Goal: Information Seeking & Learning: Learn about a topic

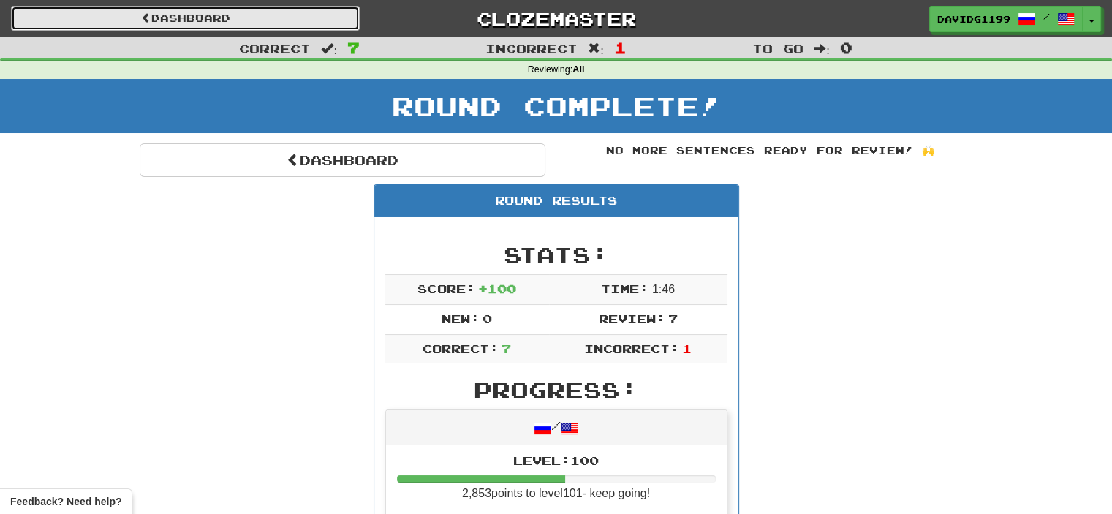
click at [211, 12] on link "Dashboard" at bounding box center [185, 18] width 349 height 25
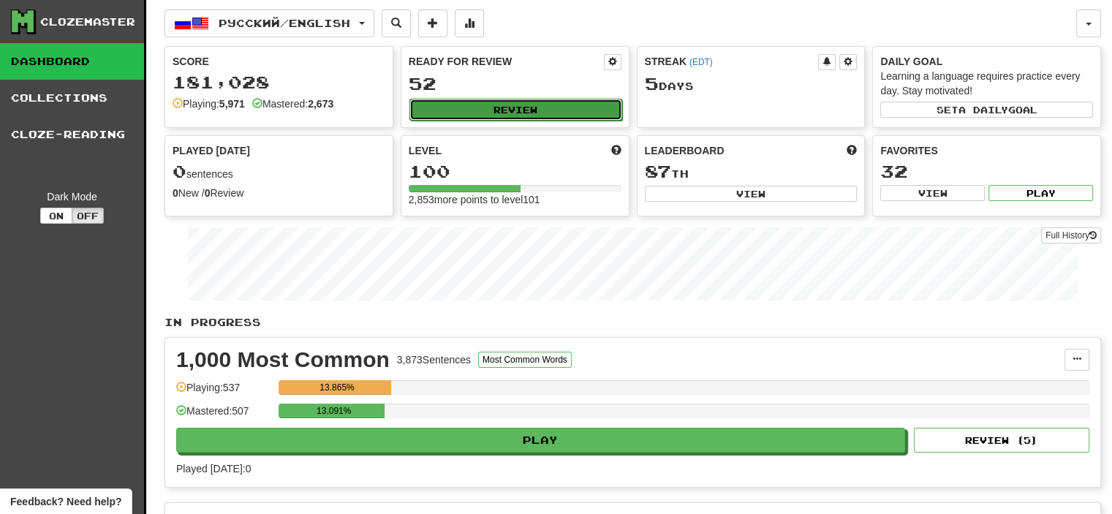
click at [523, 110] on button "Review" at bounding box center [515, 110] width 213 height 22
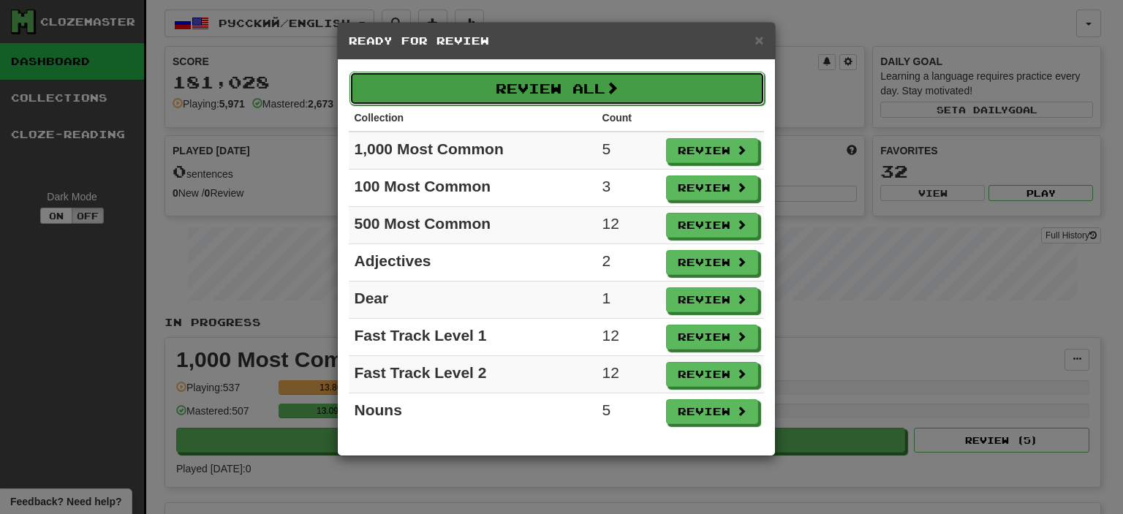
click at [552, 91] on button "Review All" at bounding box center [557, 89] width 415 height 34
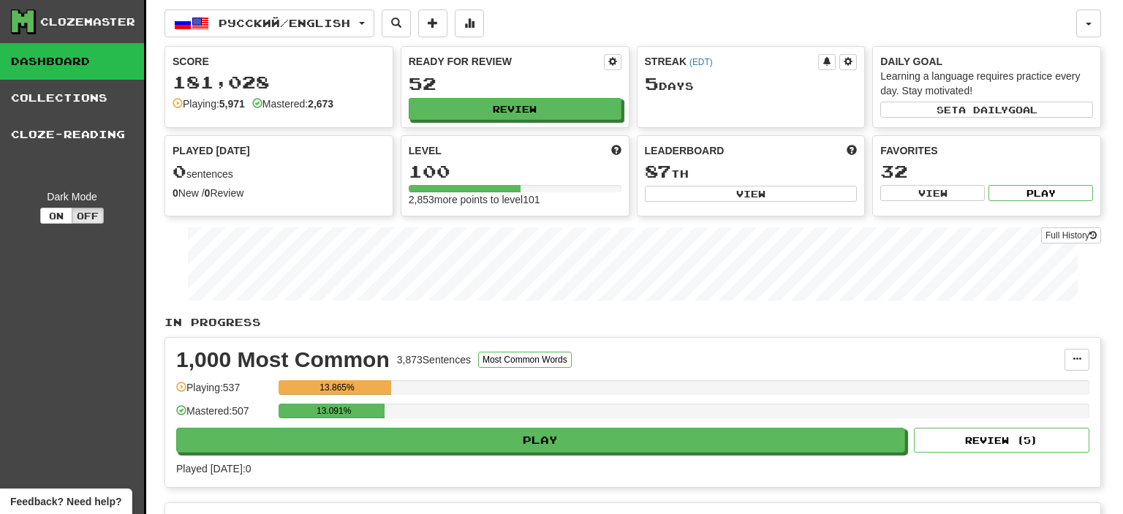
select select "**"
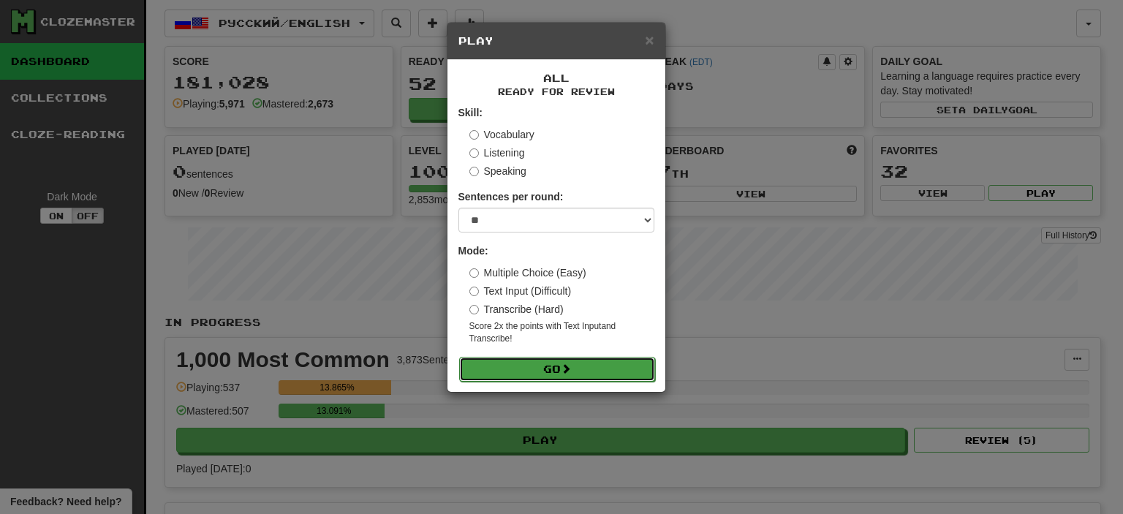
click at [550, 374] on button "Go" at bounding box center [557, 369] width 196 height 25
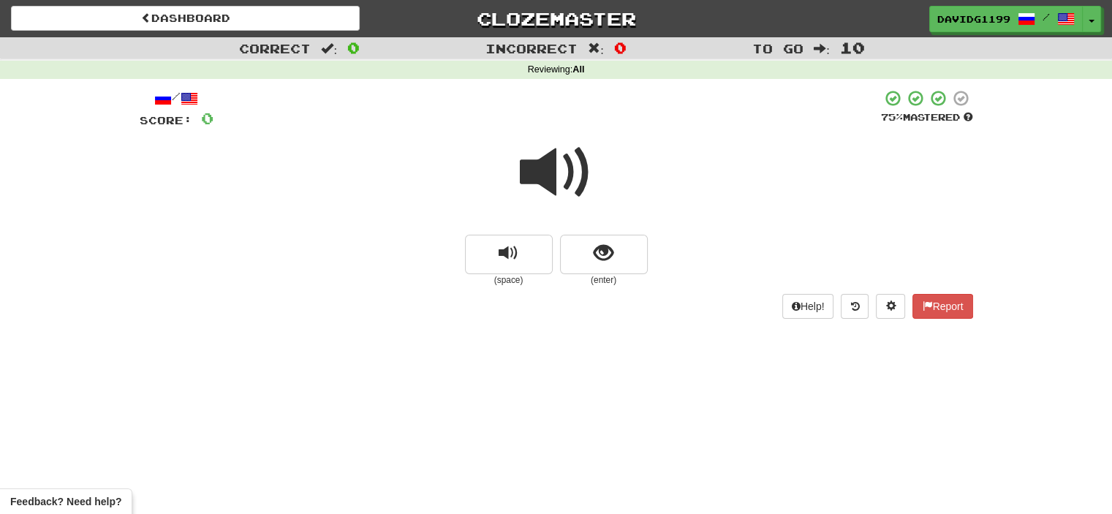
click at [562, 180] on span at bounding box center [556, 172] width 73 height 73
click at [560, 172] on span at bounding box center [556, 172] width 73 height 73
click at [564, 175] on span at bounding box center [556, 172] width 73 height 73
click at [574, 241] on button "show sentence" at bounding box center [604, 254] width 88 height 39
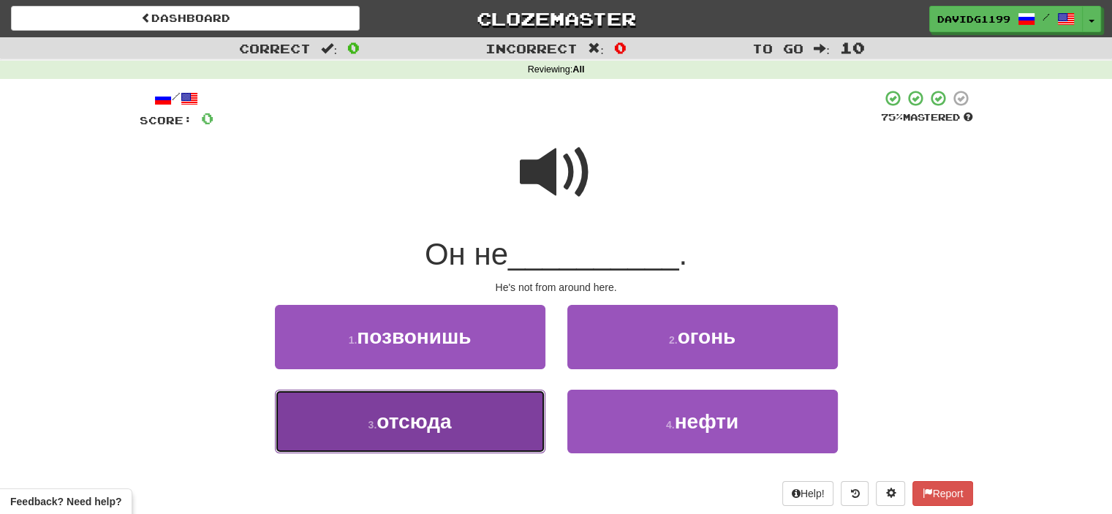
drag, startPoint x: 488, startPoint y: 426, endPoint x: 468, endPoint y: 426, distance: 20.5
click at [468, 426] on button "3 . отсюда" at bounding box center [410, 422] width 271 height 64
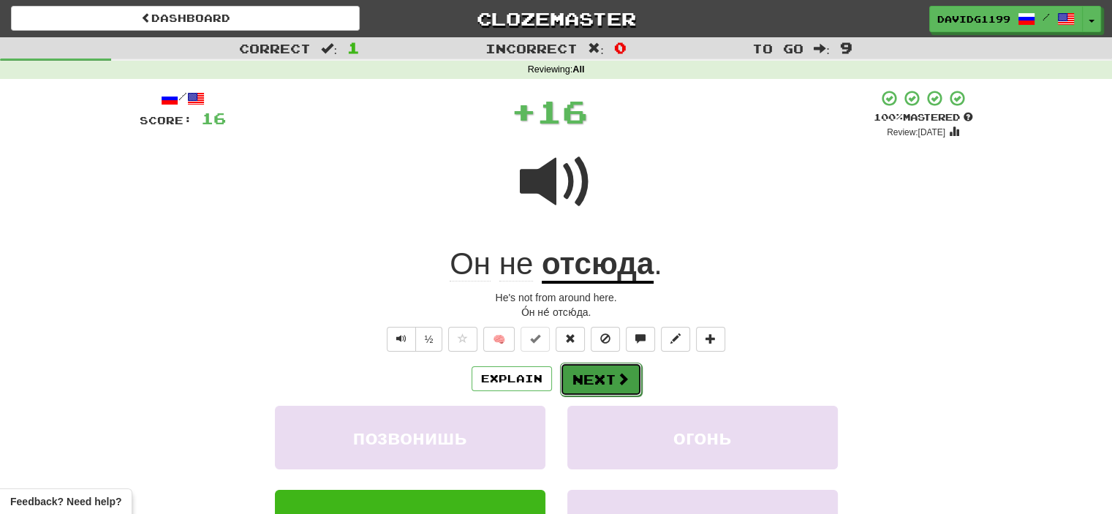
click at [605, 388] on button "Next" at bounding box center [601, 380] width 82 height 34
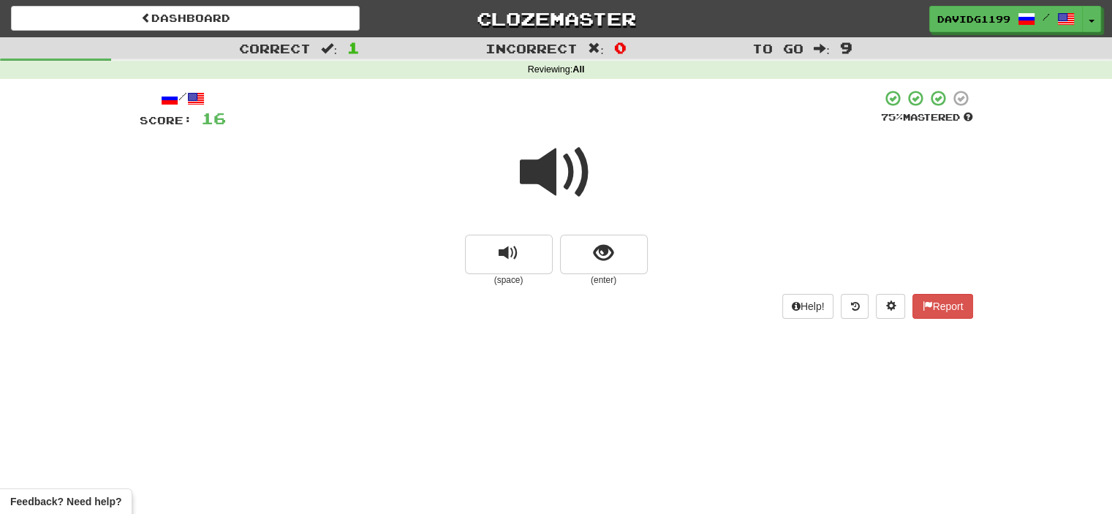
click at [563, 184] on span at bounding box center [556, 172] width 73 height 73
drag, startPoint x: 584, startPoint y: 259, endPoint x: 576, endPoint y: 257, distance: 7.6
click at [576, 257] on button "show sentence" at bounding box center [604, 254] width 88 height 39
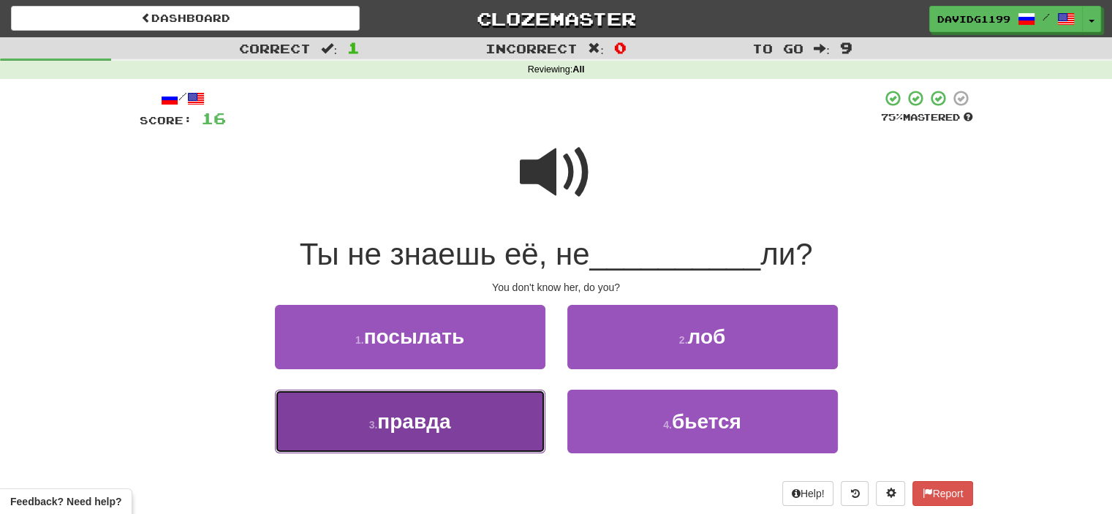
click at [474, 434] on button "3 . правда" at bounding box center [410, 422] width 271 height 64
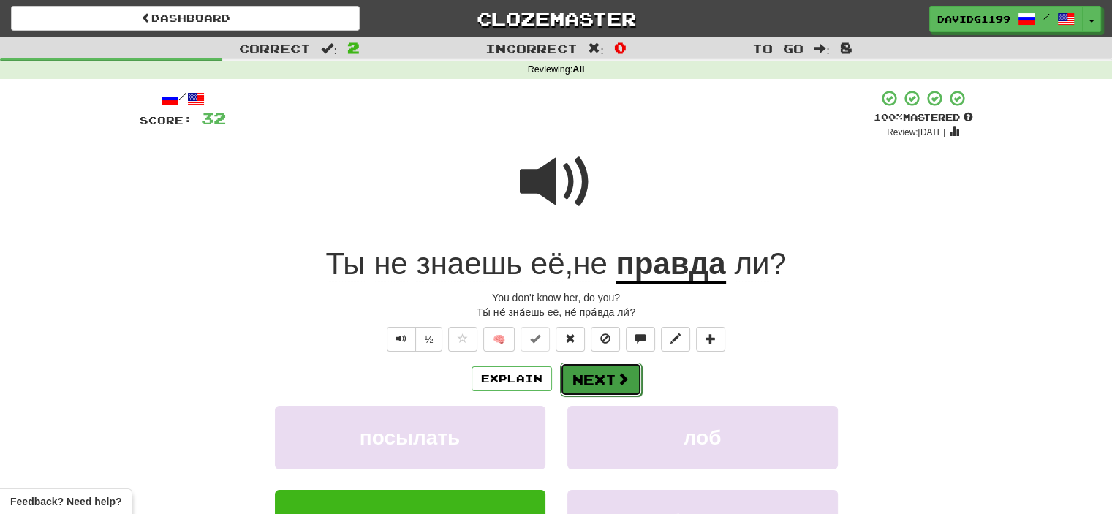
click at [585, 380] on button "Next" at bounding box center [601, 380] width 82 height 34
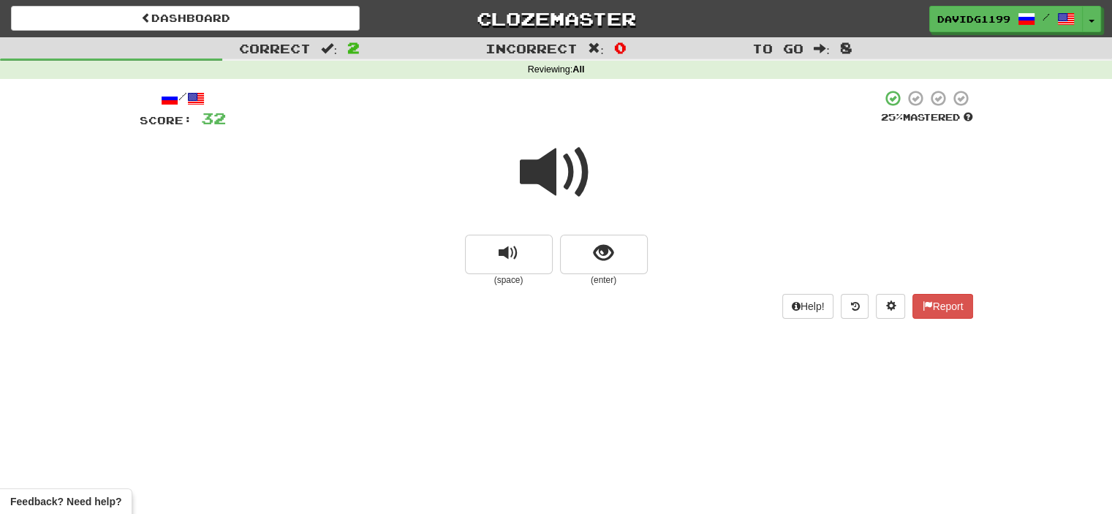
click at [575, 172] on span at bounding box center [556, 172] width 73 height 73
click at [568, 253] on button "show sentence" at bounding box center [604, 254] width 88 height 39
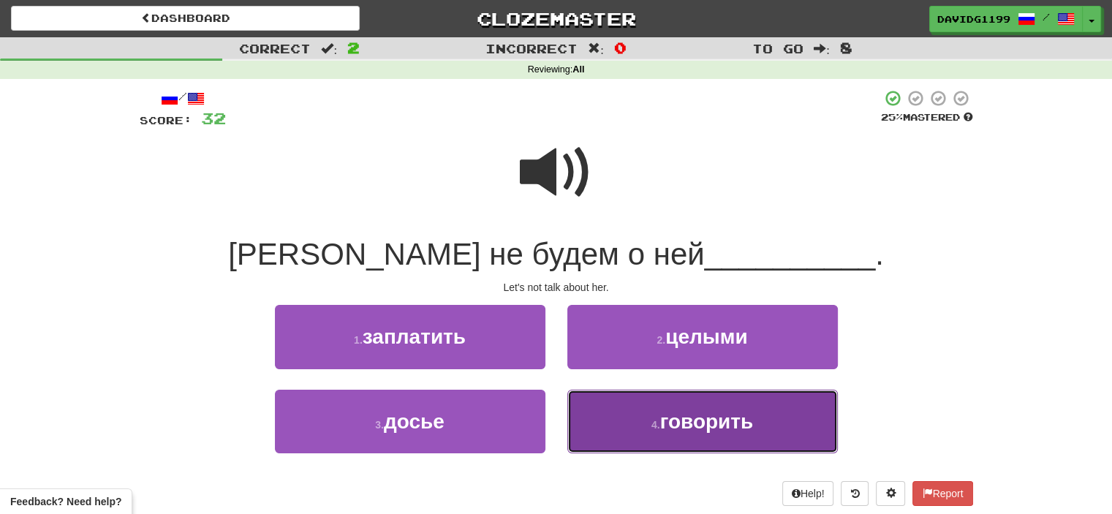
click at [635, 417] on button "4 . говорить" at bounding box center [702, 422] width 271 height 64
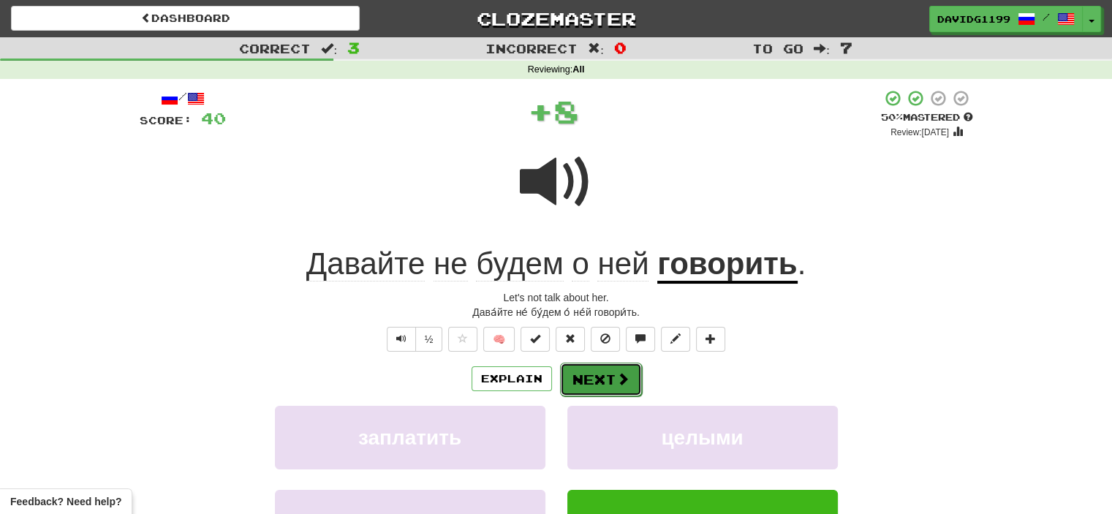
click at [597, 380] on button "Next" at bounding box center [601, 380] width 82 height 34
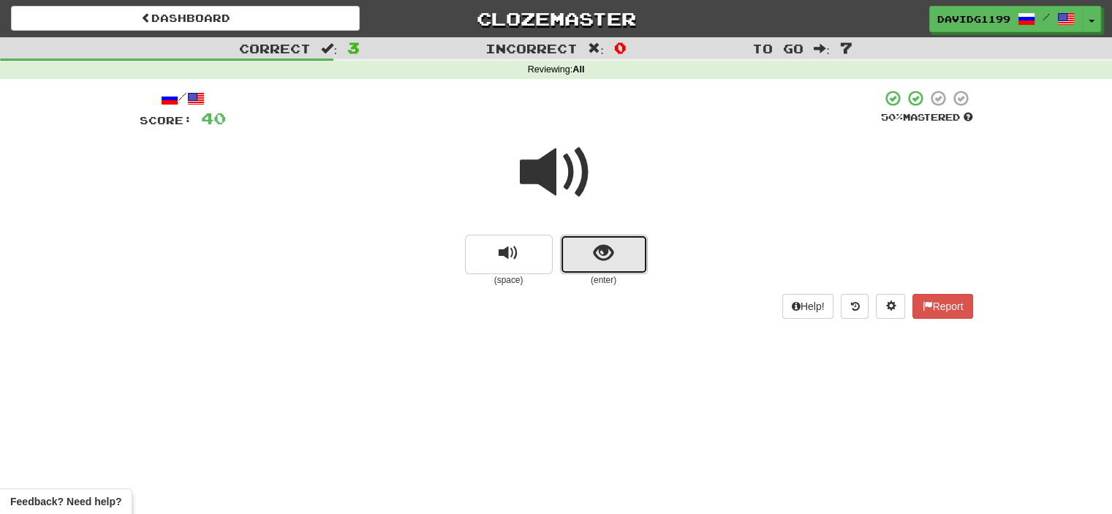
click at [580, 254] on button "show sentence" at bounding box center [604, 254] width 88 height 39
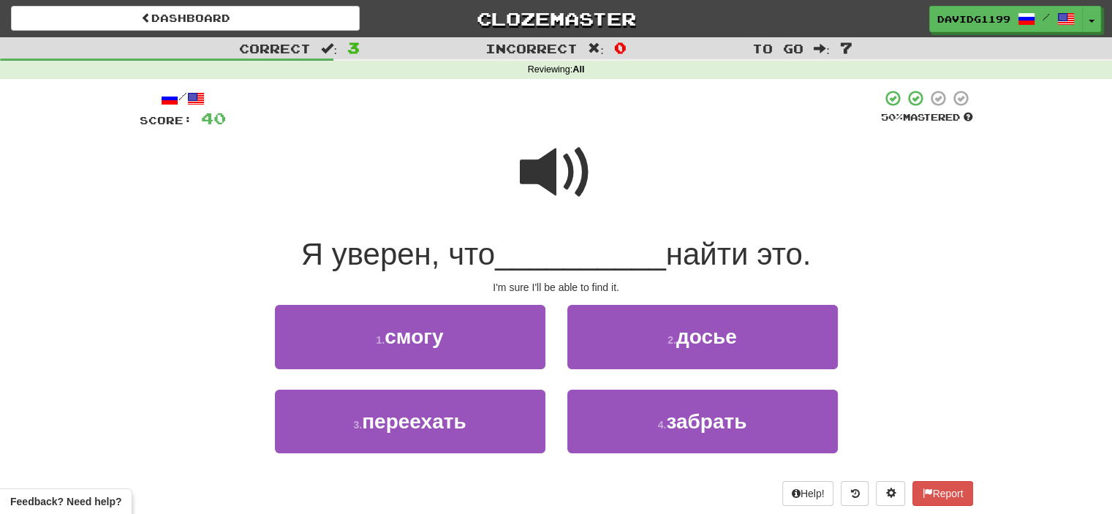
click at [567, 192] on span at bounding box center [556, 172] width 73 height 73
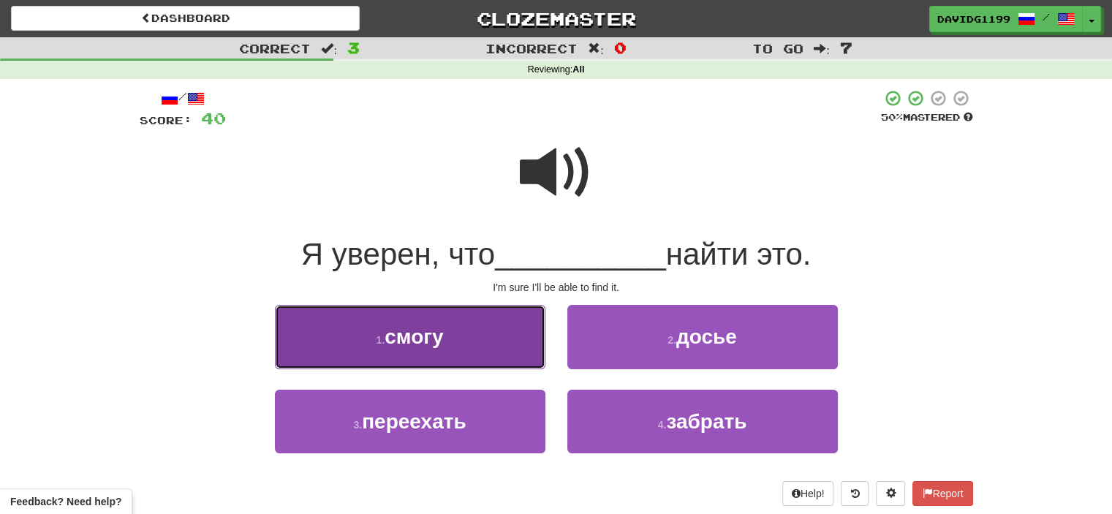
click at [496, 340] on button "1 . смогу" at bounding box center [410, 337] width 271 height 64
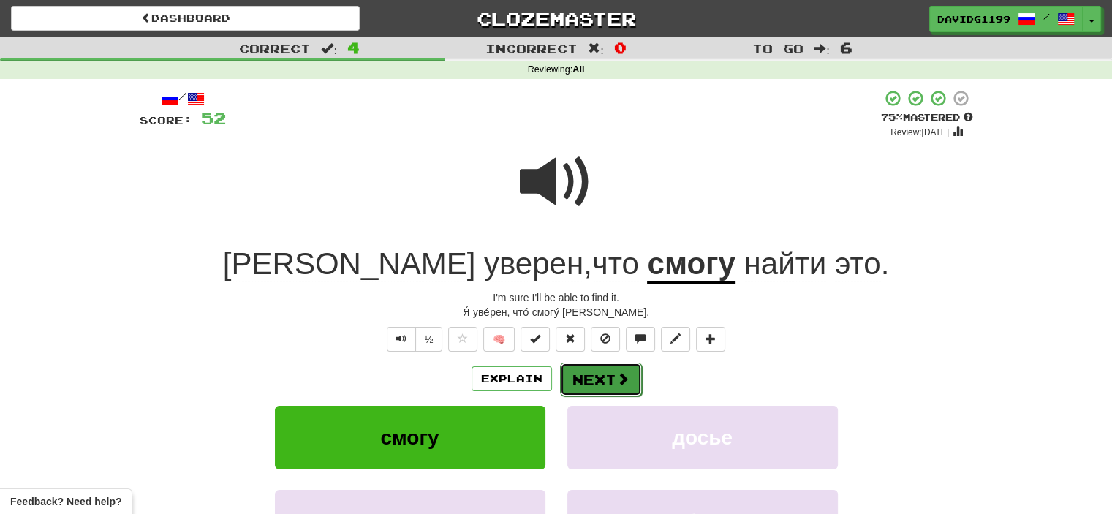
click at [600, 380] on button "Next" at bounding box center [601, 380] width 82 height 34
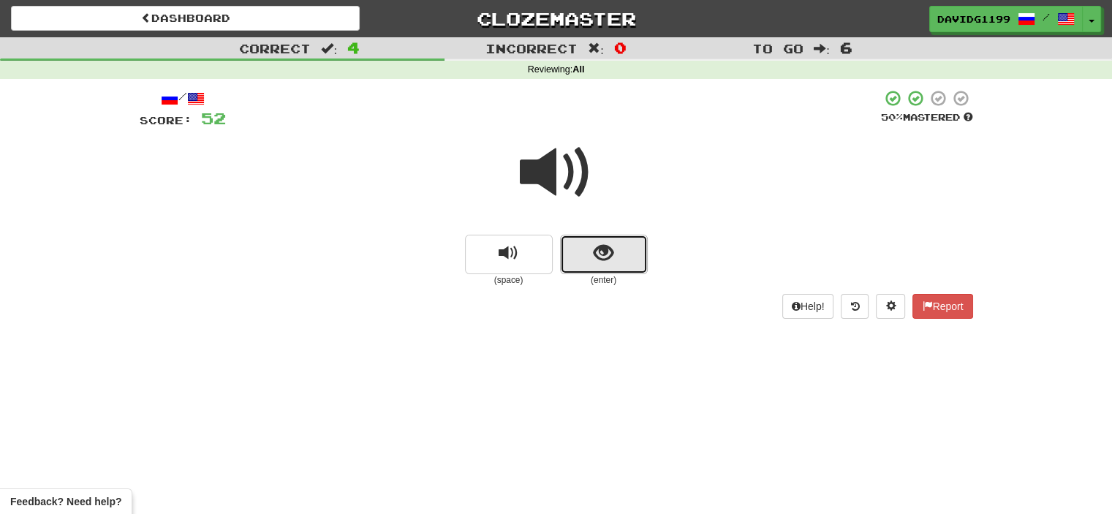
click at [588, 249] on button "show sentence" at bounding box center [604, 254] width 88 height 39
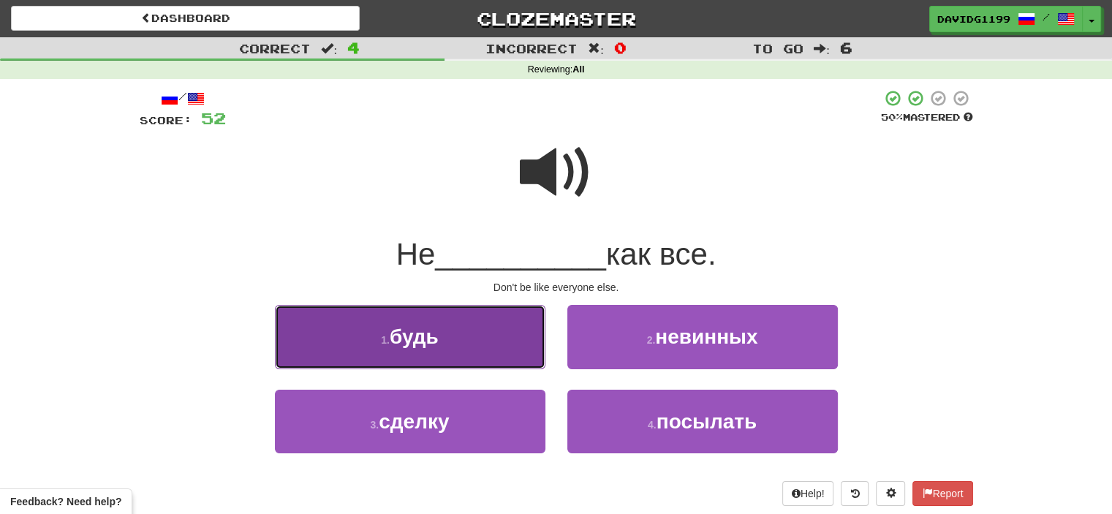
drag, startPoint x: 493, startPoint y: 338, endPoint x: 439, endPoint y: 339, distance: 54.1
click at [439, 339] on span "будь" at bounding box center [414, 336] width 49 height 23
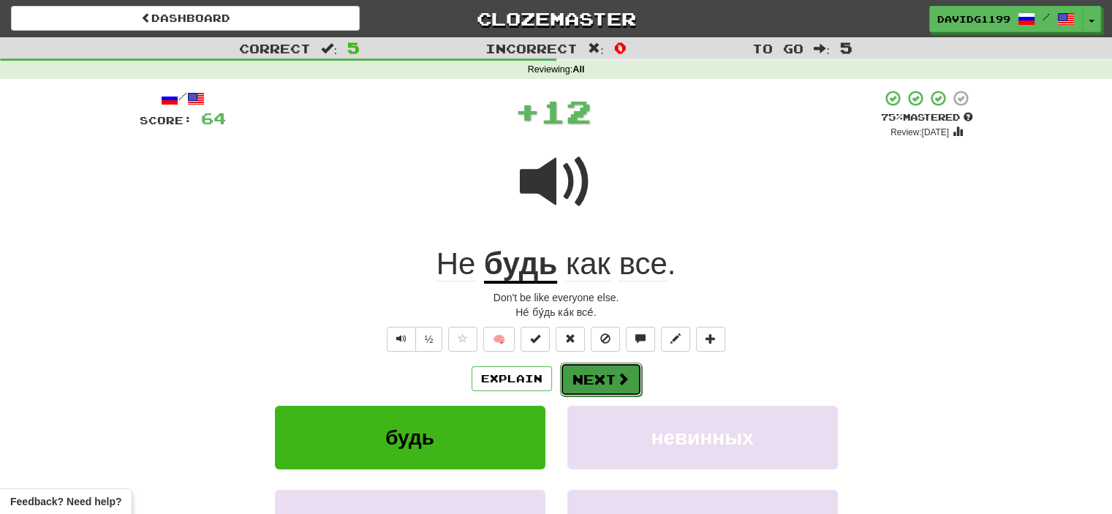
click at [610, 388] on button "Next" at bounding box center [601, 380] width 82 height 34
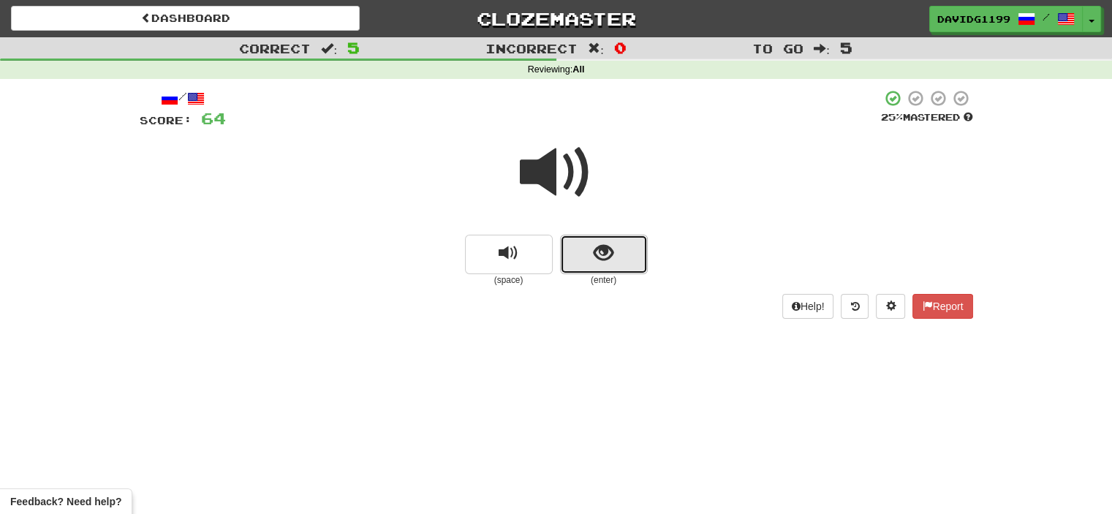
click at [586, 252] on button "show sentence" at bounding box center [604, 254] width 88 height 39
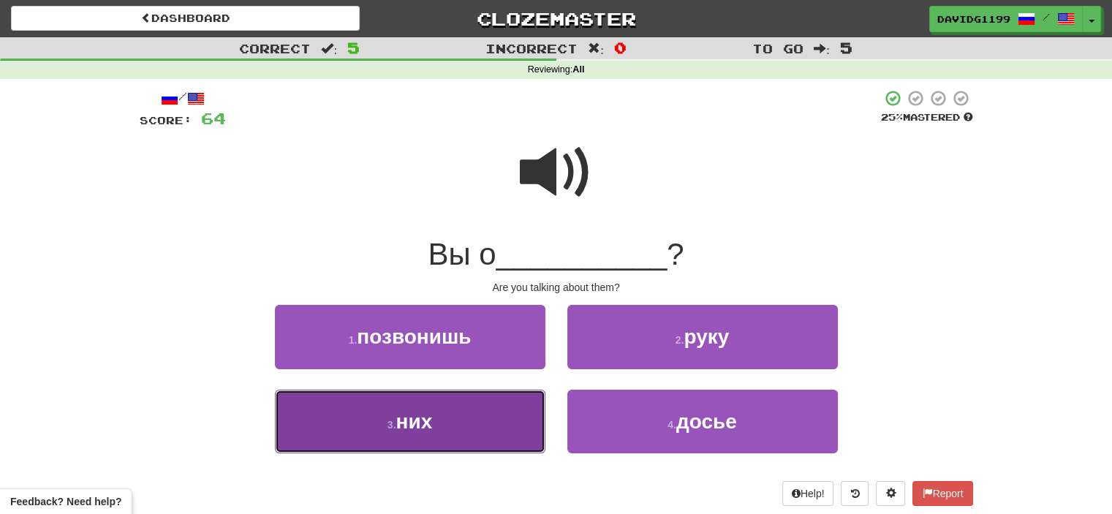
click at [491, 419] on button "3 . них" at bounding box center [410, 422] width 271 height 64
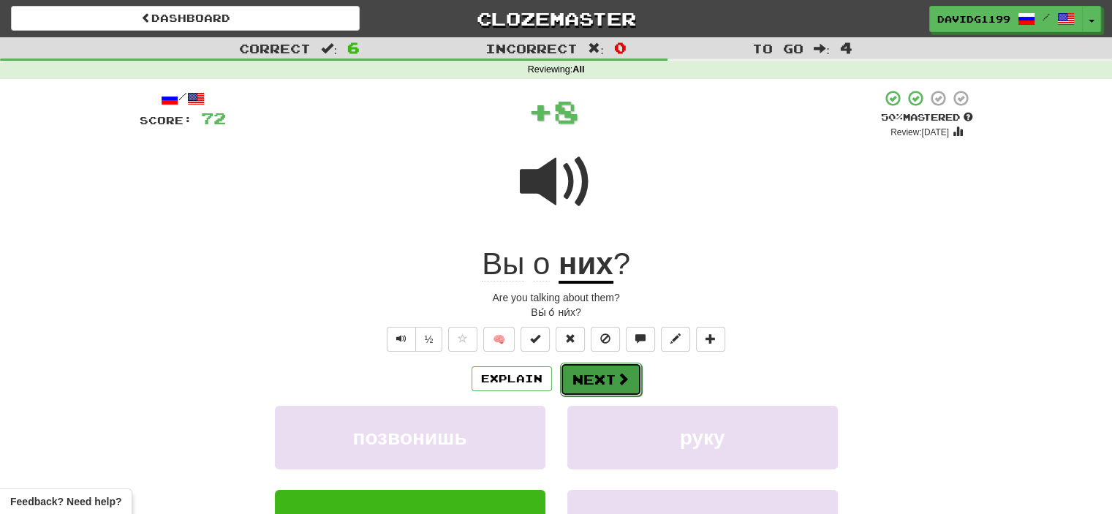
click at [591, 380] on button "Next" at bounding box center [601, 380] width 82 height 34
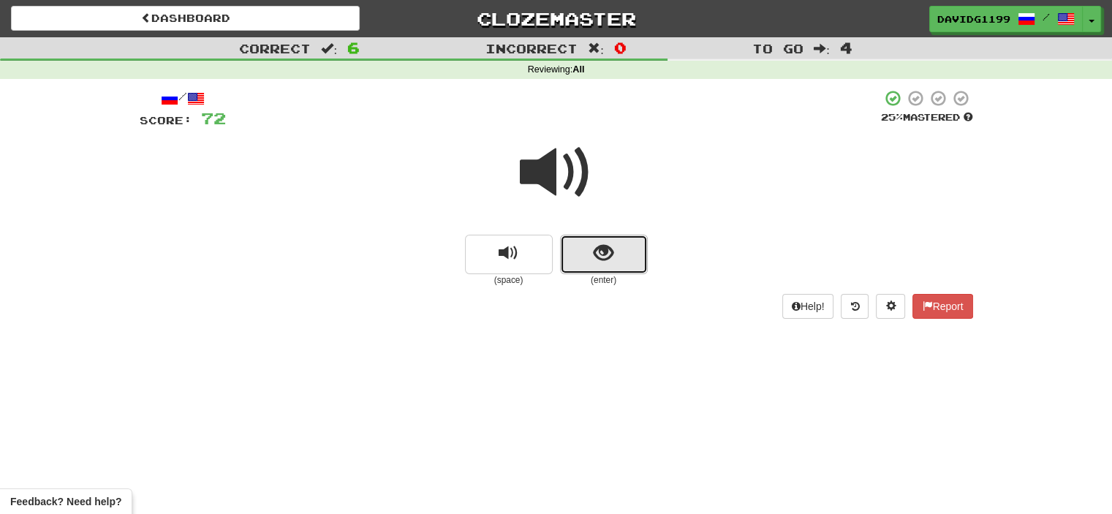
click at [582, 259] on button "show sentence" at bounding box center [604, 254] width 88 height 39
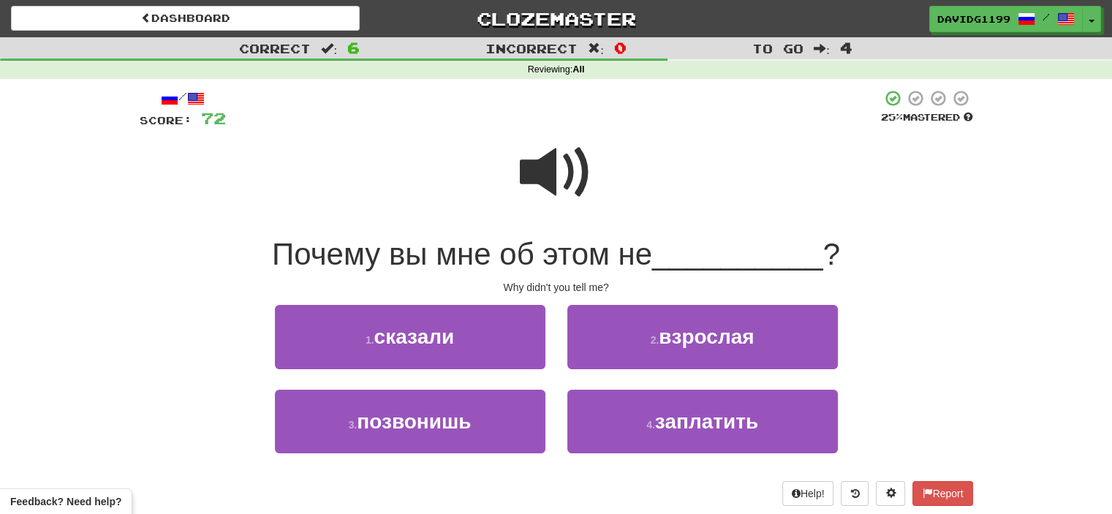
click at [545, 188] on span at bounding box center [556, 172] width 73 height 73
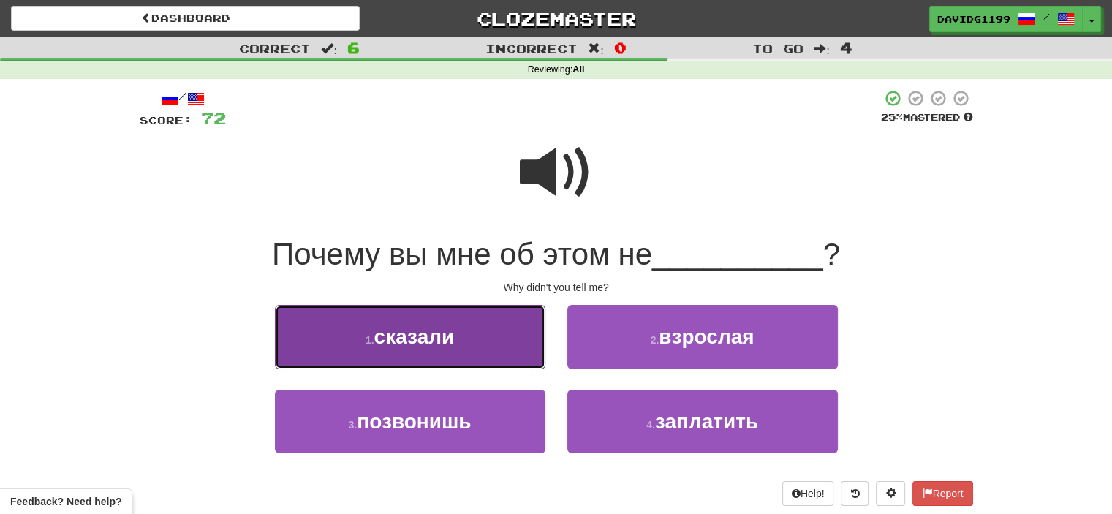
click at [480, 347] on button "1 . сказали" at bounding box center [410, 337] width 271 height 64
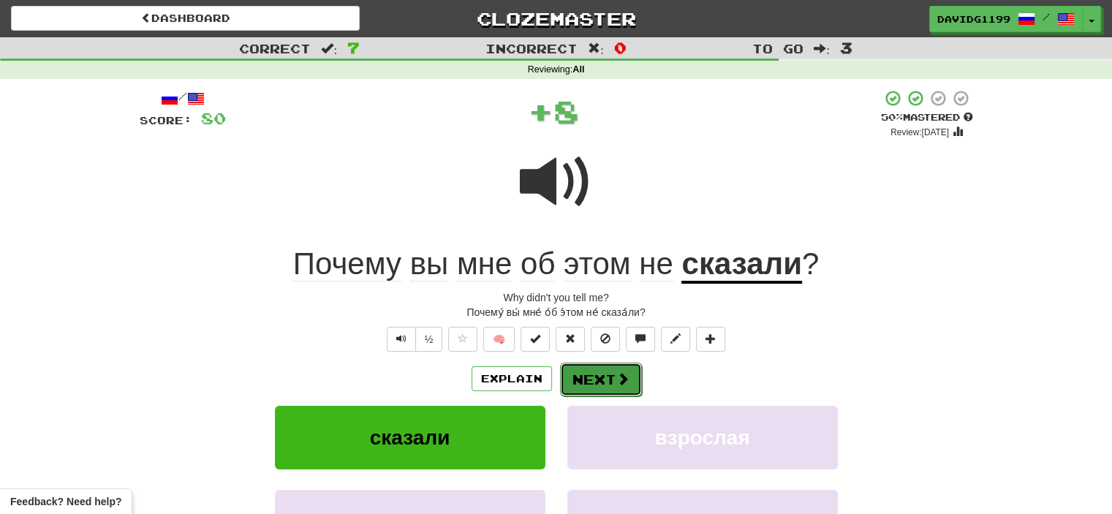
click at [589, 384] on button "Next" at bounding box center [601, 380] width 82 height 34
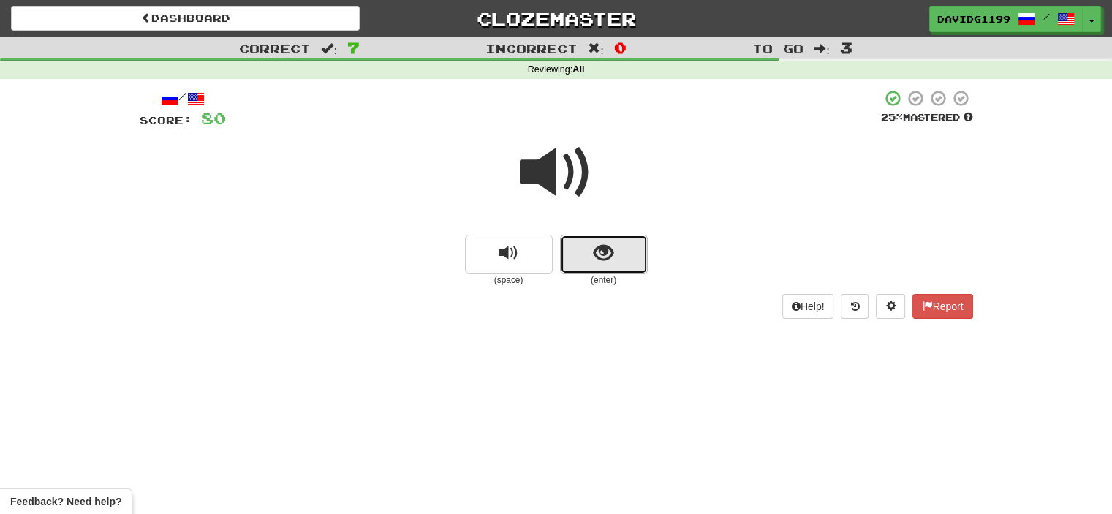
click at [587, 264] on button "show sentence" at bounding box center [604, 254] width 88 height 39
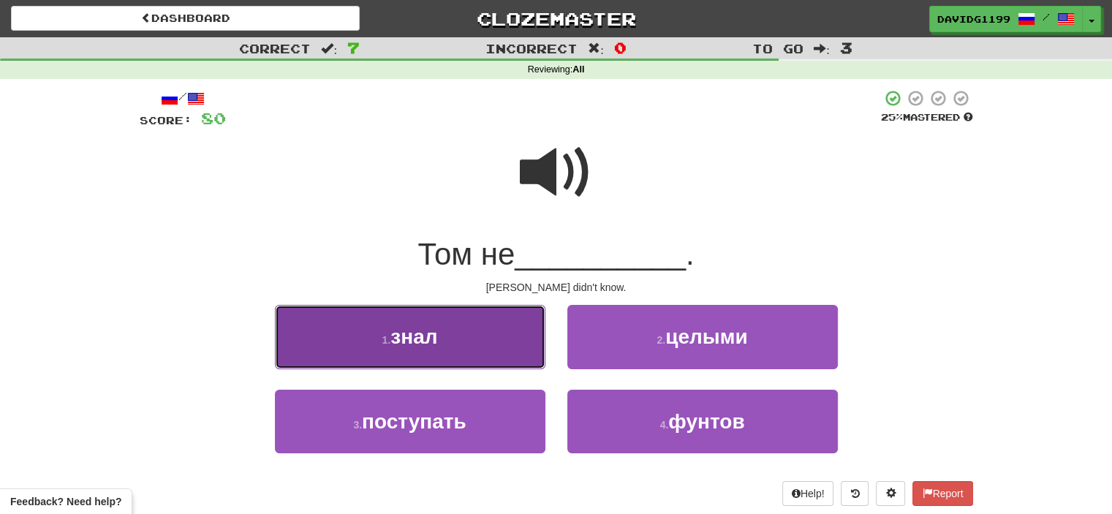
click at [477, 341] on button "1 . знал" at bounding box center [410, 337] width 271 height 64
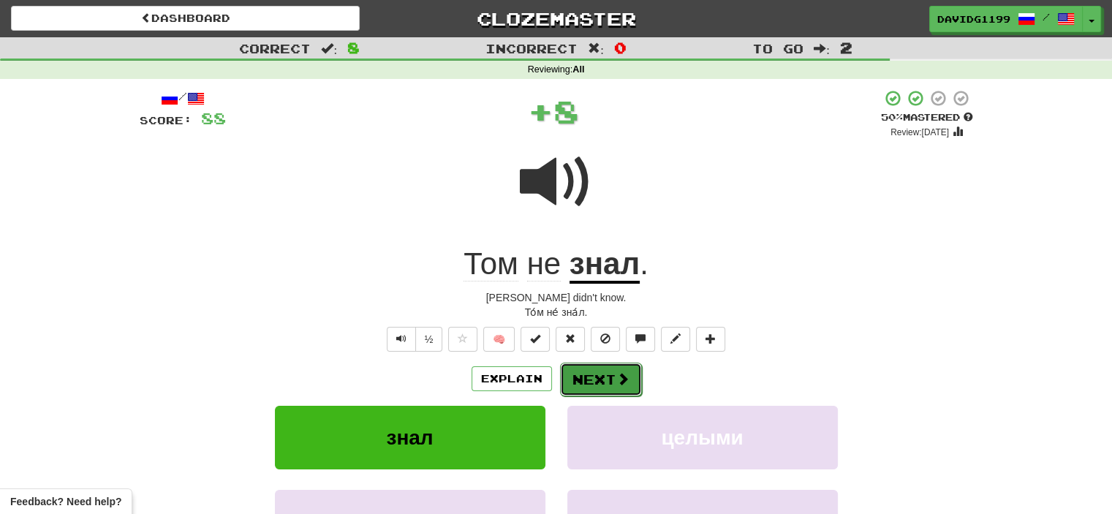
click at [608, 377] on button "Next" at bounding box center [601, 380] width 82 height 34
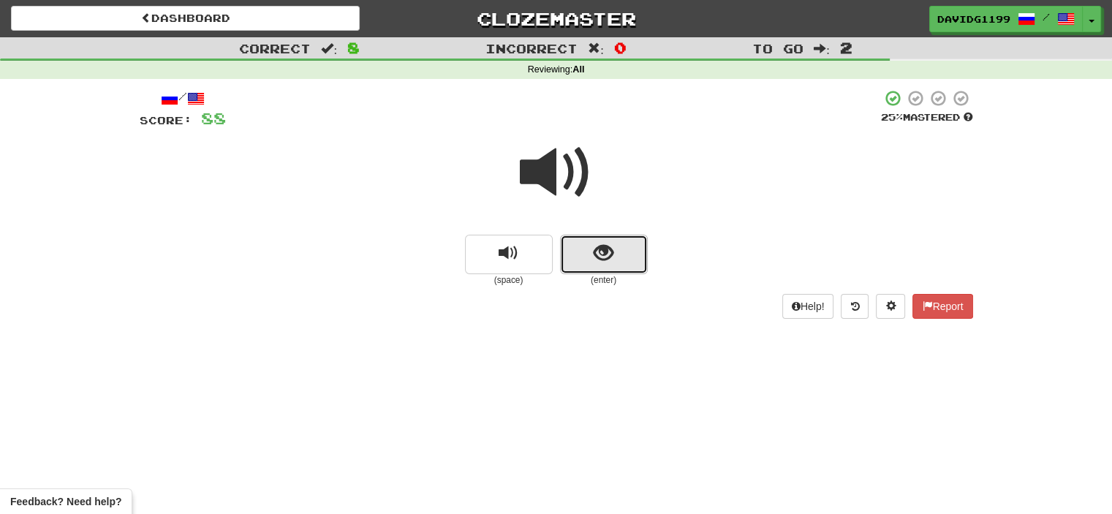
click at [578, 251] on button "show sentence" at bounding box center [604, 254] width 88 height 39
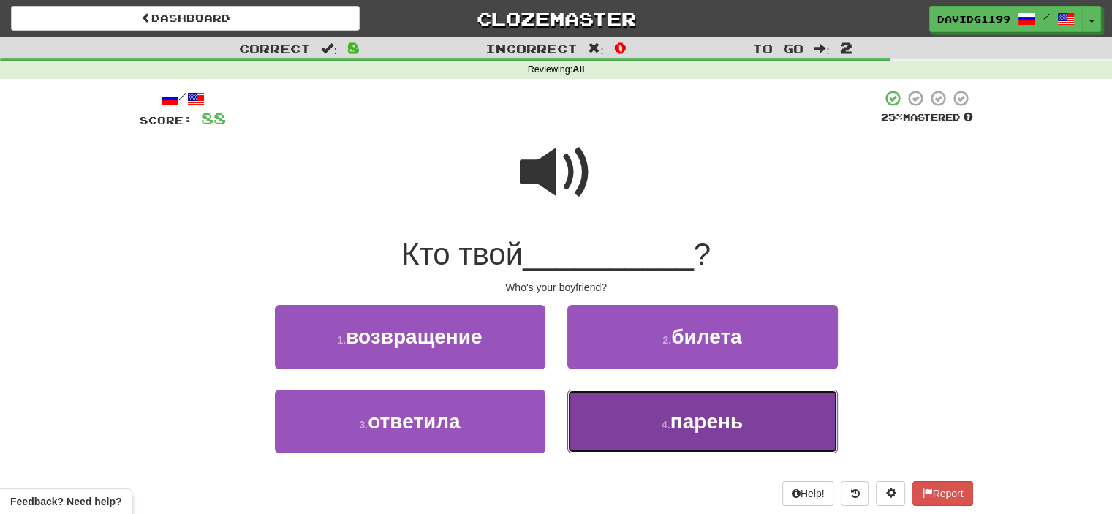
click at [614, 410] on button "4 . парень" at bounding box center [702, 422] width 271 height 64
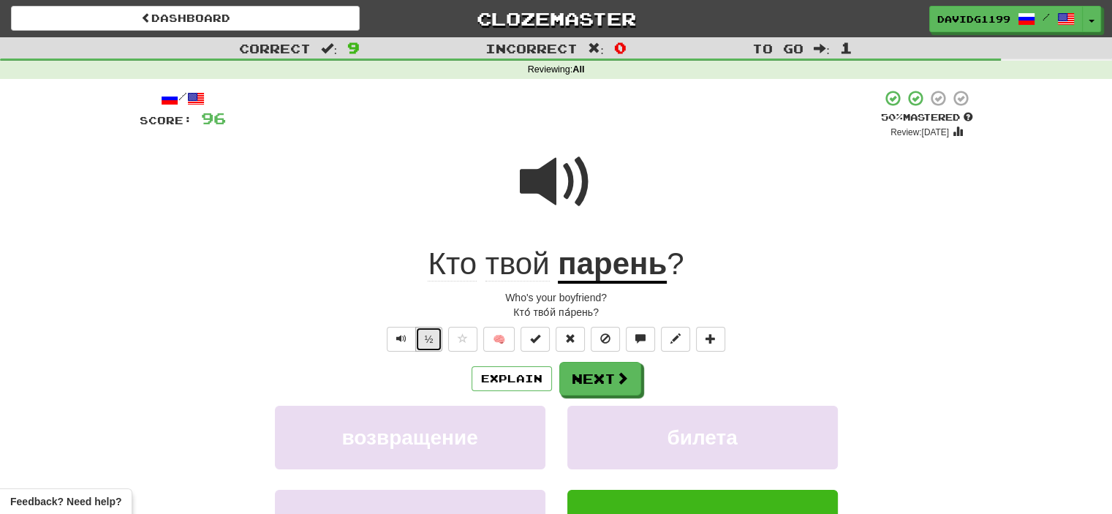
click at [422, 336] on button "½" at bounding box center [429, 339] width 28 height 25
click at [432, 339] on button "½" at bounding box center [429, 339] width 28 height 25
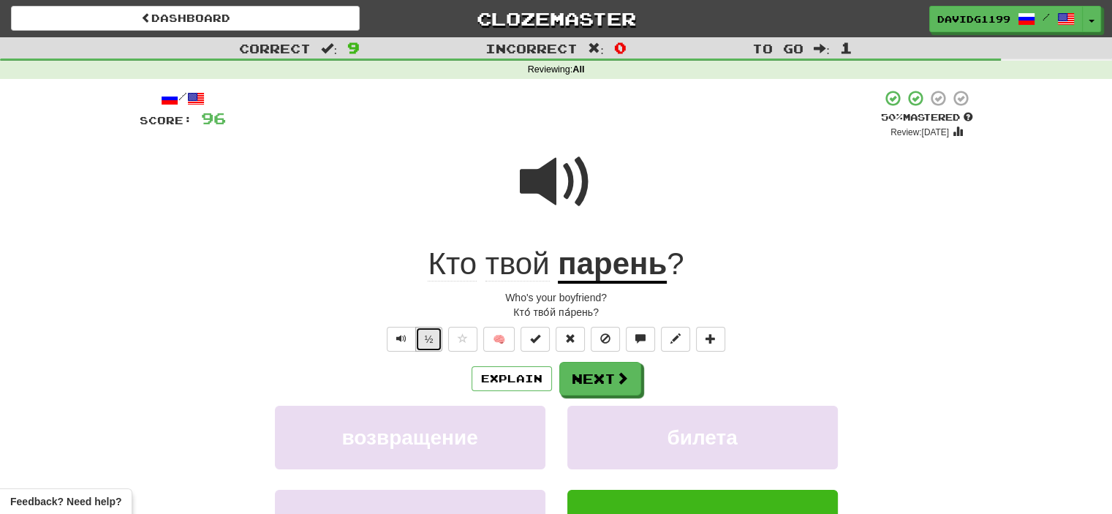
click at [432, 339] on button "½" at bounding box center [429, 339] width 28 height 25
click at [624, 381] on span at bounding box center [622, 378] width 13 height 13
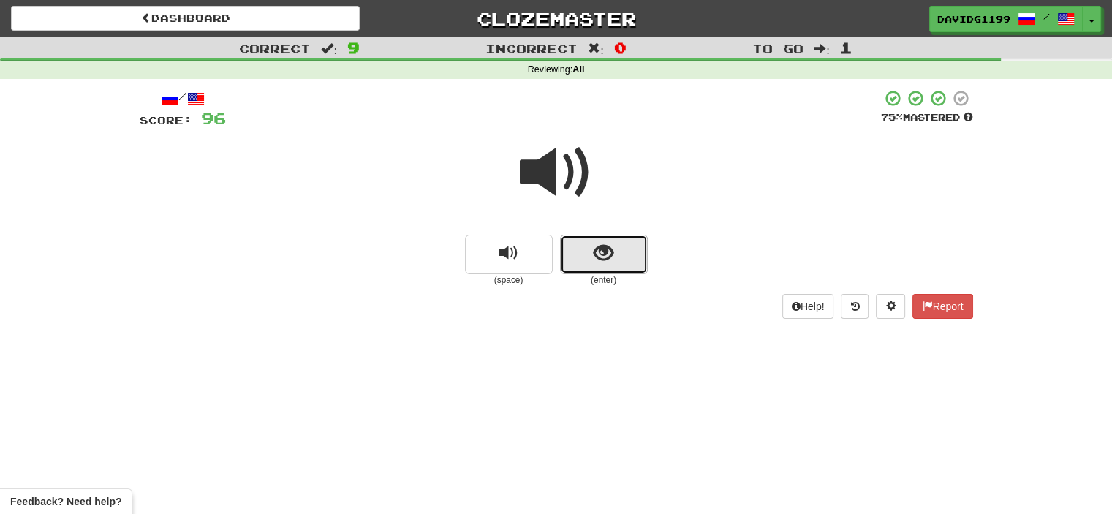
click at [592, 252] on button "show sentence" at bounding box center [604, 254] width 88 height 39
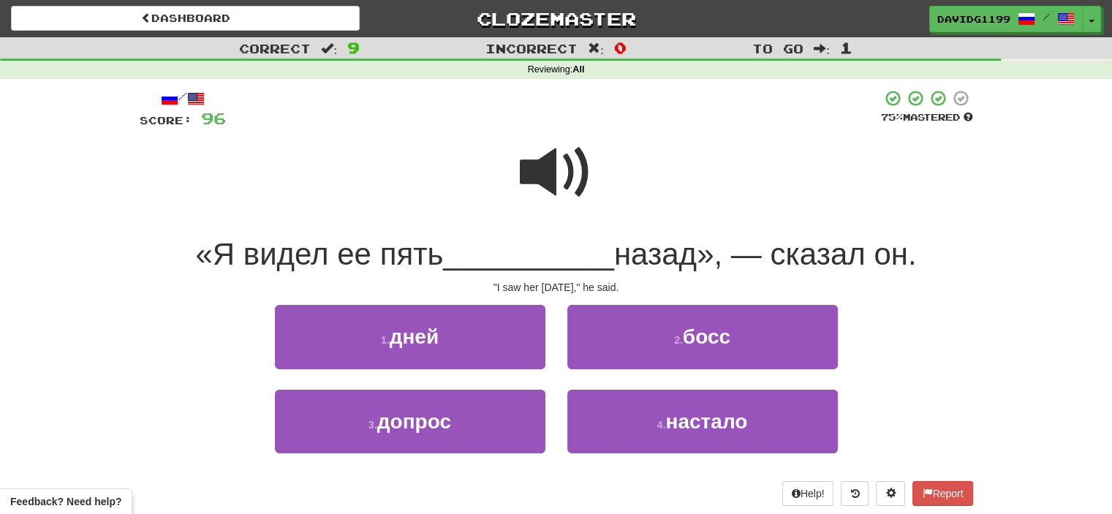
click at [562, 157] on span at bounding box center [556, 172] width 73 height 73
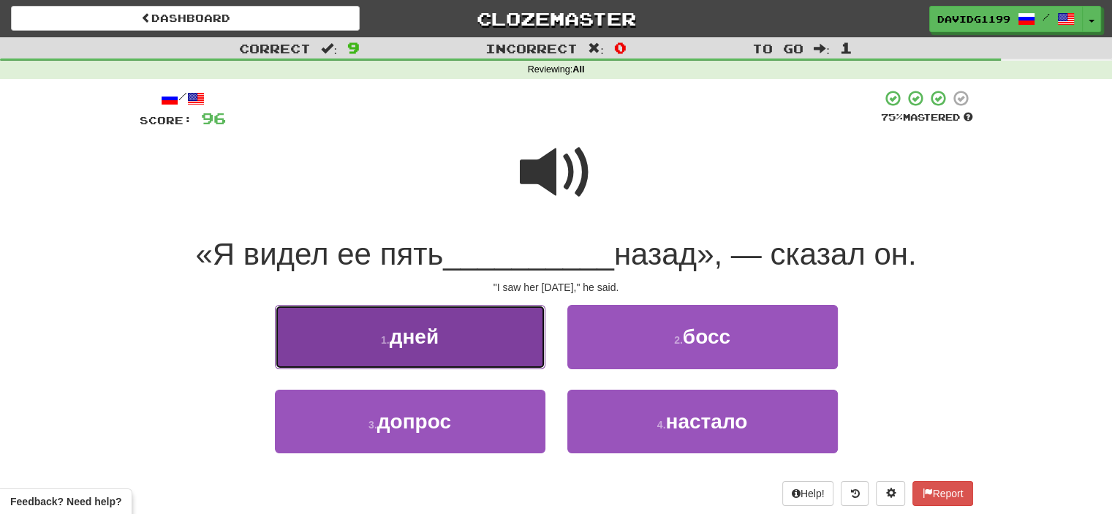
click at [483, 336] on button "1 . дней" at bounding box center [410, 337] width 271 height 64
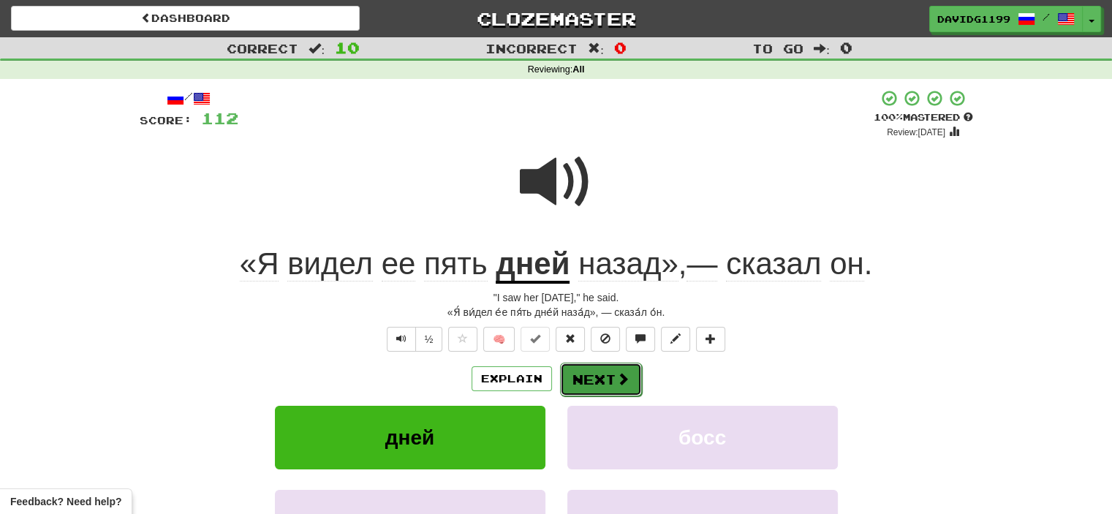
click at [597, 371] on button "Next" at bounding box center [601, 380] width 82 height 34
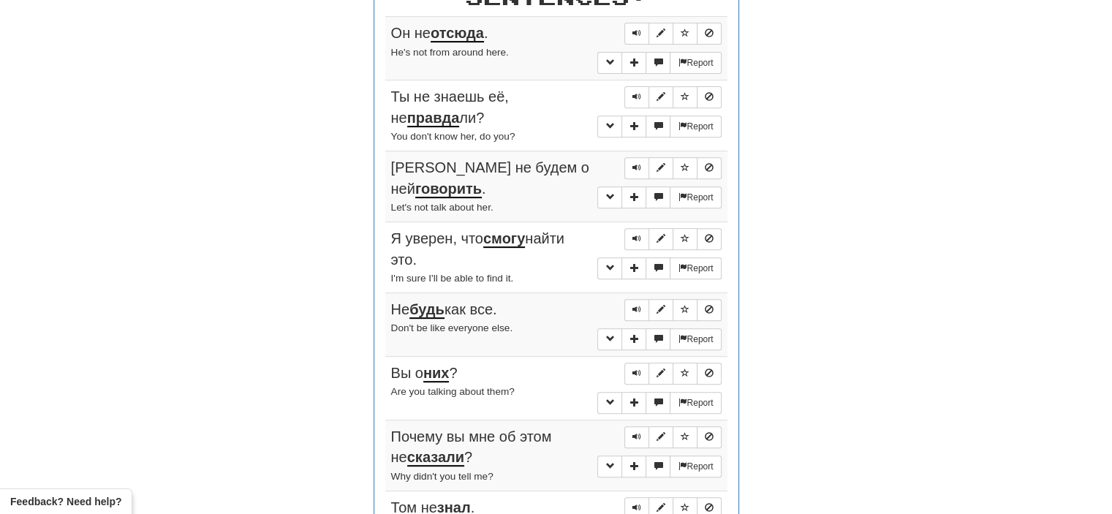
scroll to position [592, 0]
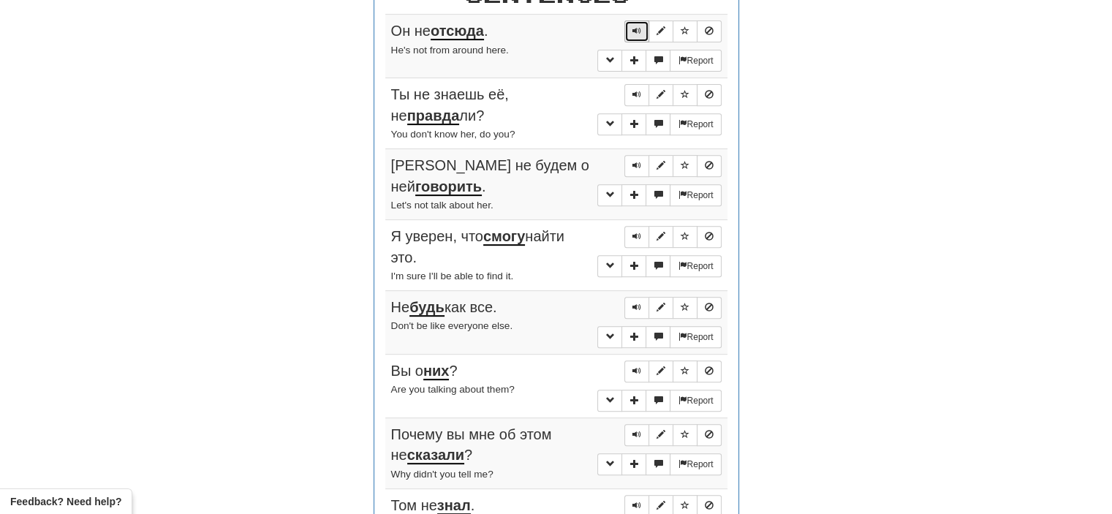
click at [638, 29] on span "Sentence controls" at bounding box center [637, 30] width 9 height 9
click at [639, 90] on span "Sentence controls" at bounding box center [637, 94] width 9 height 9
click at [641, 164] on span "Sentence controls" at bounding box center [637, 165] width 9 height 9
click at [632, 228] on button "Sentence controls" at bounding box center [636, 237] width 25 height 22
click at [638, 305] on span "Sentence controls" at bounding box center [637, 307] width 9 height 9
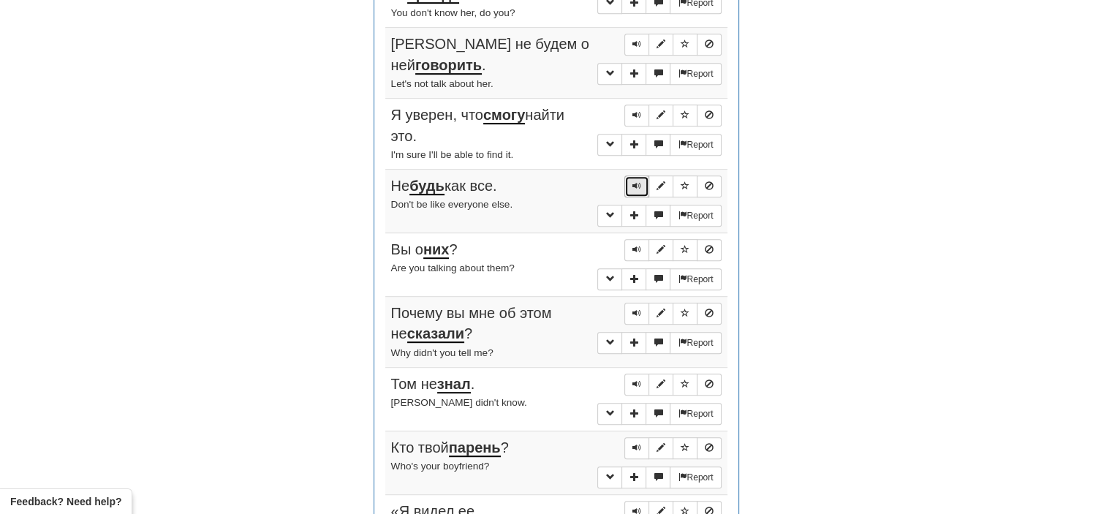
scroll to position [717, 0]
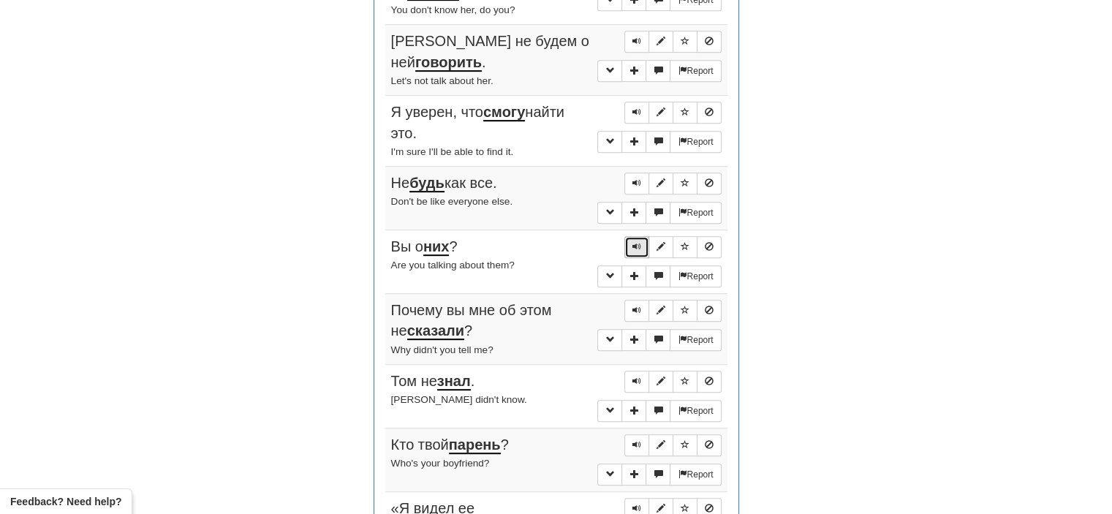
click at [638, 242] on span "Sentence controls" at bounding box center [637, 246] width 9 height 9
click at [643, 305] on button "Sentence controls" at bounding box center [636, 311] width 25 height 22
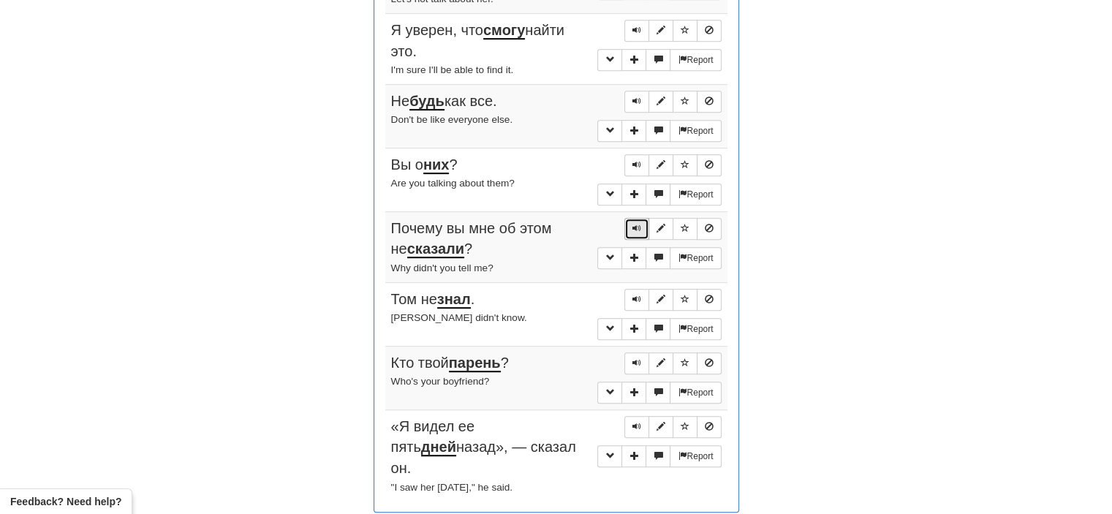
scroll to position [819, 0]
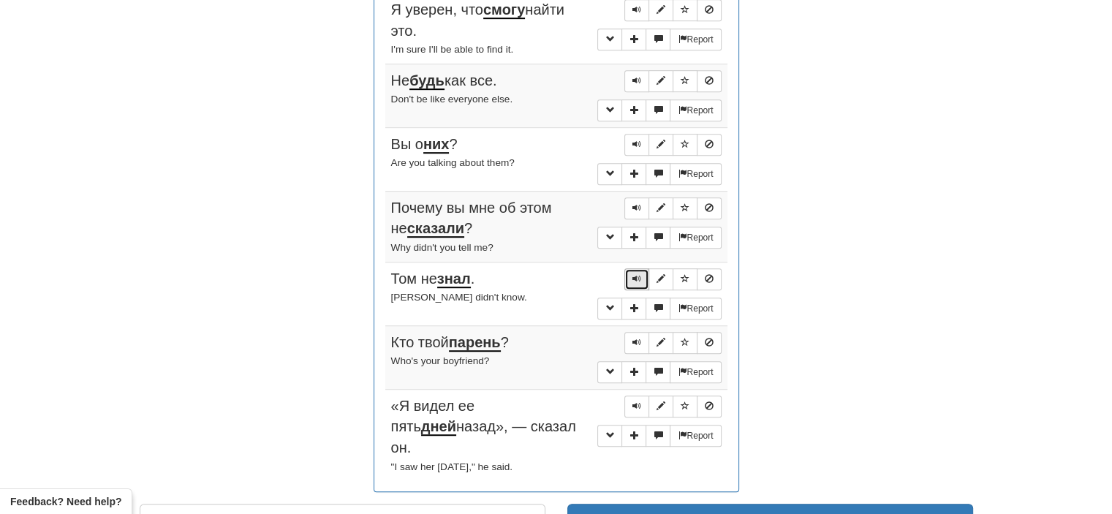
click at [638, 278] on button "Sentence controls" at bounding box center [636, 279] width 25 height 22
click at [638, 338] on span "Sentence controls" at bounding box center [637, 342] width 9 height 9
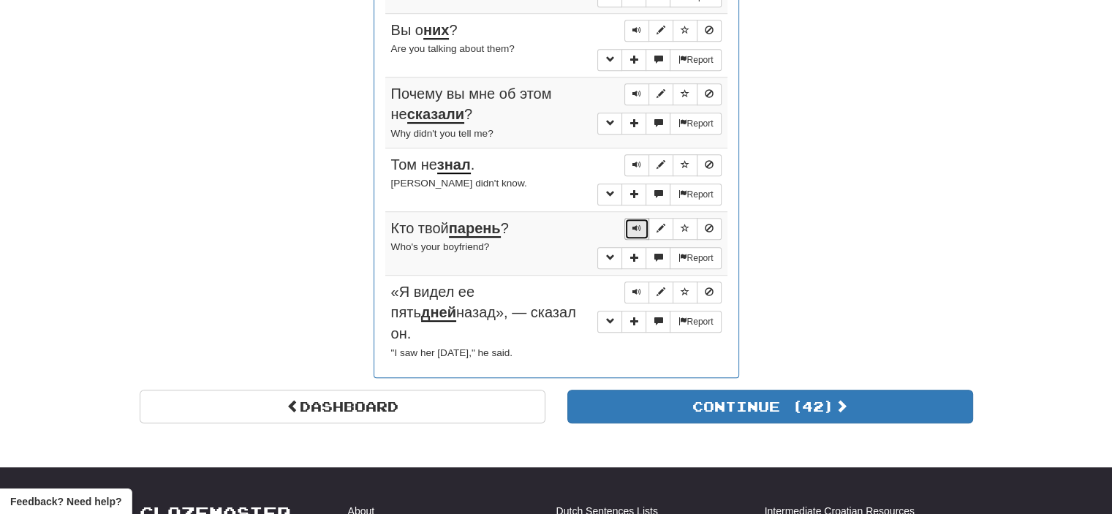
scroll to position [935, 0]
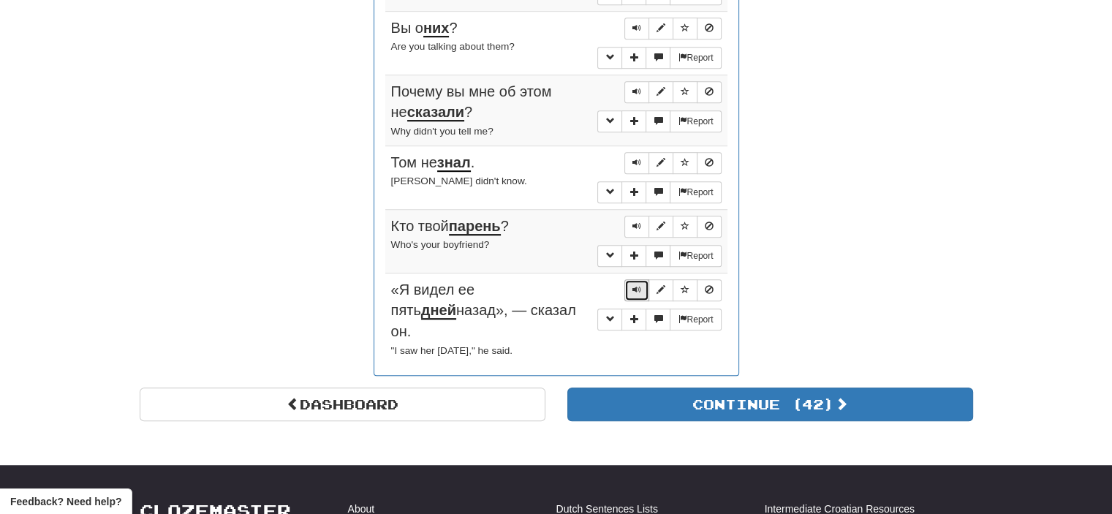
click at [633, 285] on span "Sentence controls" at bounding box center [637, 289] width 9 height 9
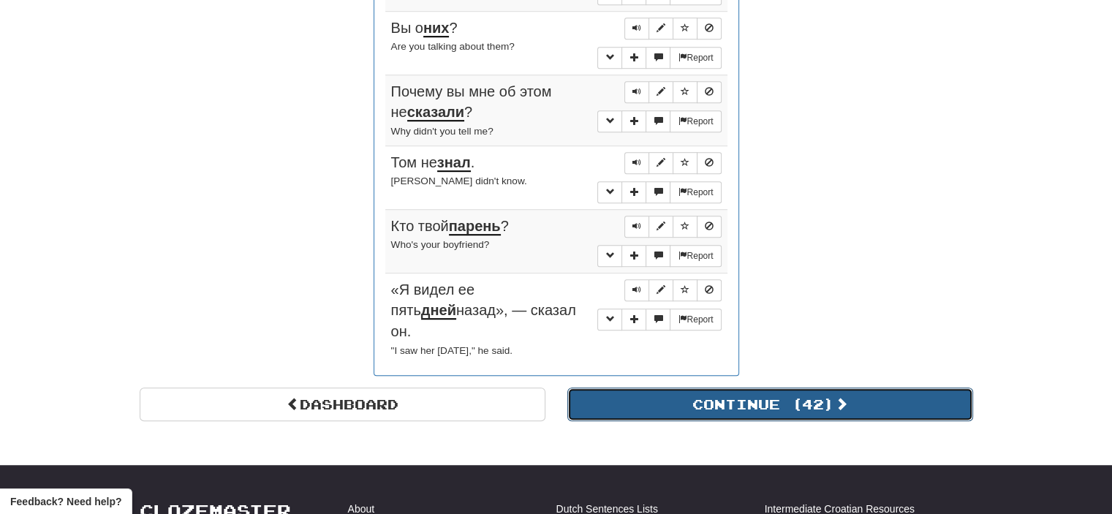
click at [651, 388] on button "Continue ( 42 )" at bounding box center [770, 405] width 406 height 34
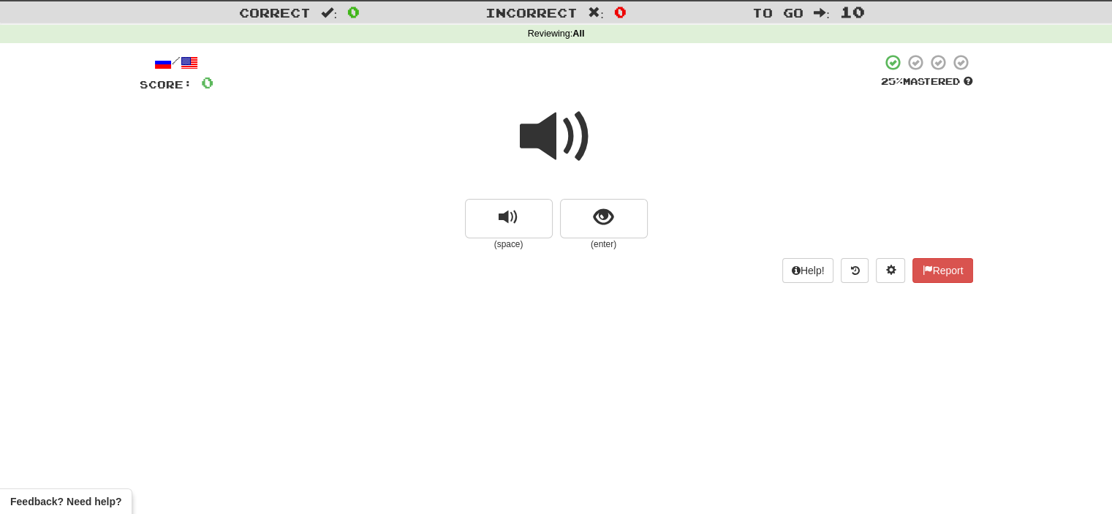
scroll to position [0, 0]
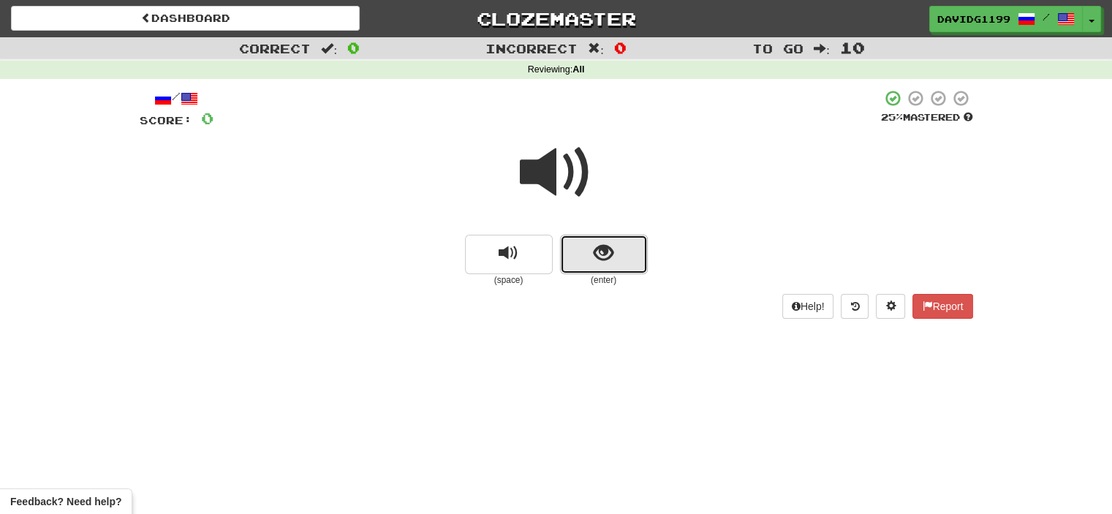
click at [575, 256] on button "show sentence" at bounding box center [604, 254] width 88 height 39
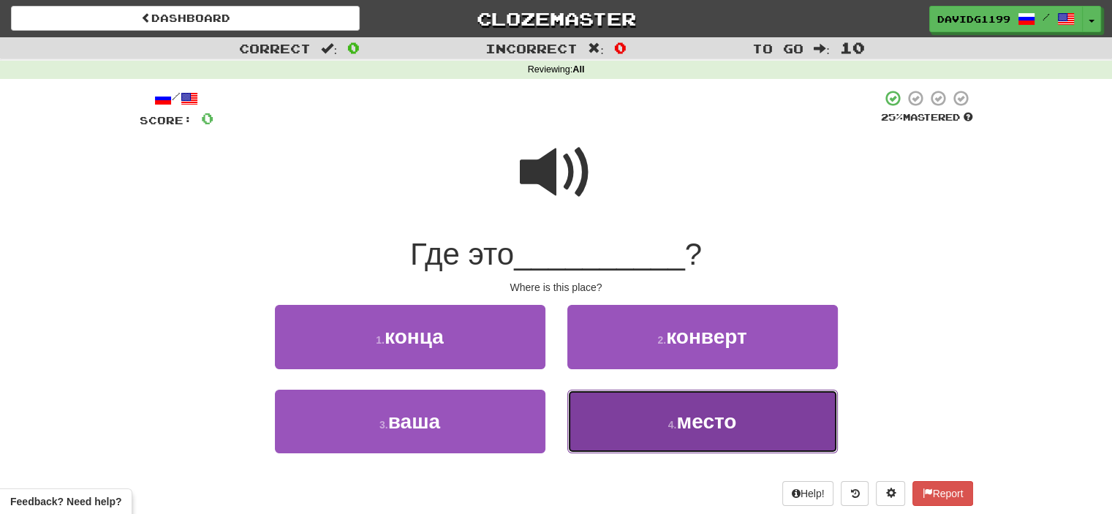
drag, startPoint x: 643, startPoint y: 423, endPoint x: 625, endPoint y: 426, distance: 18.4
click at [625, 426] on button "4 . место" at bounding box center [702, 422] width 271 height 64
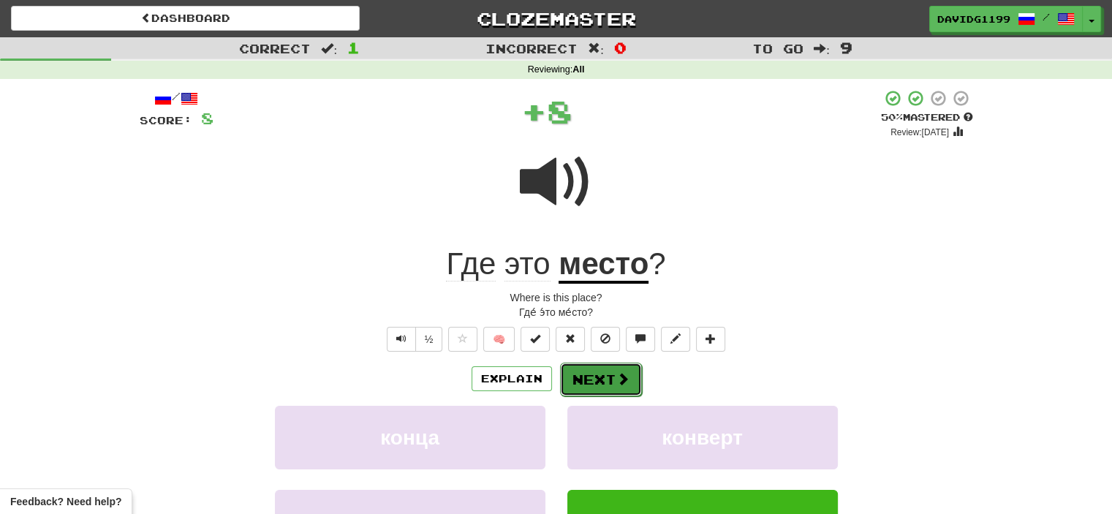
click at [591, 369] on button "Next" at bounding box center [601, 380] width 82 height 34
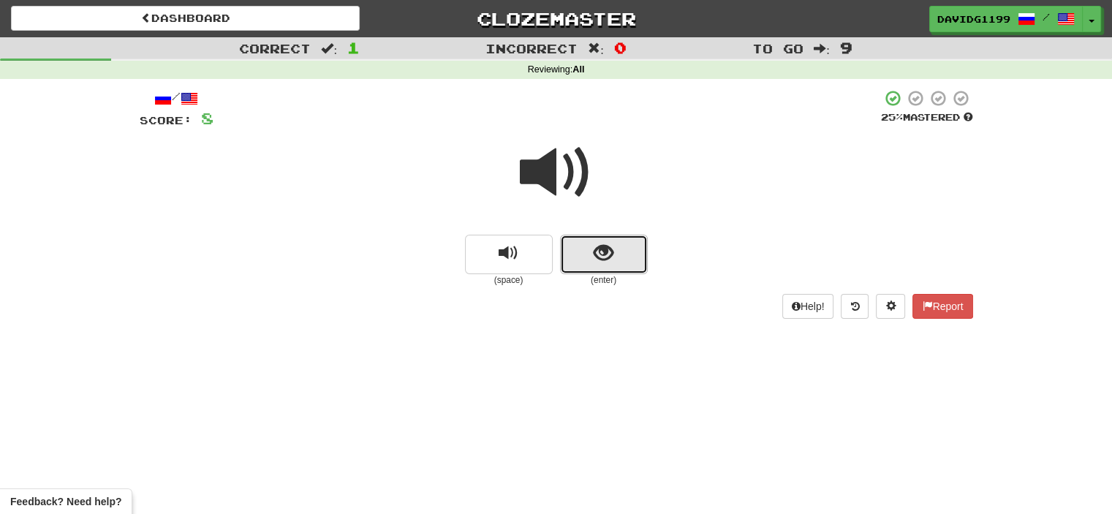
click at [585, 263] on button "show sentence" at bounding box center [604, 254] width 88 height 39
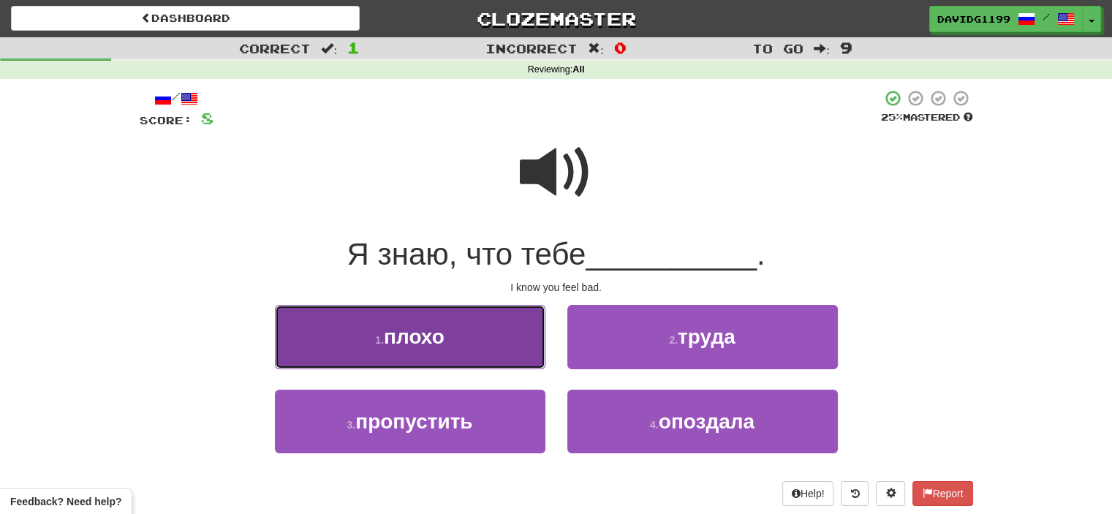
click at [507, 344] on button "1 . плохо" at bounding box center [410, 337] width 271 height 64
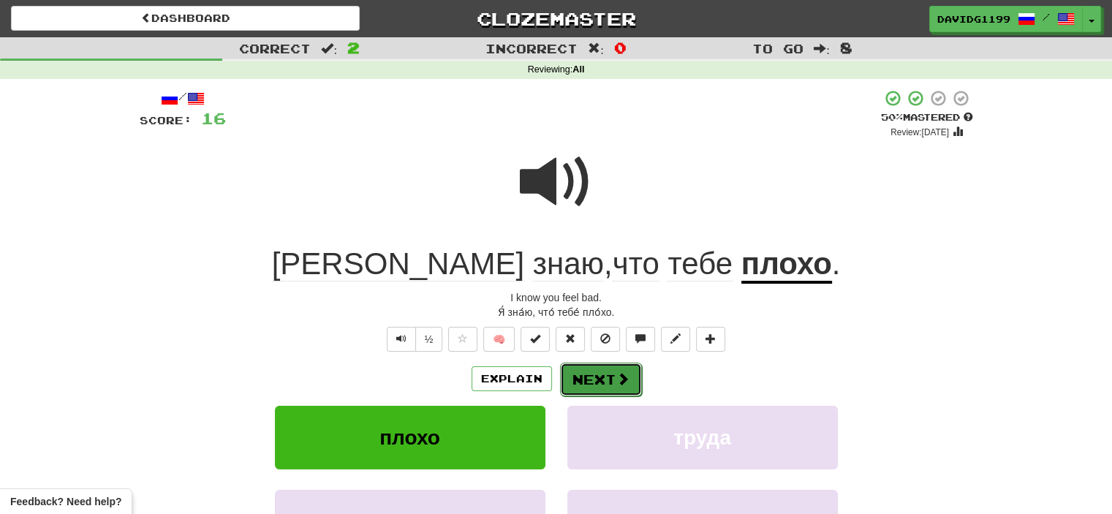
click at [620, 380] on span at bounding box center [622, 378] width 13 height 13
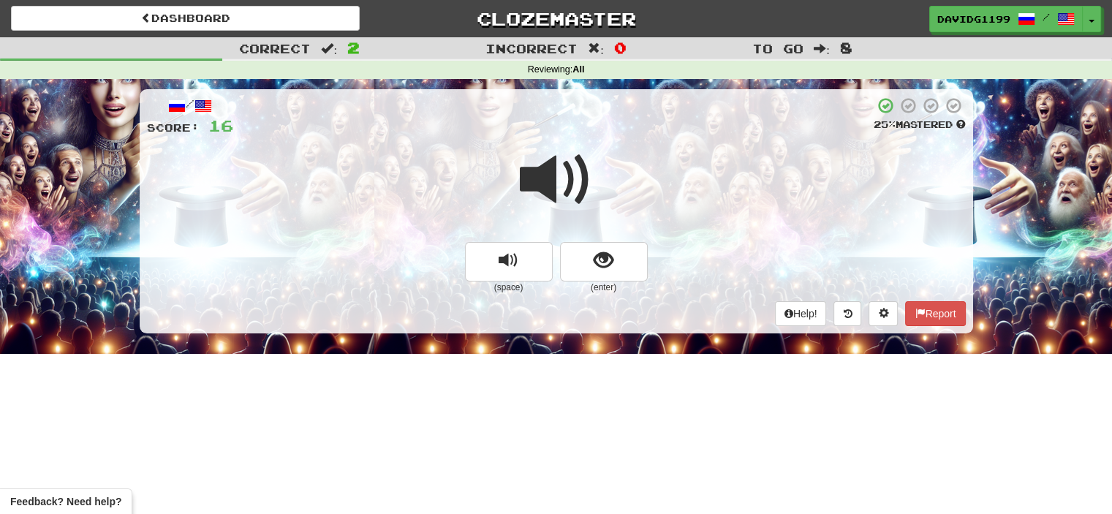
click at [572, 198] on span at bounding box center [556, 179] width 73 height 73
click at [589, 270] on button "show sentence" at bounding box center [604, 261] width 88 height 39
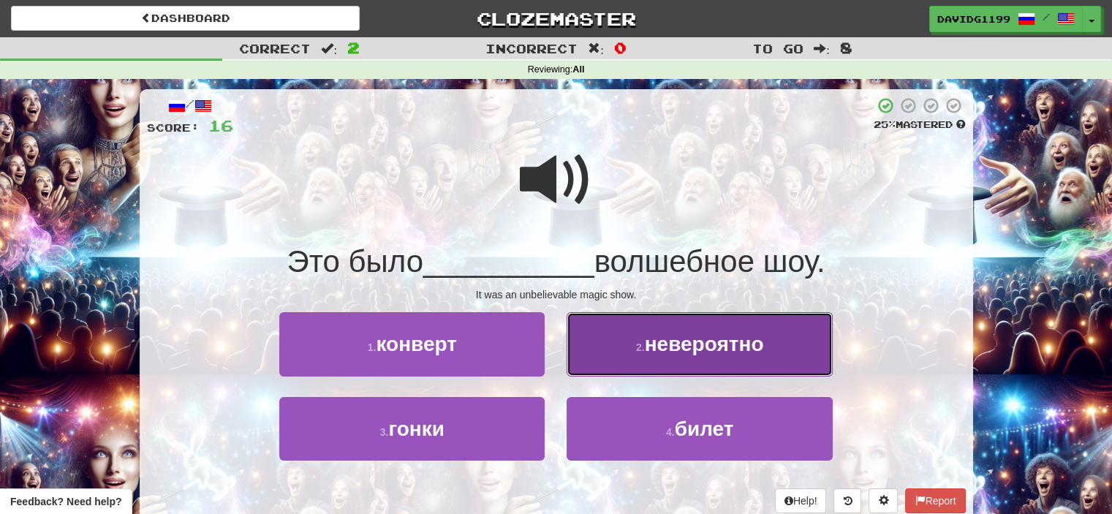
click at [623, 358] on button "2 . невероятно" at bounding box center [699, 344] width 265 height 64
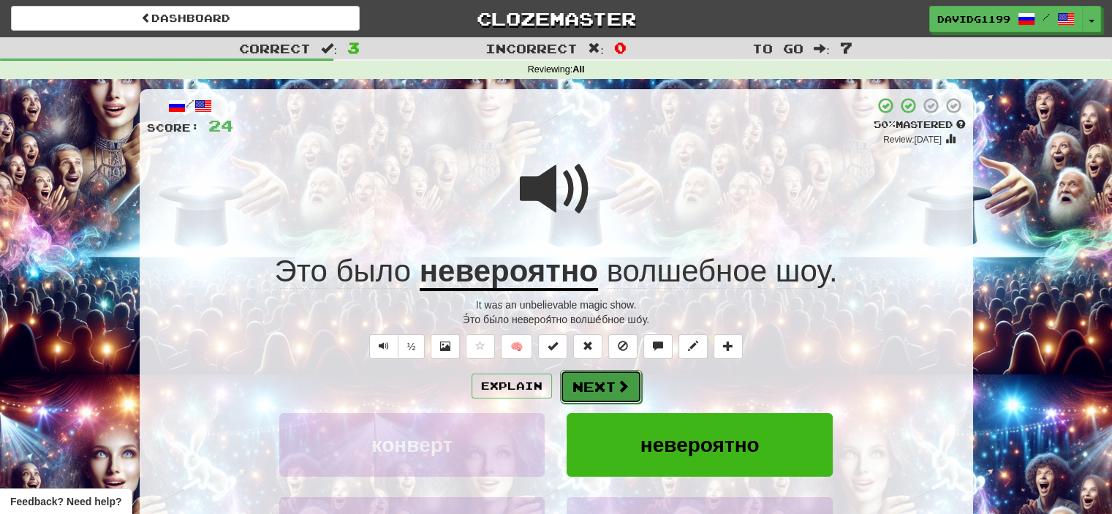
click at [602, 388] on button "Next" at bounding box center [601, 387] width 82 height 34
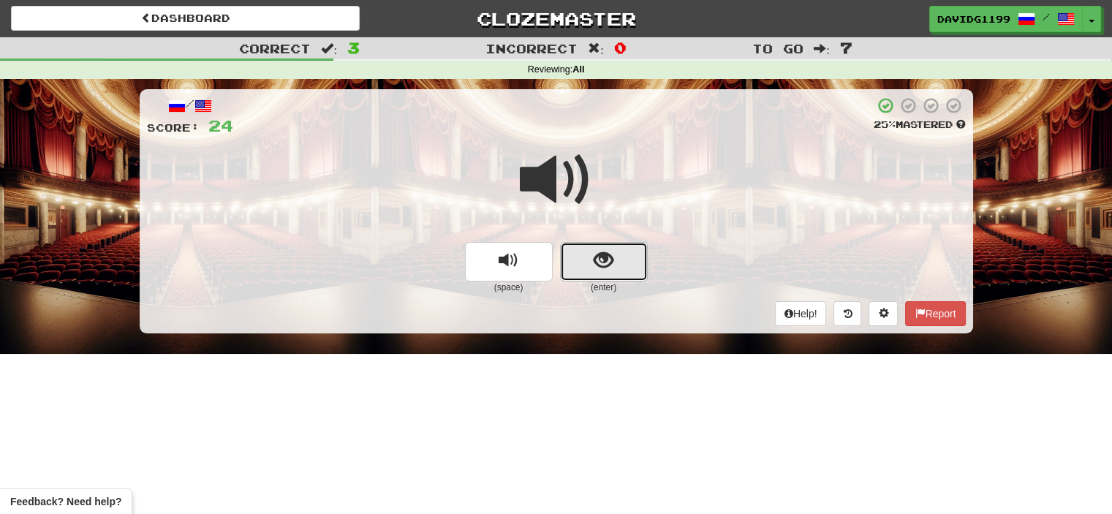
click at [585, 261] on button "show sentence" at bounding box center [604, 261] width 88 height 39
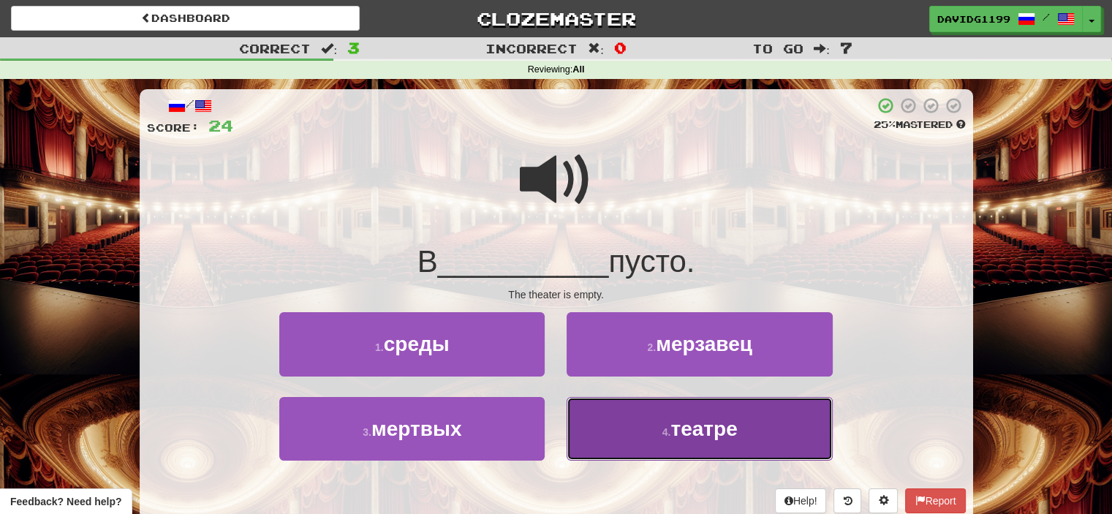
click at [629, 427] on button "4 . театре" at bounding box center [699, 429] width 265 height 64
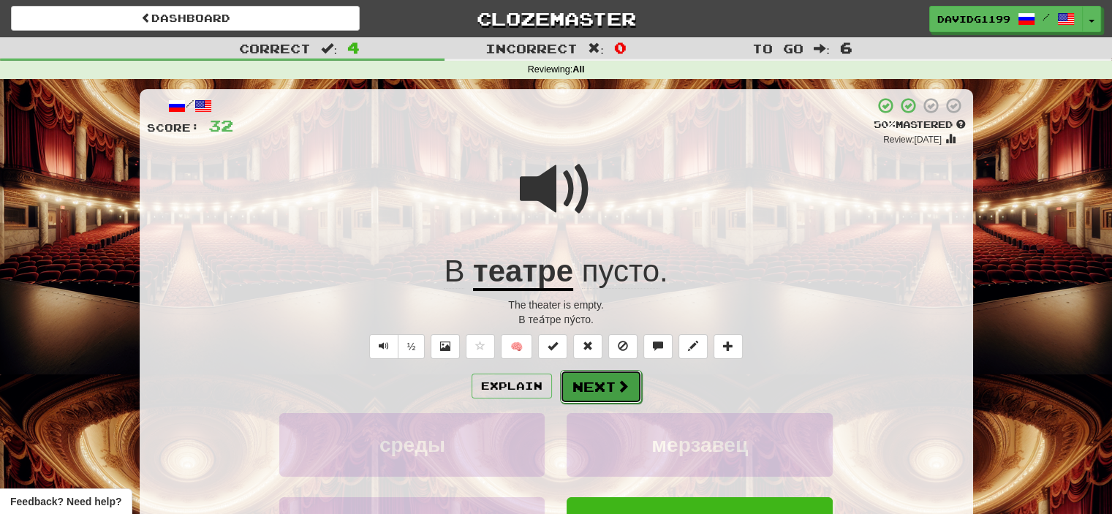
click at [601, 385] on button "Next" at bounding box center [601, 387] width 82 height 34
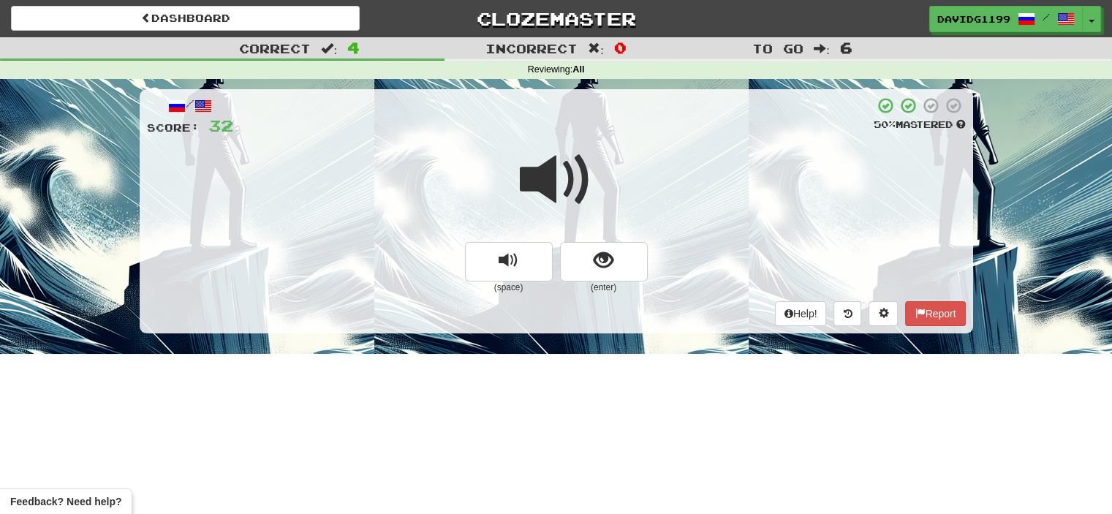
click at [556, 181] on span at bounding box center [556, 179] width 73 height 73
click at [581, 260] on button "show sentence" at bounding box center [604, 261] width 88 height 39
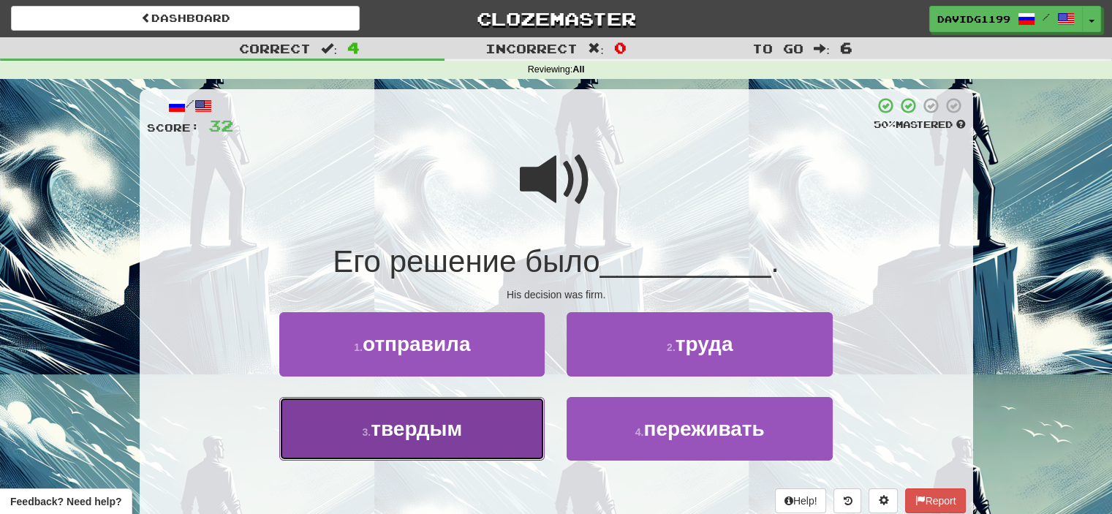
click at [506, 423] on button "3 . твердым" at bounding box center [411, 429] width 265 height 64
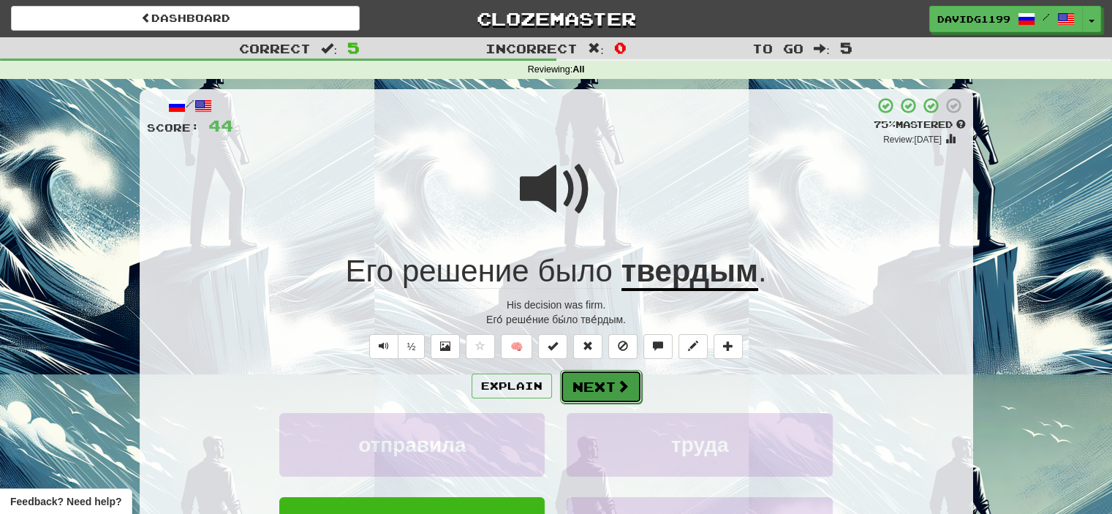
click at [602, 390] on button "Next" at bounding box center [601, 387] width 82 height 34
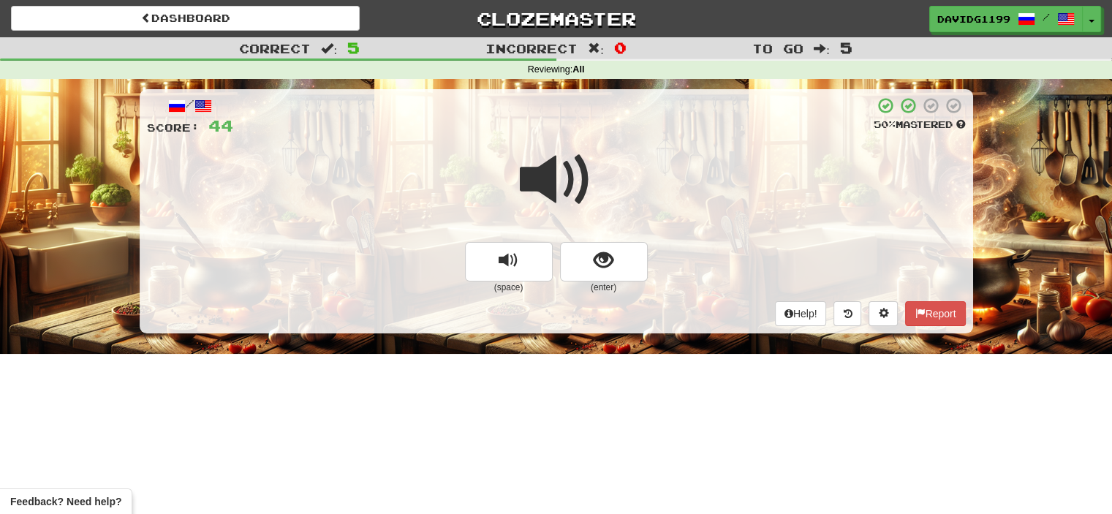
click at [550, 180] on span at bounding box center [556, 179] width 73 height 73
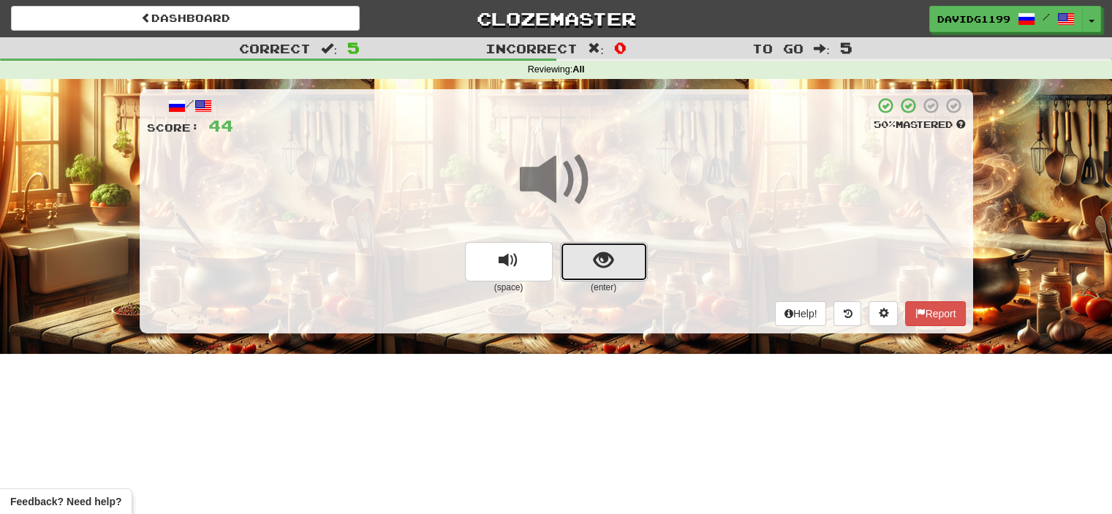
click at [584, 263] on button "show sentence" at bounding box center [604, 261] width 88 height 39
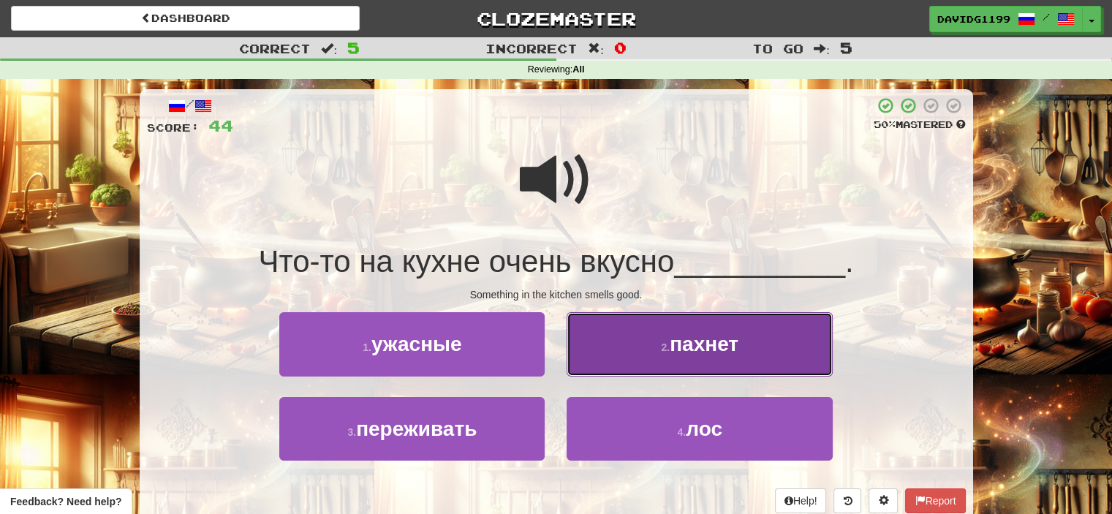
click at [627, 362] on button "2 . пахнет" at bounding box center [699, 344] width 265 height 64
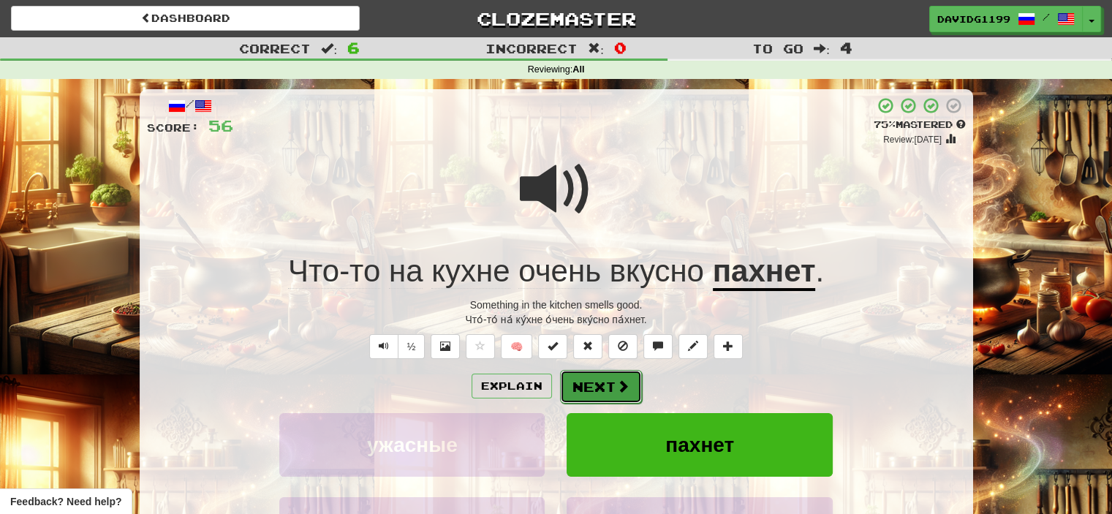
click at [600, 385] on button "Next" at bounding box center [601, 387] width 82 height 34
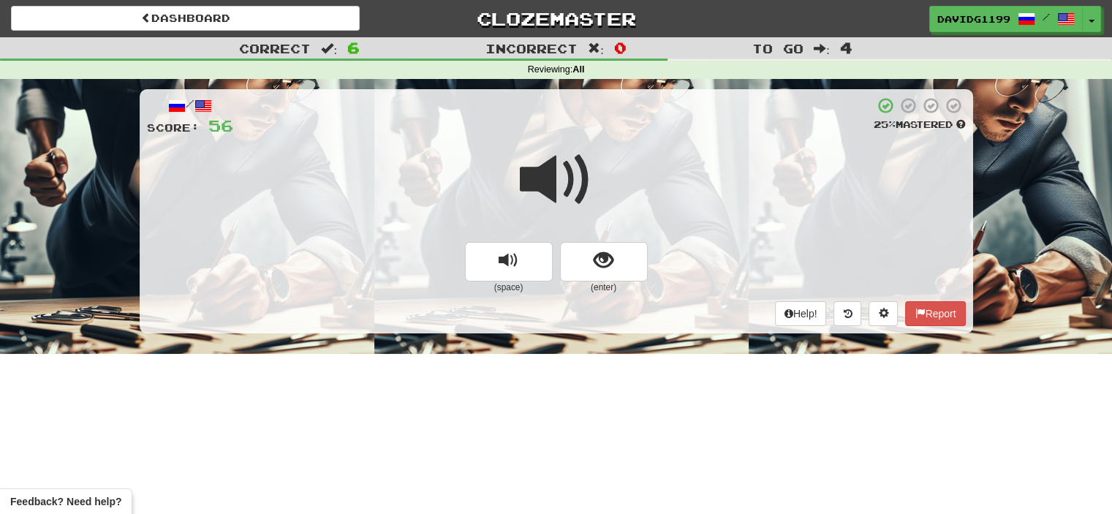
click at [565, 181] on span at bounding box center [556, 179] width 73 height 73
click at [581, 258] on button "show sentence" at bounding box center [604, 261] width 88 height 39
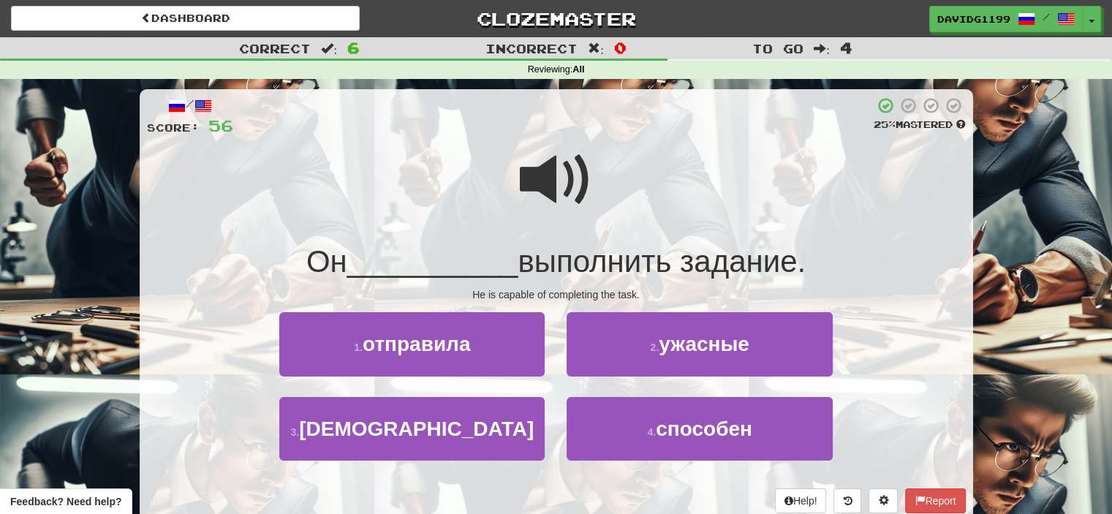
click at [557, 182] on span at bounding box center [556, 179] width 73 height 73
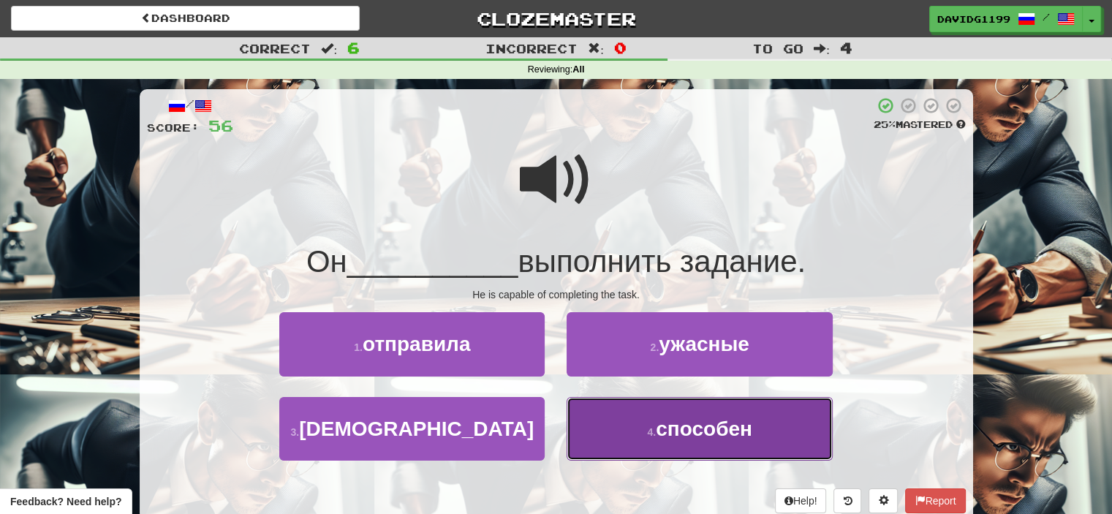
click at [716, 441] on button "4 . способен" at bounding box center [699, 429] width 265 height 64
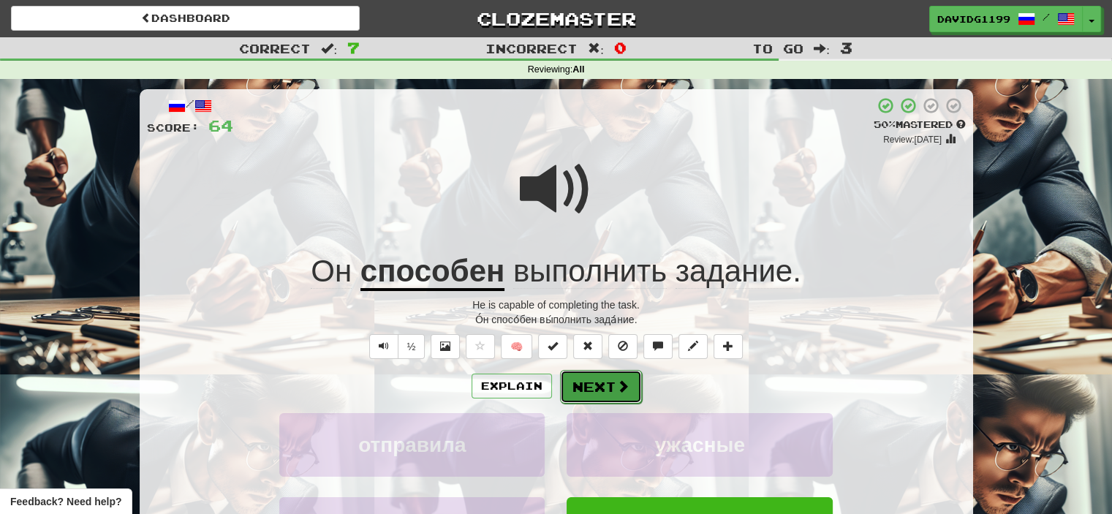
click at [597, 380] on button "Next" at bounding box center [601, 387] width 82 height 34
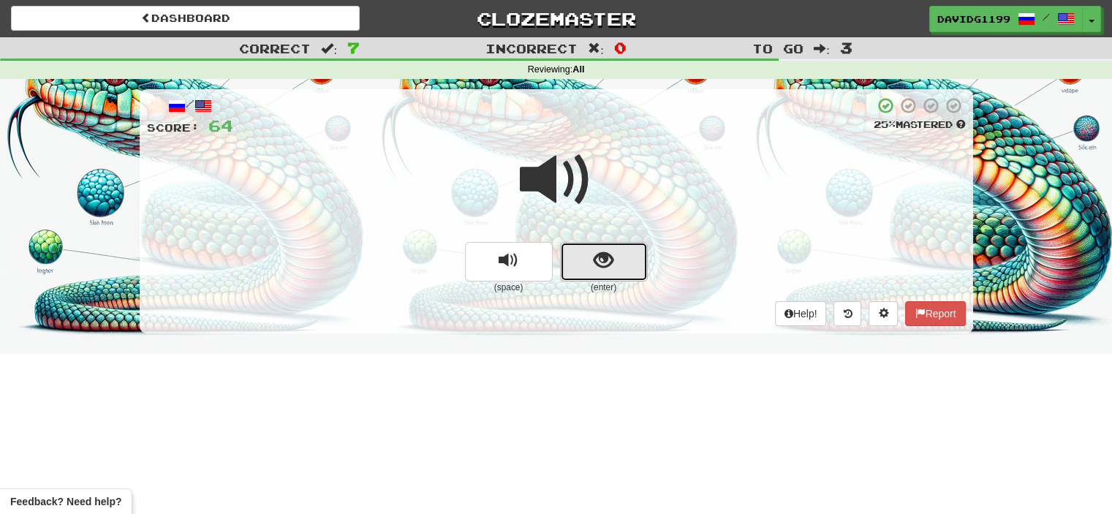
click at [582, 254] on button "show sentence" at bounding box center [604, 261] width 88 height 39
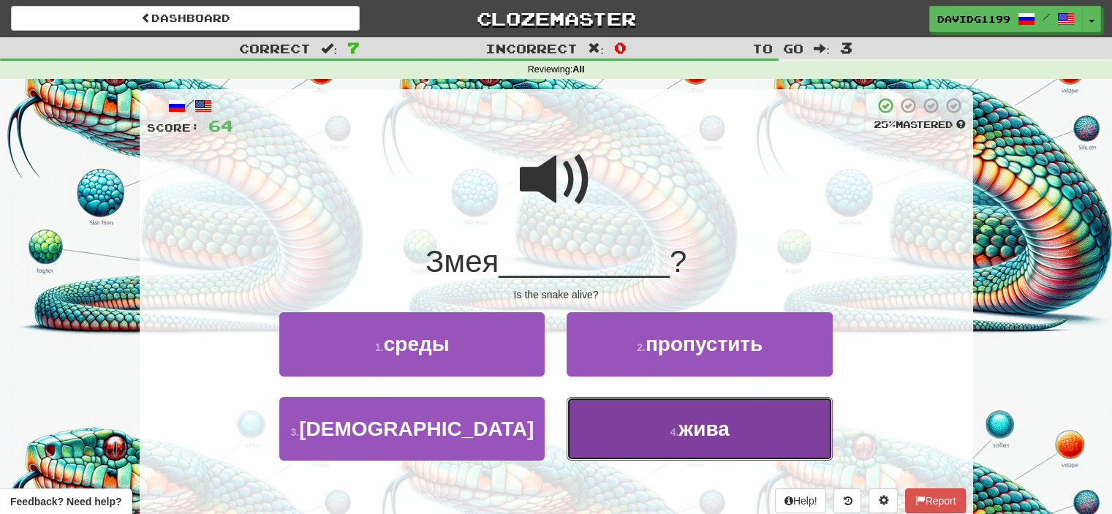
click at [625, 426] on button "4 . жива" at bounding box center [699, 429] width 265 height 64
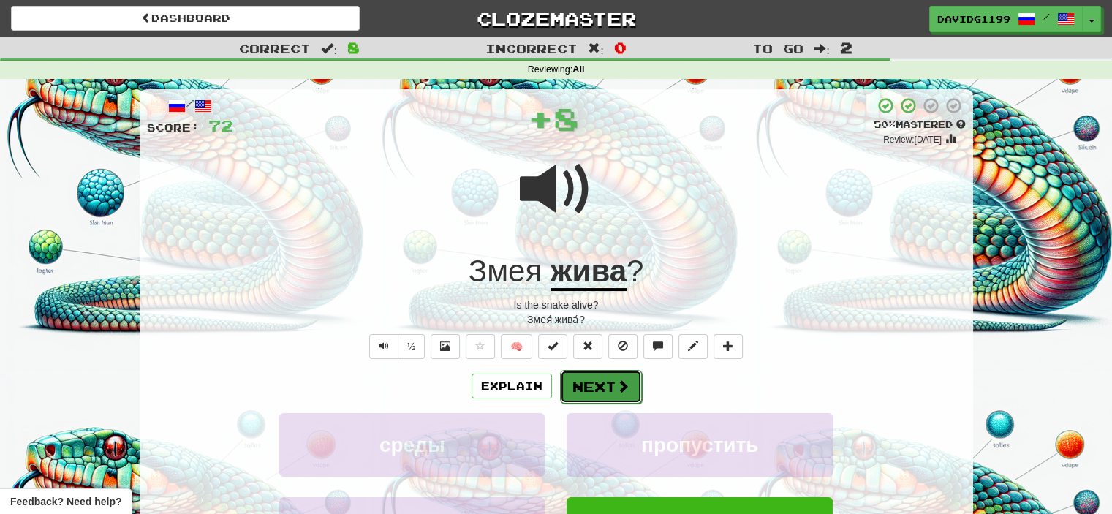
click at [601, 394] on button "Next" at bounding box center [601, 387] width 82 height 34
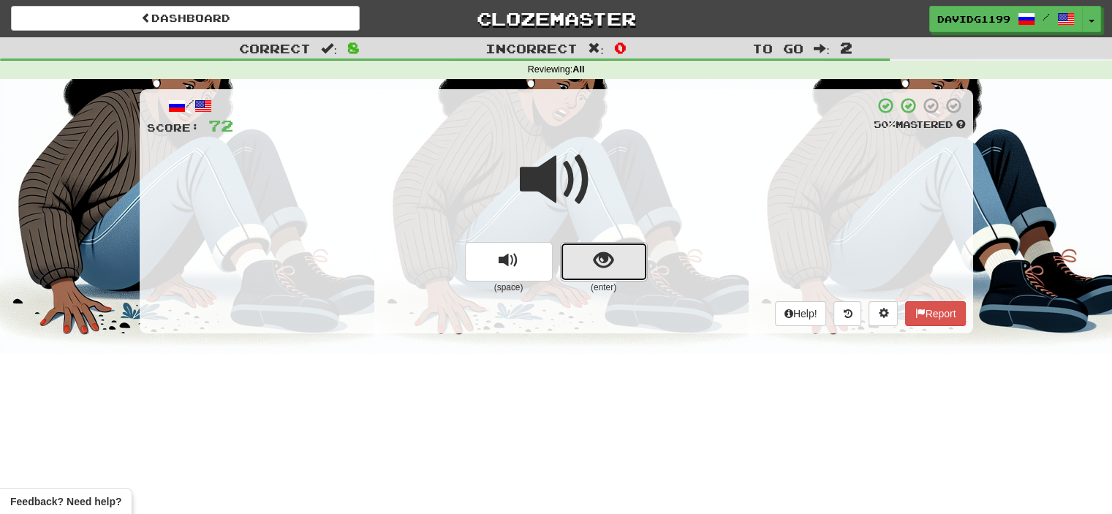
click at [585, 268] on button "show sentence" at bounding box center [604, 261] width 88 height 39
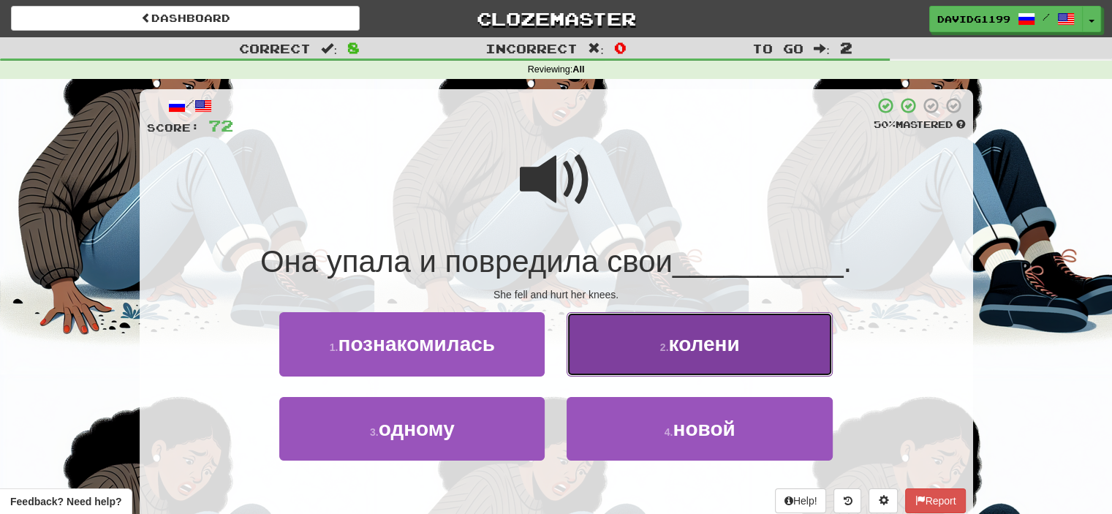
drag, startPoint x: 652, startPoint y: 347, endPoint x: 614, endPoint y: 347, distance: 38.8
click at [614, 347] on button "2 . колени" at bounding box center [699, 344] width 265 height 64
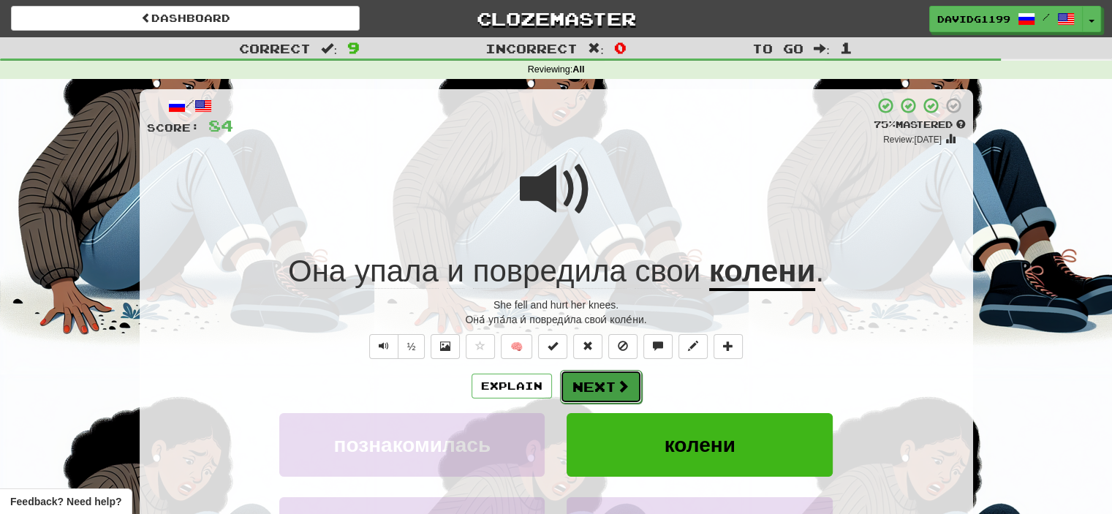
click at [601, 388] on button "Next" at bounding box center [601, 387] width 82 height 34
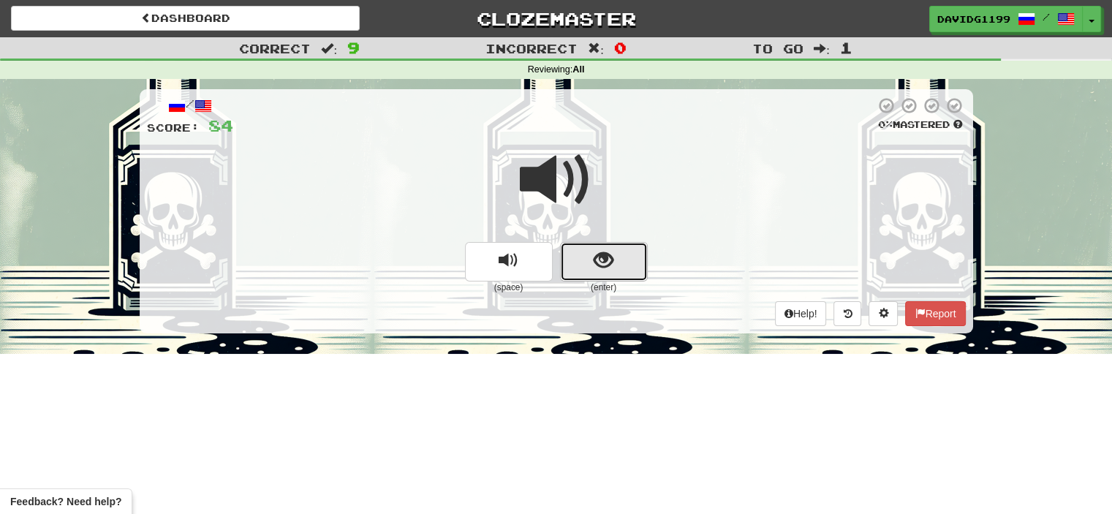
click at [584, 266] on button "show sentence" at bounding box center [604, 261] width 88 height 39
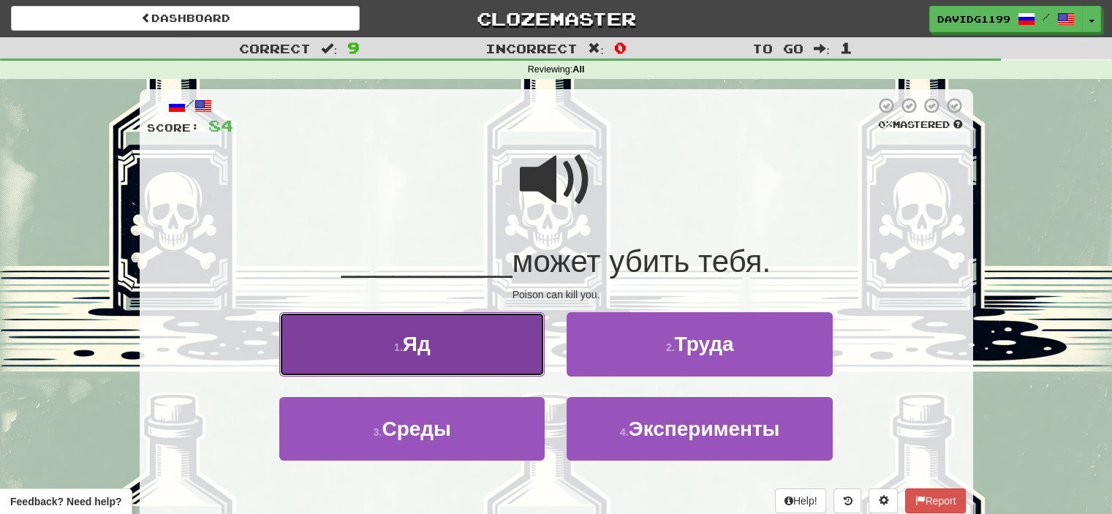
click at [453, 336] on button "1 . Яд" at bounding box center [411, 344] width 265 height 64
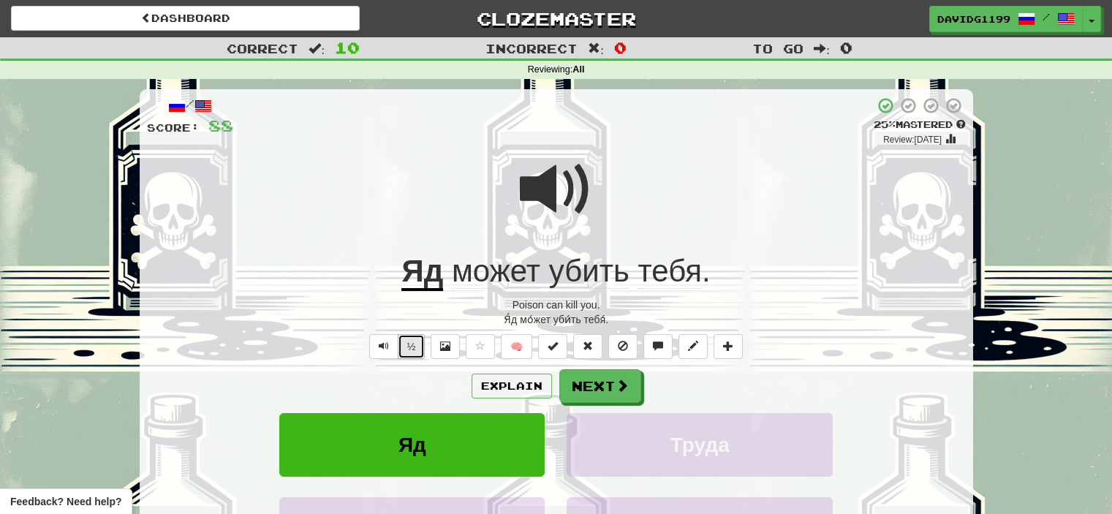
click at [412, 347] on button "½" at bounding box center [412, 346] width 28 height 25
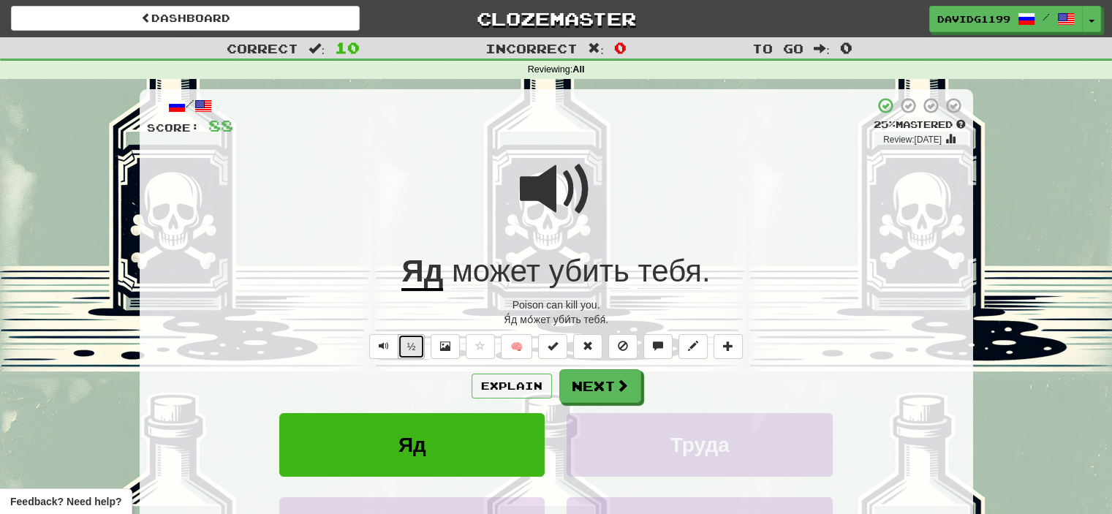
click at [412, 347] on button "½" at bounding box center [412, 346] width 28 height 25
click at [608, 387] on button "Next" at bounding box center [601, 387] width 82 height 34
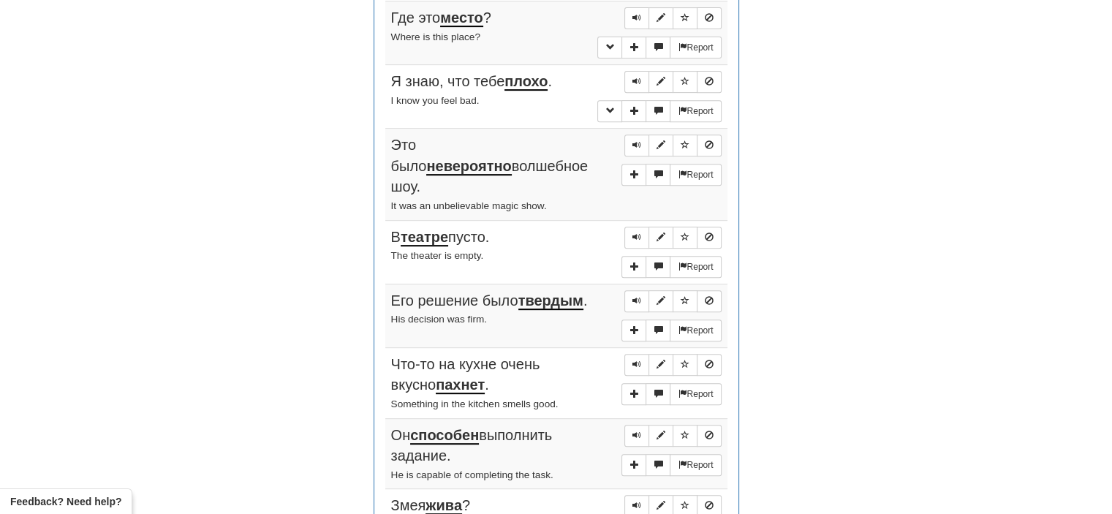
scroll to position [605, 0]
click at [641, 10] on button "Sentence controls" at bounding box center [636, 19] width 25 height 22
click at [635, 78] on span "Sentence controls" at bounding box center [637, 82] width 9 height 9
click at [638, 143] on span "Sentence controls" at bounding box center [637, 145] width 9 height 9
click at [640, 233] on span "Sentence controls" at bounding box center [637, 237] width 9 height 9
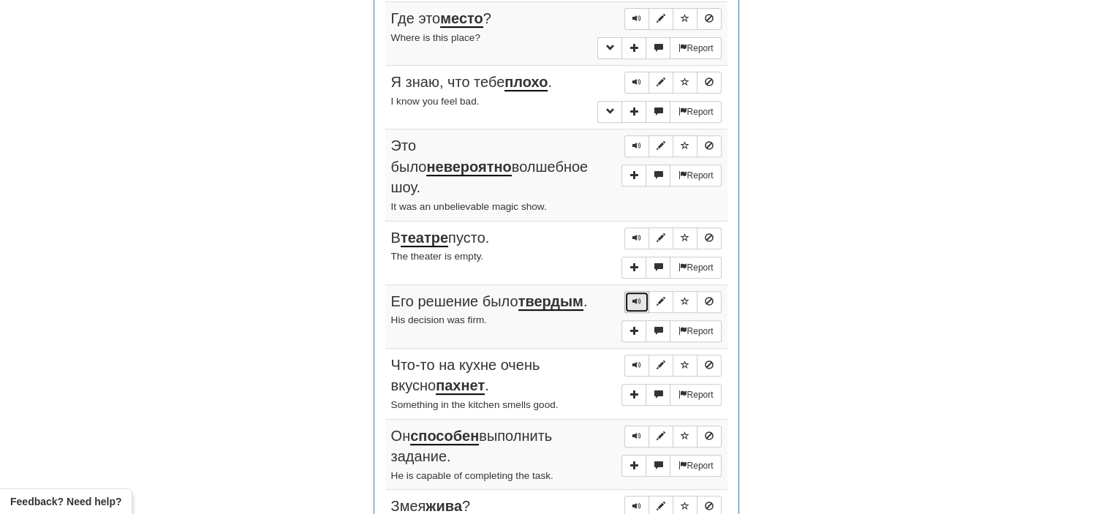
click at [643, 291] on button "Sentence controls" at bounding box center [636, 302] width 25 height 22
click at [635, 361] on span "Sentence controls" at bounding box center [637, 365] width 9 height 9
click at [635, 431] on span "Sentence controls" at bounding box center [637, 435] width 9 height 9
click at [635, 502] on span "Sentence controls" at bounding box center [637, 506] width 9 height 9
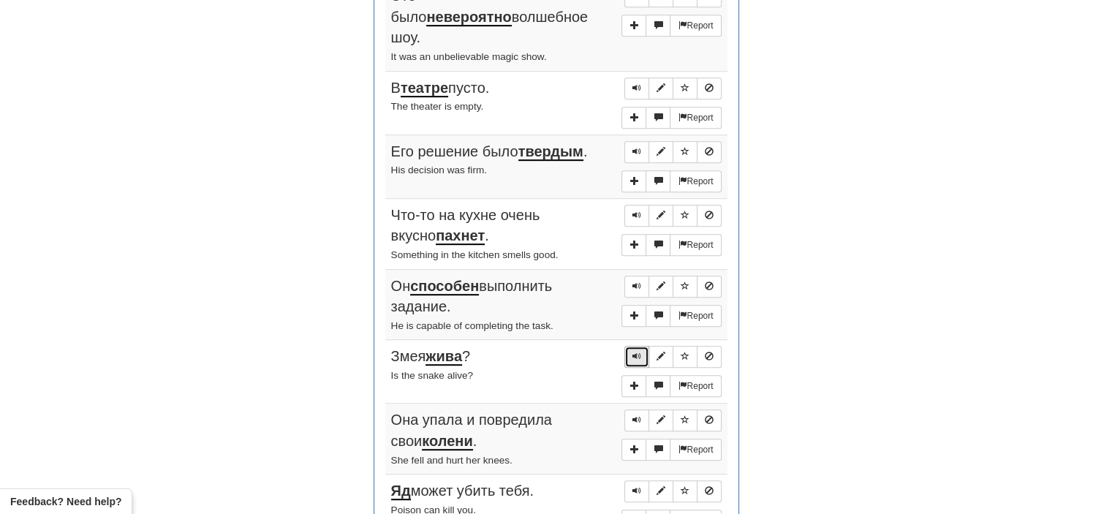
scroll to position [757, 0]
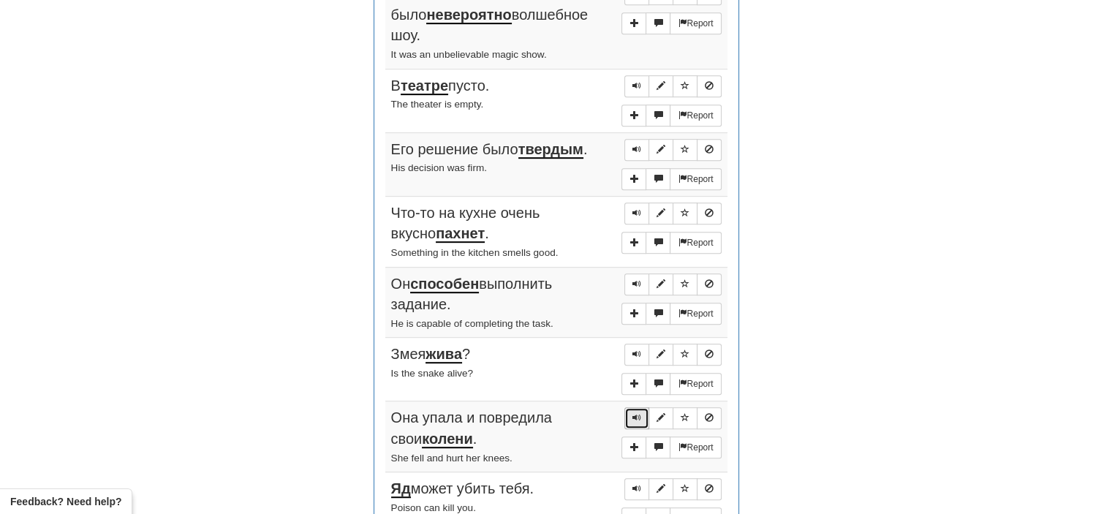
click at [639, 413] on span "Sentence controls" at bounding box center [637, 417] width 9 height 9
click at [631, 407] on button "Sentence controls" at bounding box center [636, 418] width 25 height 22
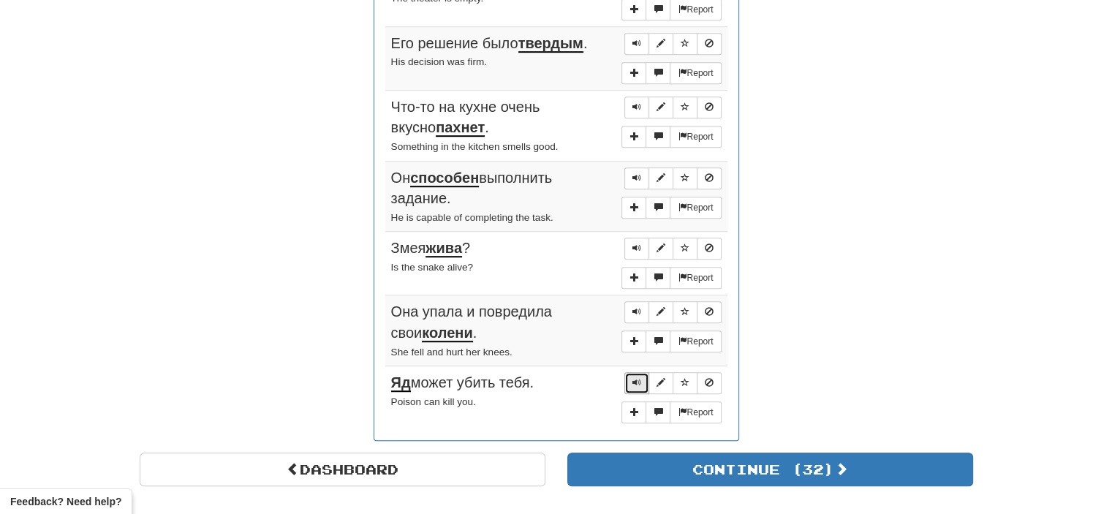
click at [633, 378] on span "Sentence controls" at bounding box center [637, 382] width 9 height 9
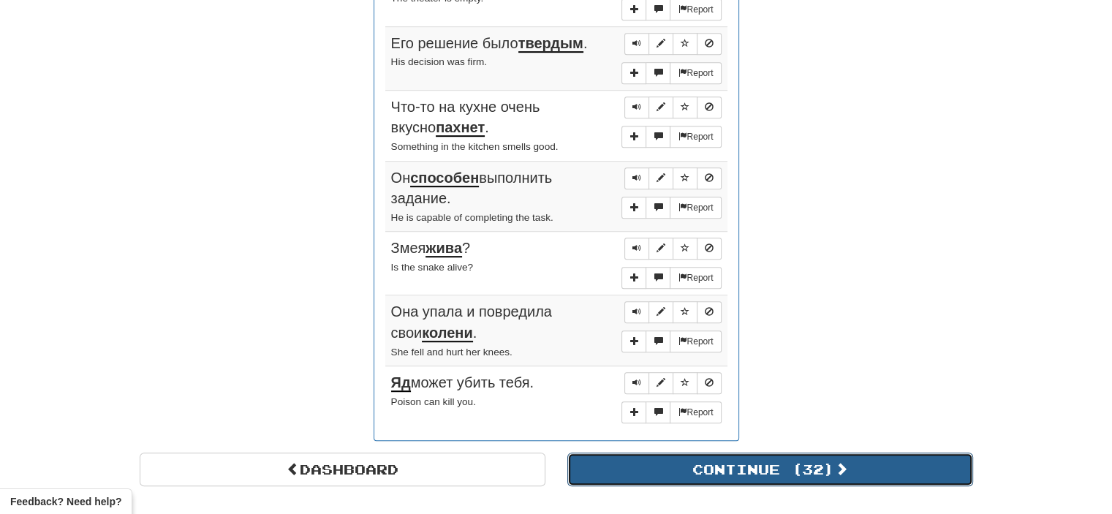
click at [648, 453] on button "Continue ( 32 )" at bounding box center [770, 470] width 406 height 34
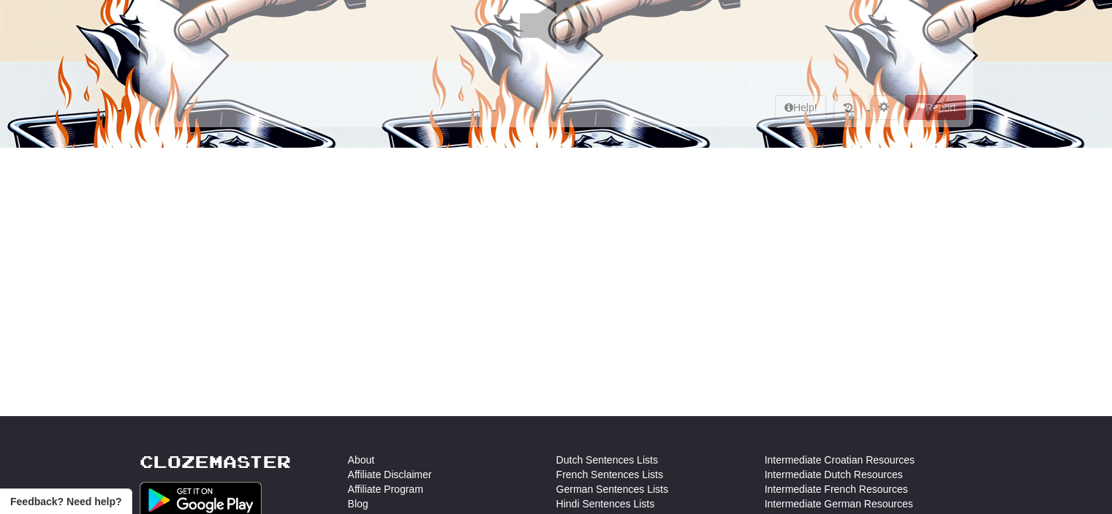
scroll to position [0, 0]
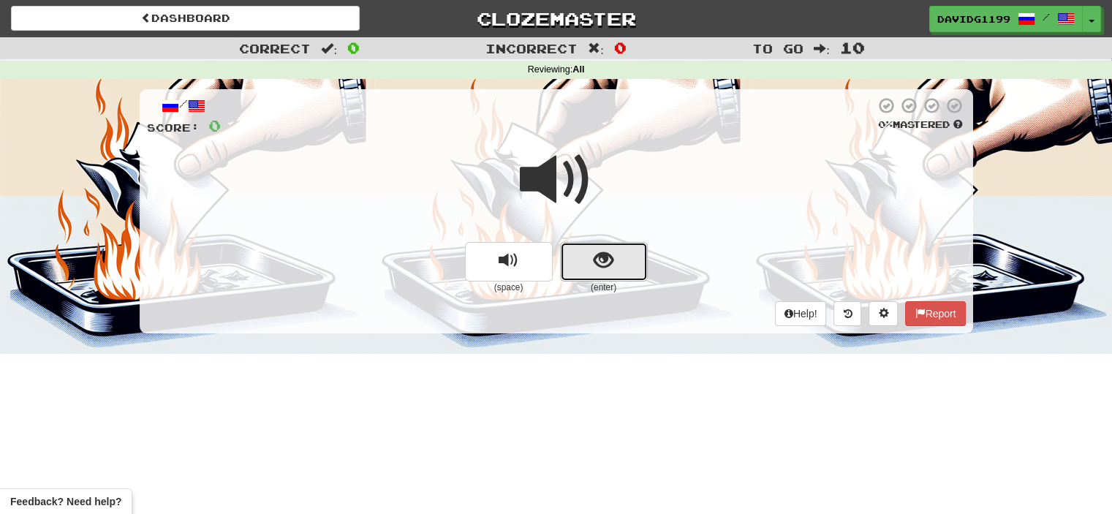
click at [582, 263] on button "show sentence" at bounding box center [604, 261] width 88 height 39
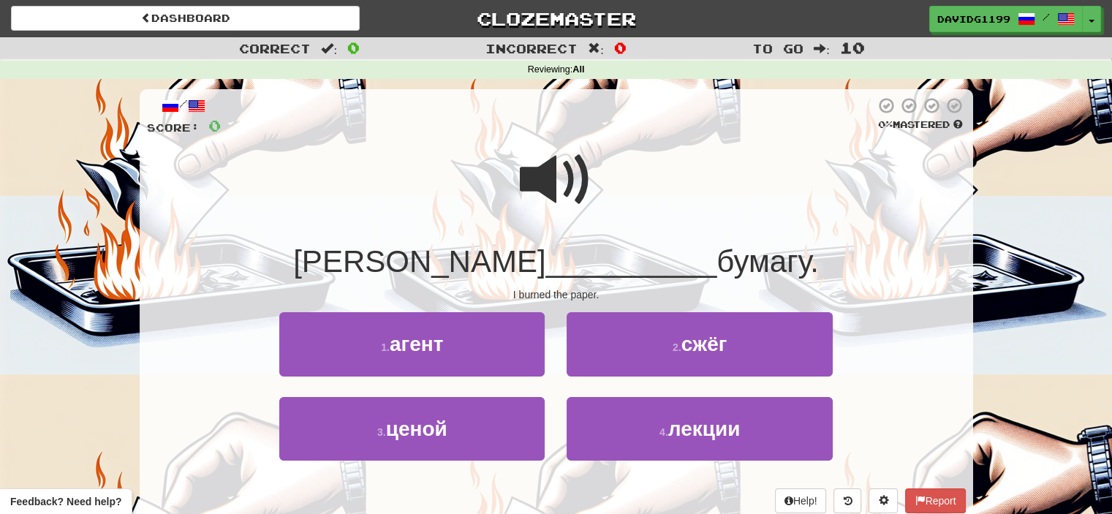
click at [553, 181] on span at bounding box center [556, 179] width 73 height 73
click at [567, 169] on span at bounding box center [556, 179] width 73 height 73
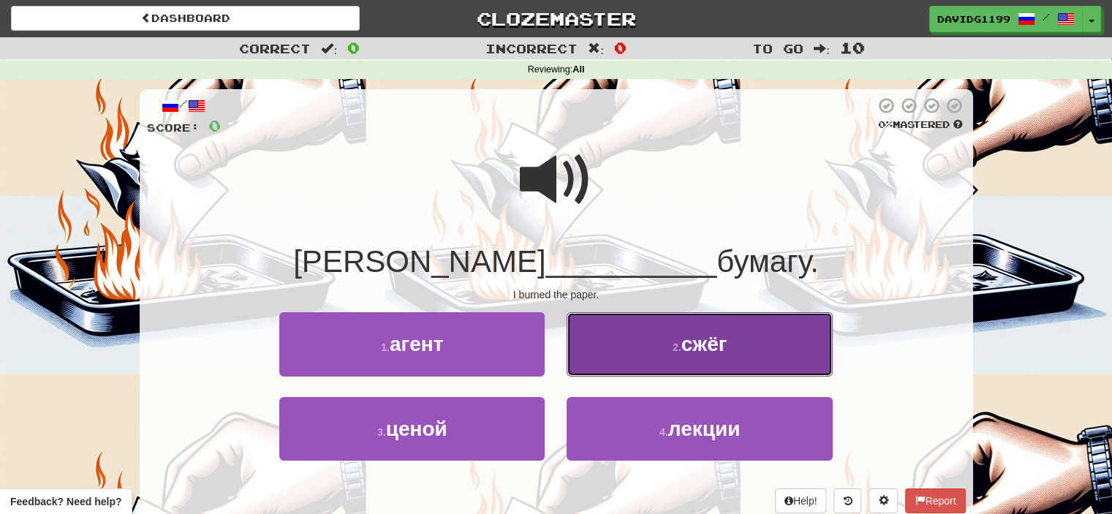
click at [670, 349] on button "2 . [GEOGRAPHIC_DATA]" at bounding box center [699, 344] width 265 height 64
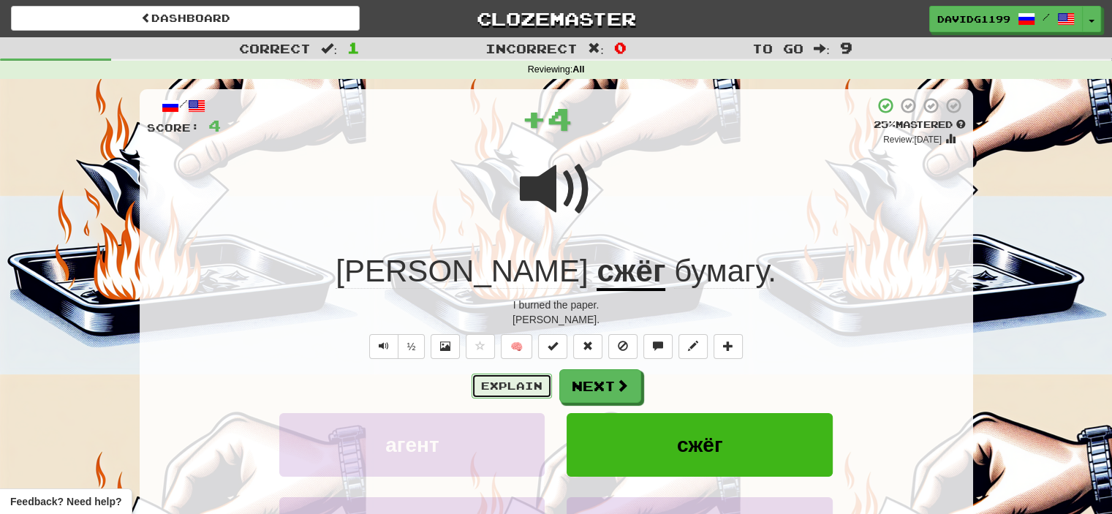
click at [505, 385] on button "Explain" at bounding box center [512, 386] width 80 height 25
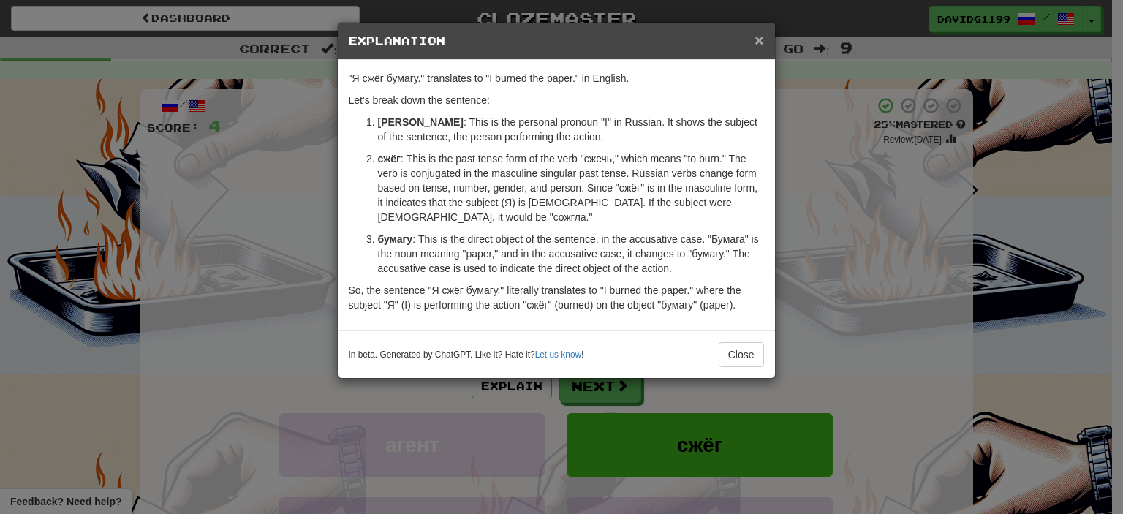
click at [757, 42] on span "×" at bounding box center [759, 39] width 9 height 17
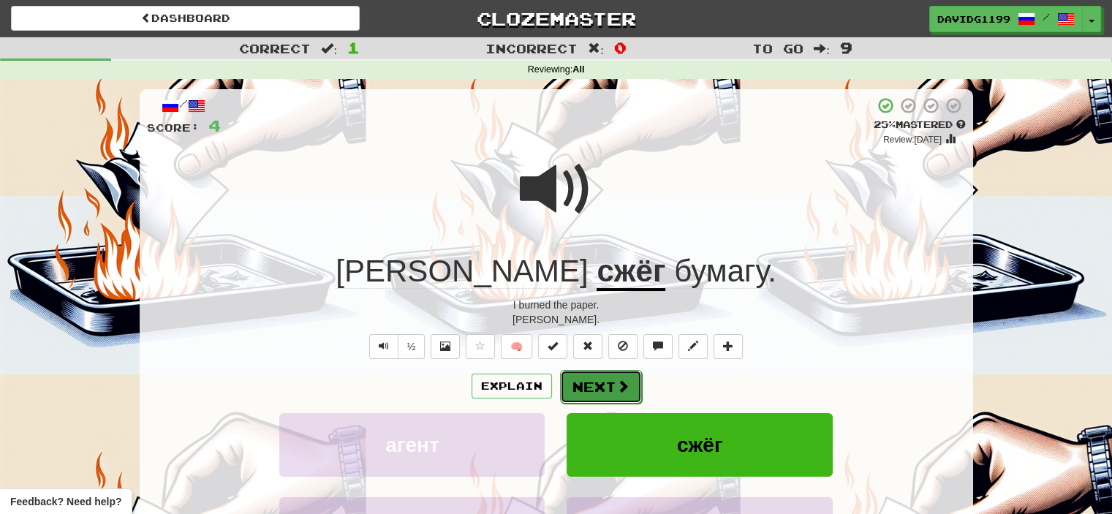
click at [592, 385] on button "Next" at bounding box center [601, 387] width 82 height 34
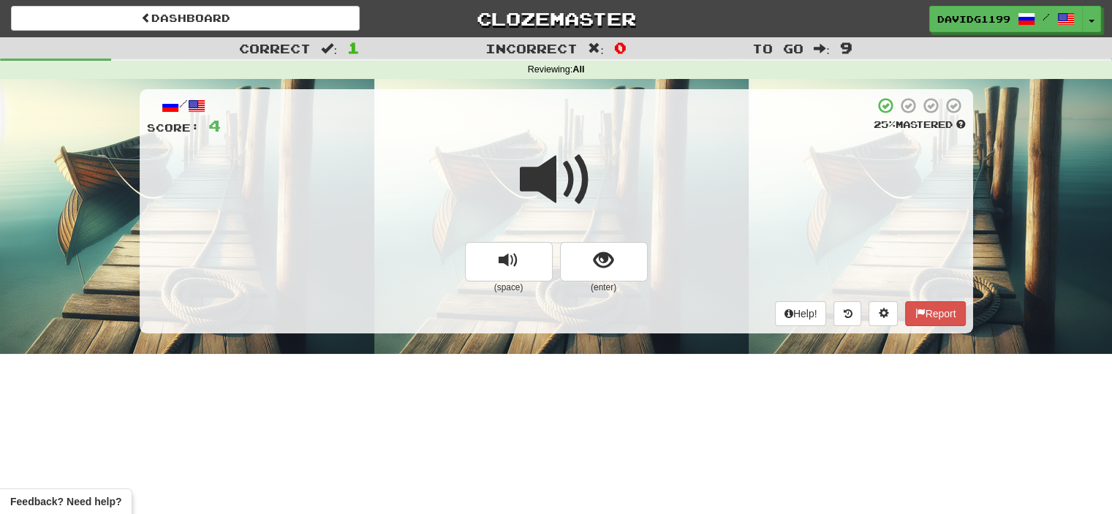
click at [568, 187] on span at bounding box center [556, 179] width 73 height 73
click at [556, 176] on span at bounding box center [556, 179] width 73 height 73
click at [579, 263] on button "show sentence" at bounding box center [604, 261] width 88 height 39
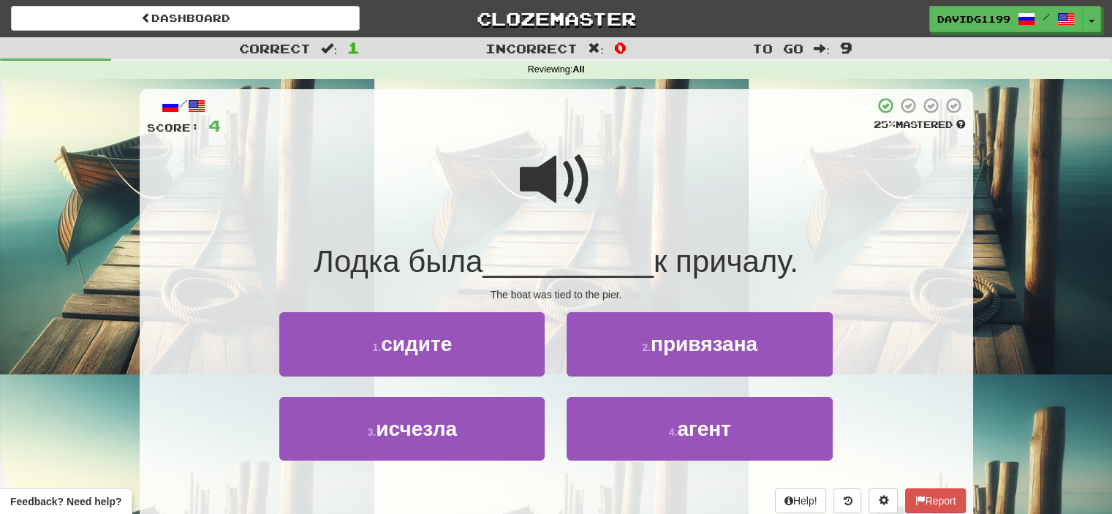
click at [562, 183] on span at bounding box center [556, 179] width 73 height 73
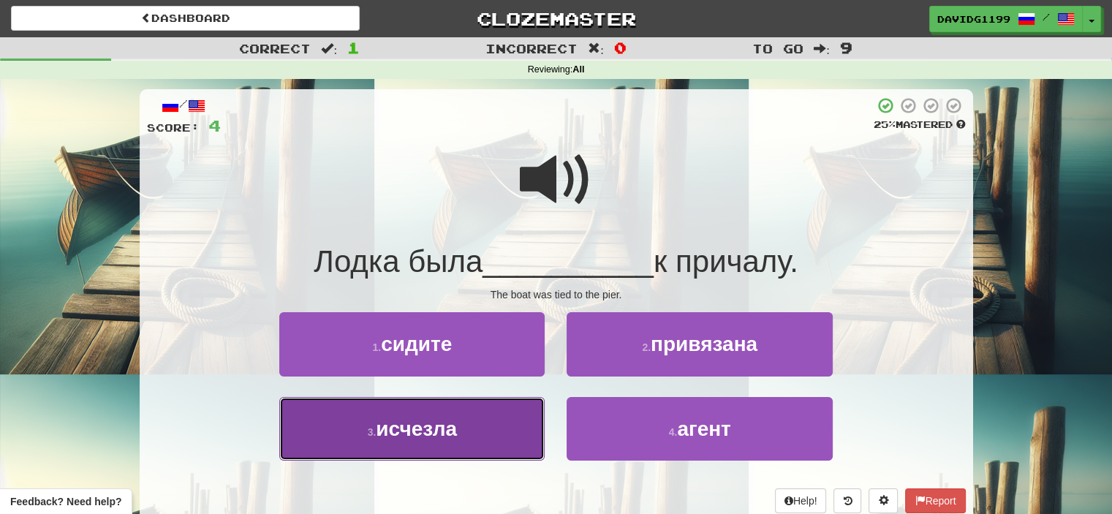
click at [464, 435] on button "3 . [GEOGRAPHIC_DATA]" at bounding box center [411, 429] width 265 height 64
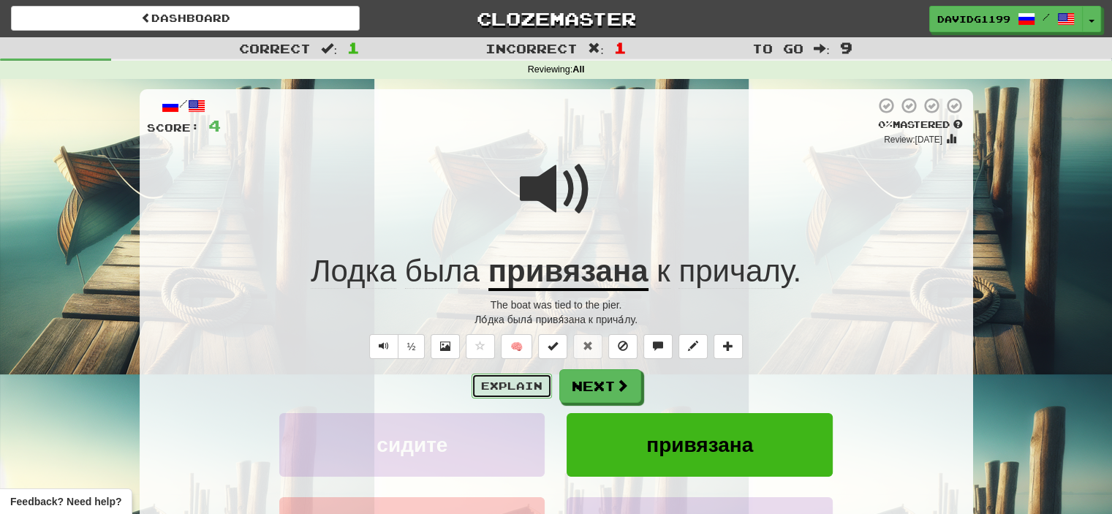
click at [515, 382] on button "Explain" at bounding box center [512, 386] width 80 height 25
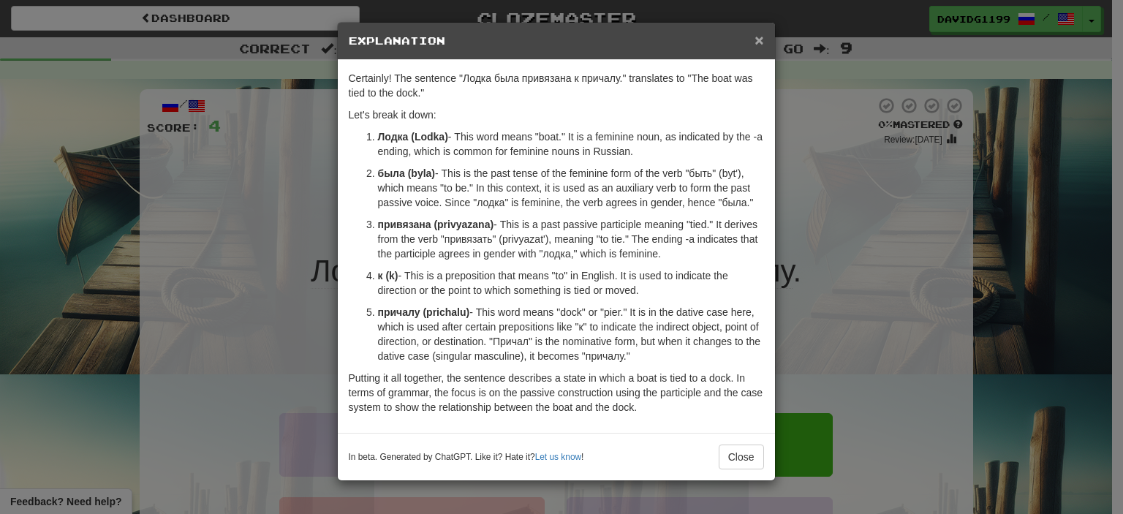
click at [759, 40] on span "×" at bounding box center [759, 39] width 9 height 17
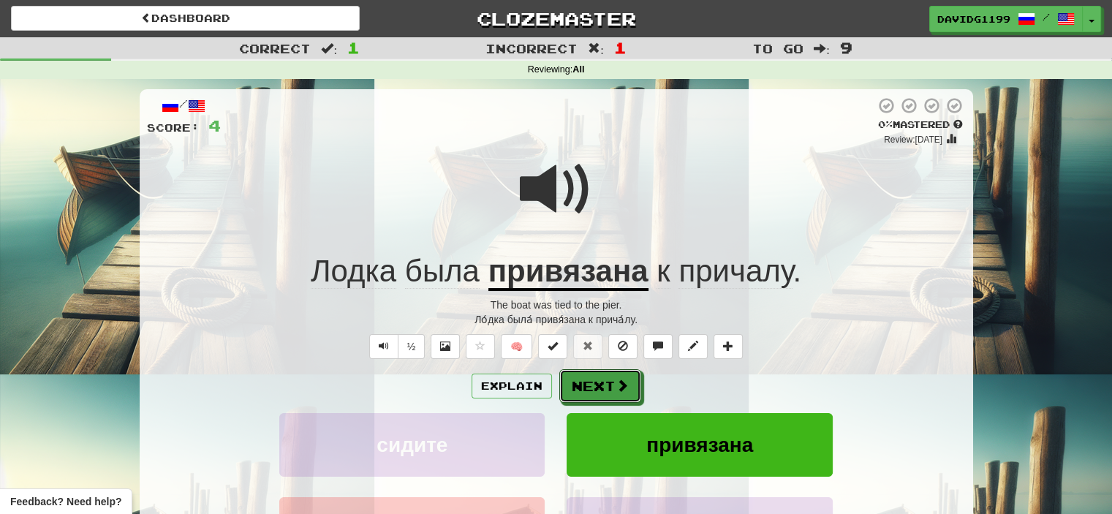
drag, startPoint x: 596, startPoint y: 387, endPoint x: 584, endPoint y: 388, distance: 12.5
click at [584, 388] on button "Next" at bounding box center [600, 386] width 82 height 34
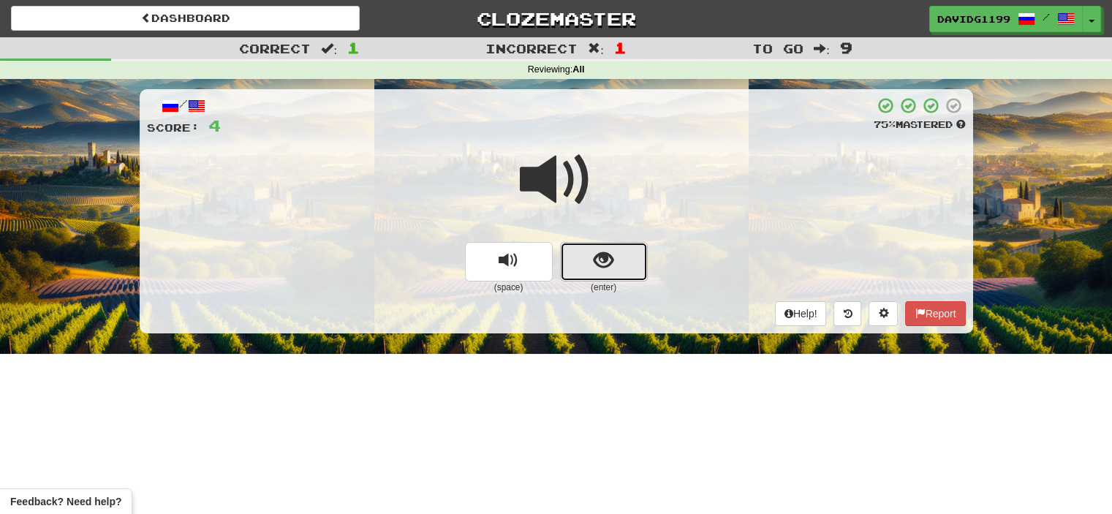
click at [588, 265] on button "show sentence" at bounding box center [604, 261] width 88 height 39
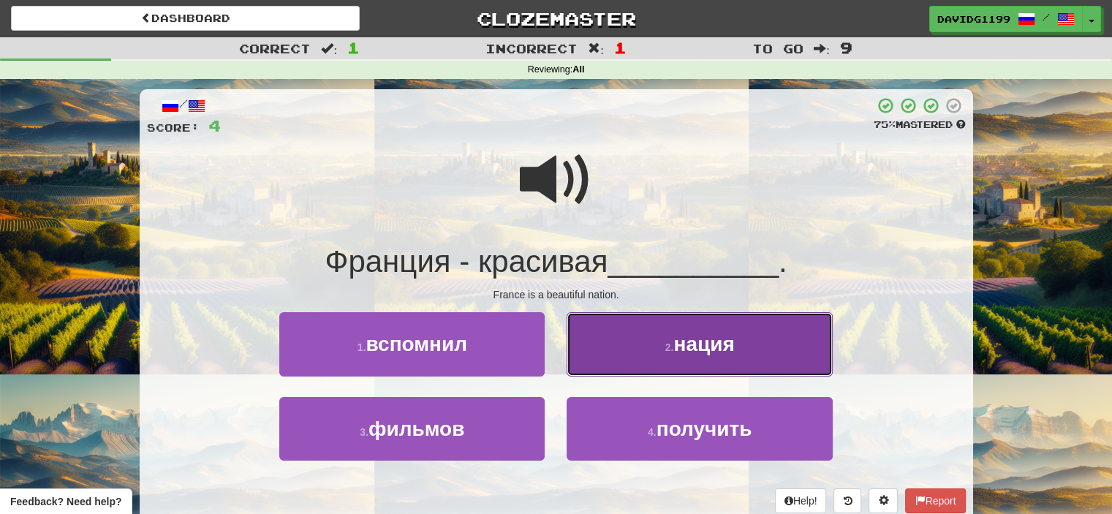
click at [631, 361] on button "2 . нация" at bounding box center [699, 344] width 265 height 64
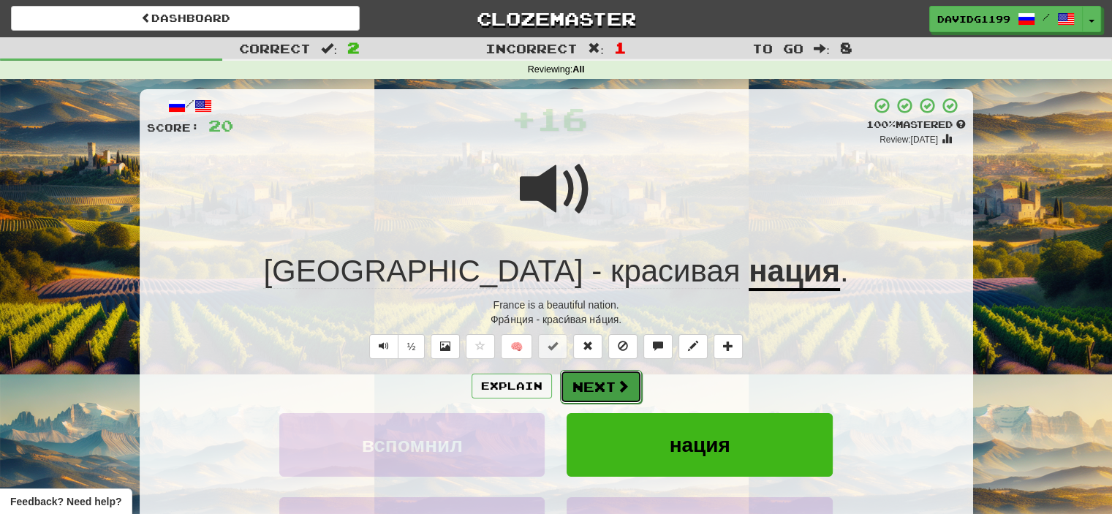
click at [616, 385] on span at bounding box center [622, 386] width 13 height 13
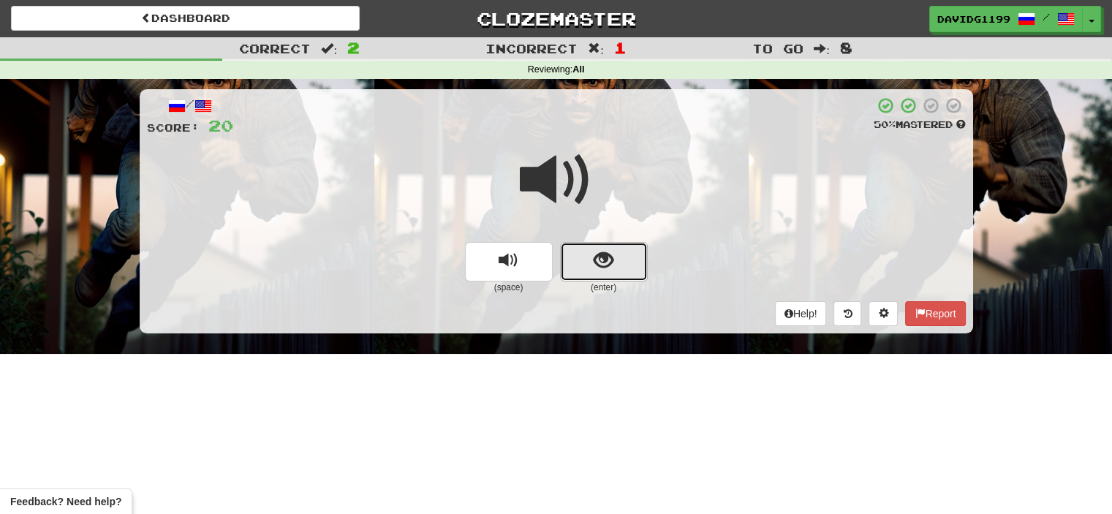
click at [579, 260] on button "show sentence" at bounding box center [604, 261] width 88 height 39
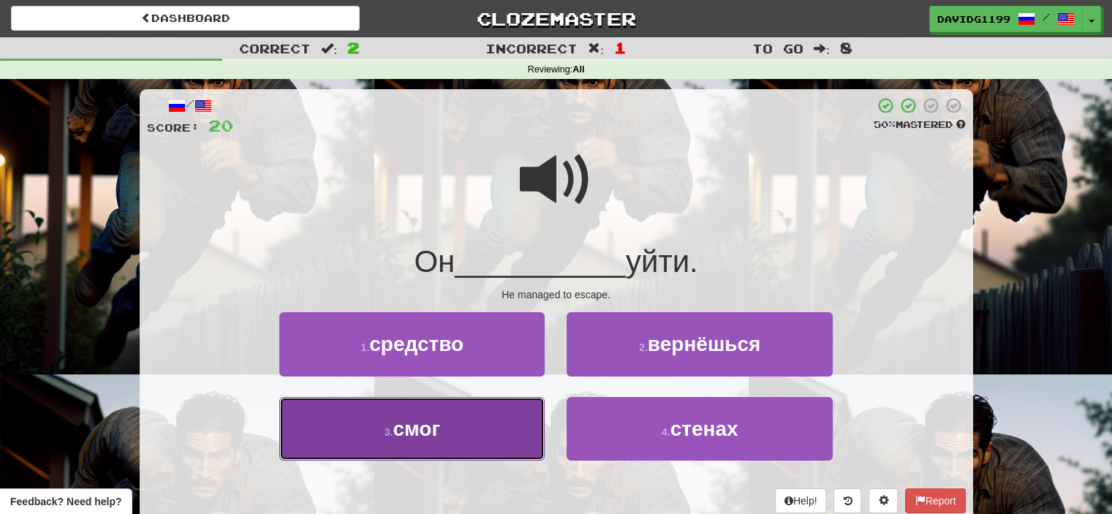
click at [477, 435] on button "3 . смог" at bounding box center [411, 429] width 265 height 64
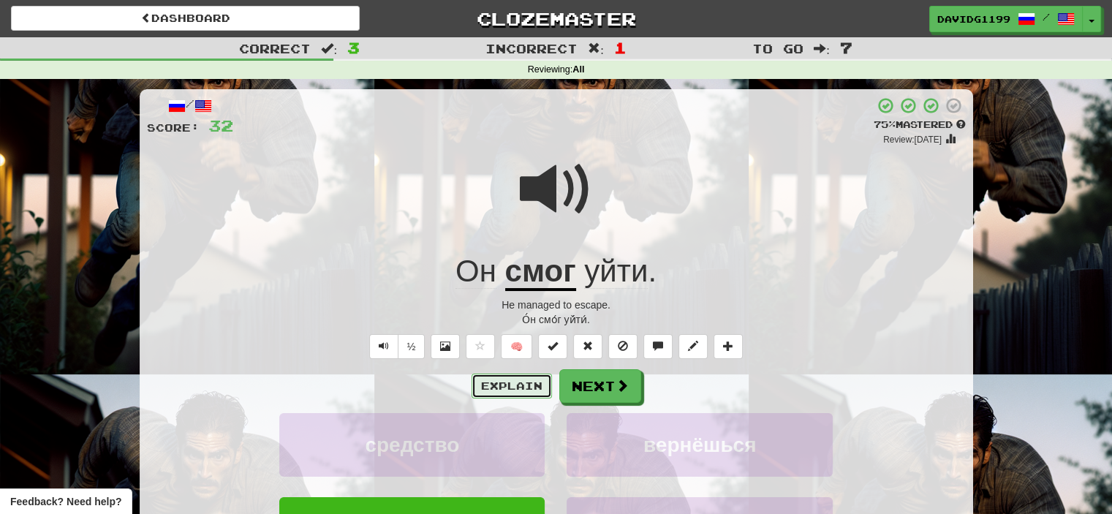
click at [513, 384] on button "Explain" at bounding box center [512, 386] width 80 height 25
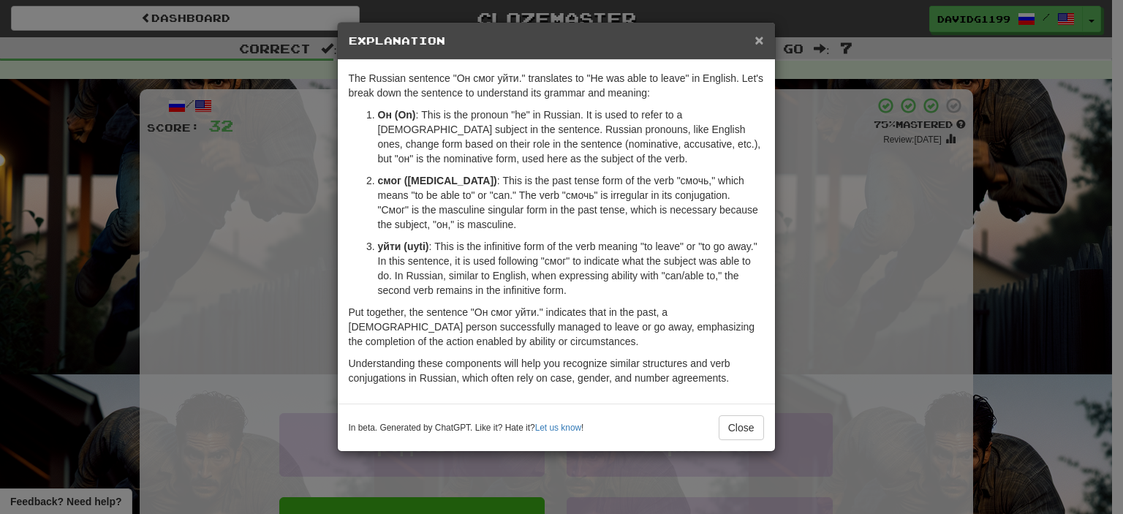
click at [758, 34] on span "×" at bounding box center [759, 39] width 9 height 17
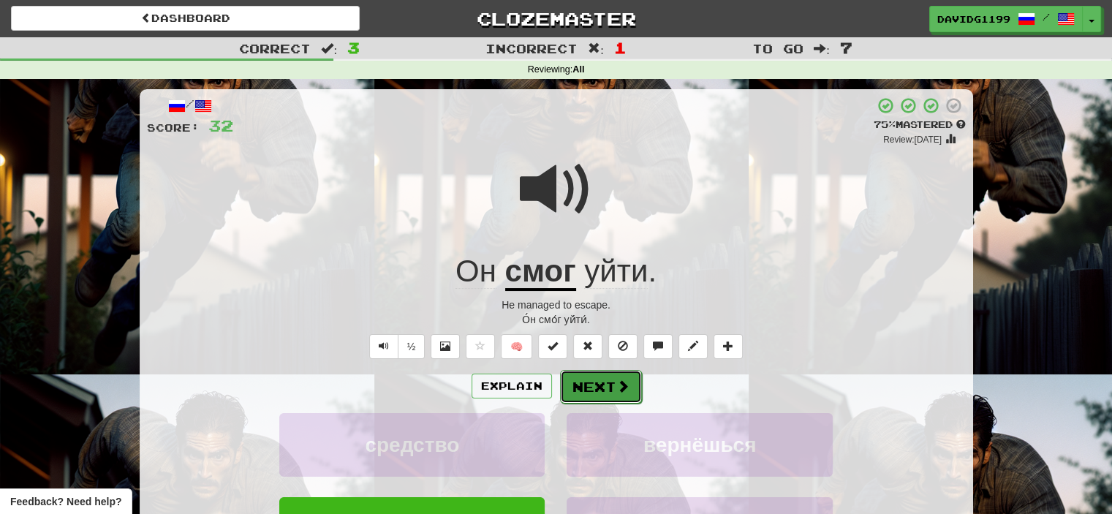
click at [609, 385] on button "Next" at bounding box center [601, 387] width 82 height 34
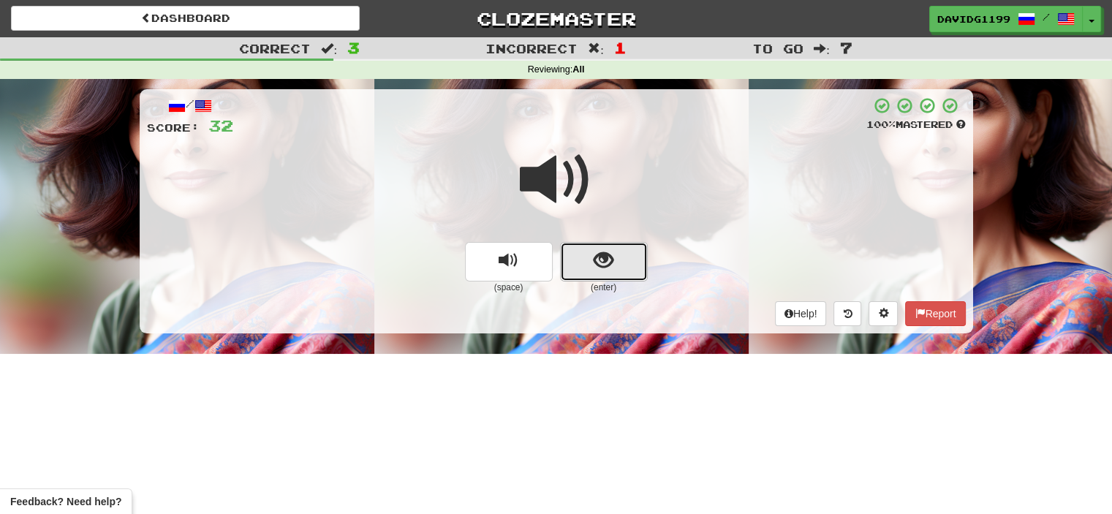
click at [573, 262] on button "show sentence" at bounding box center [604, 261] width 88 height 39
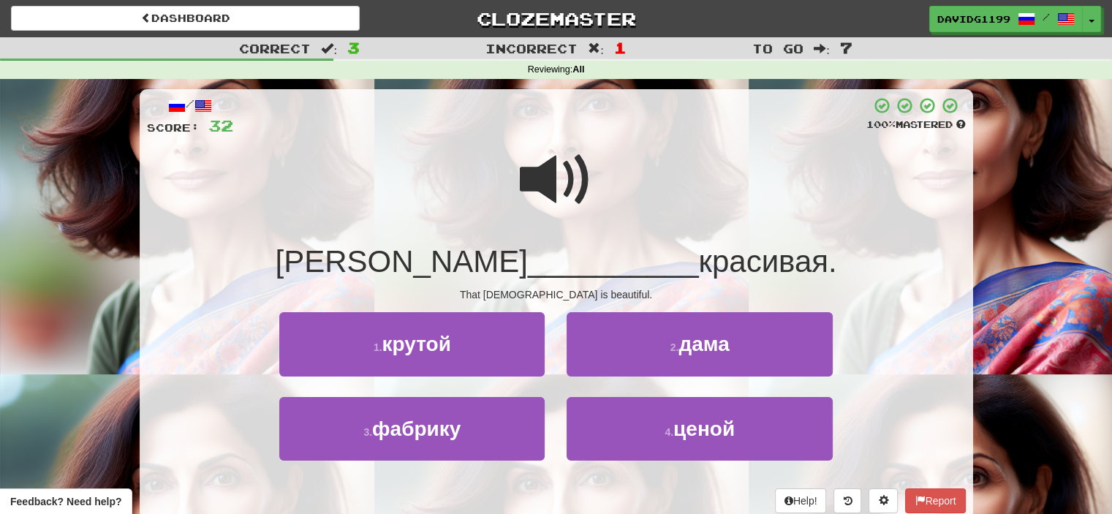
click at [553, 175] on span at bounding box center [556, 179] width 73 height 73
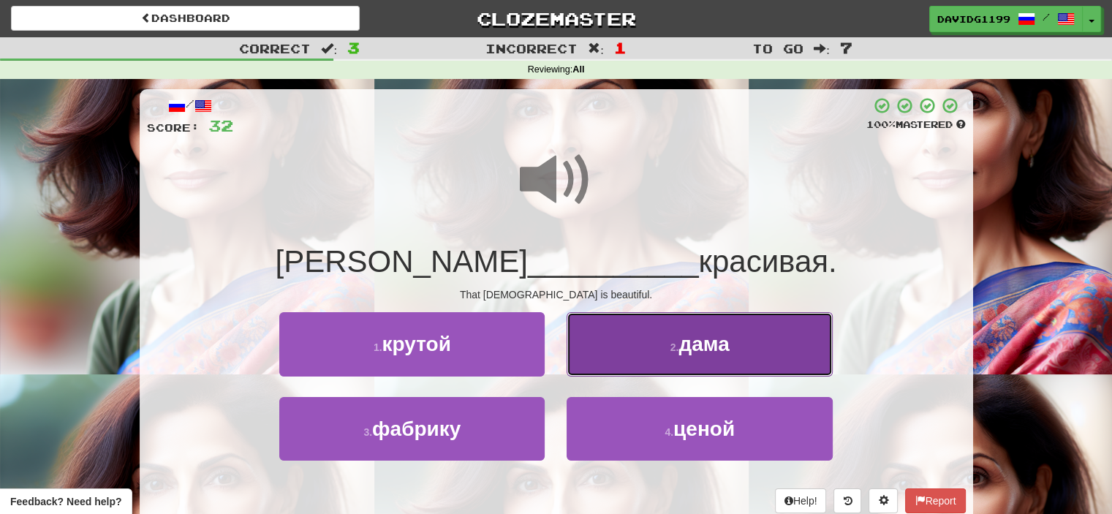
click at [636, 346] on button "2 . дама" at bounding box center [699, 344] width 265 height 64
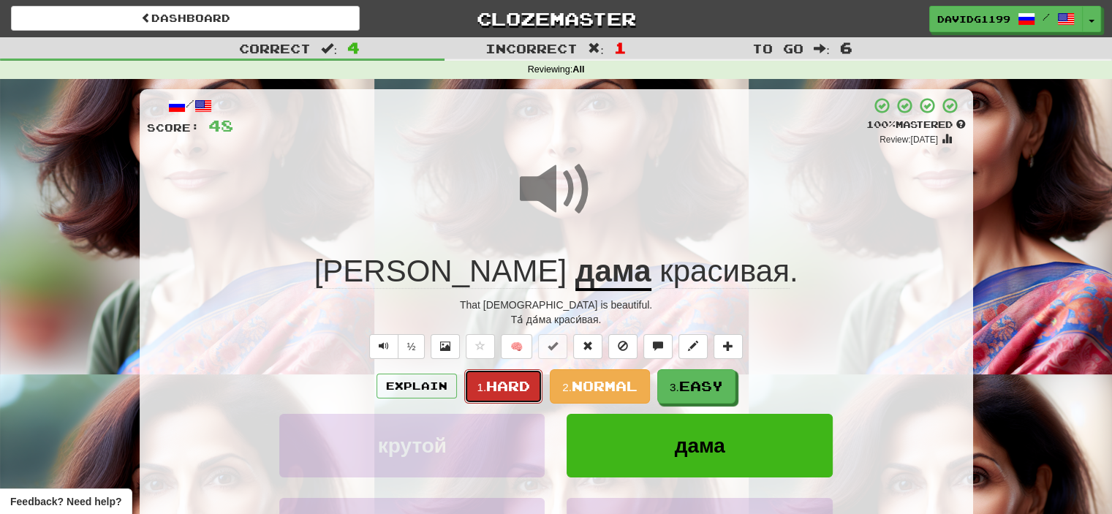
drag, startPoint x: 507, startPoint y: 385, endPoint x: 499, endPoint y: 385, distance: 8.0
click at [499, 385] on span "Hard" at bounding box center [508, 386] width 44 height 16
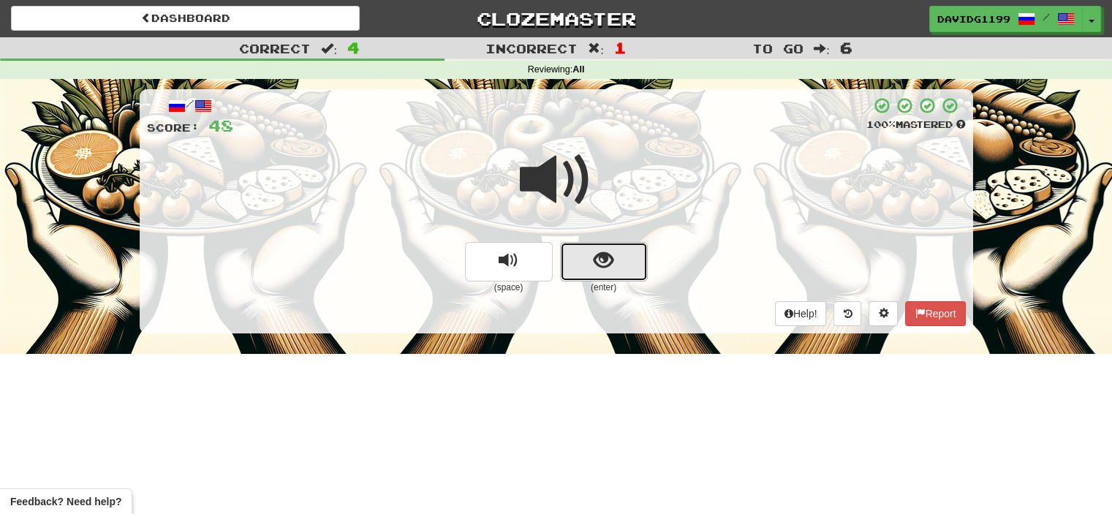
click at [578, 251] on button "show sentence" at bounding box center [604, 261] width 88 height 39
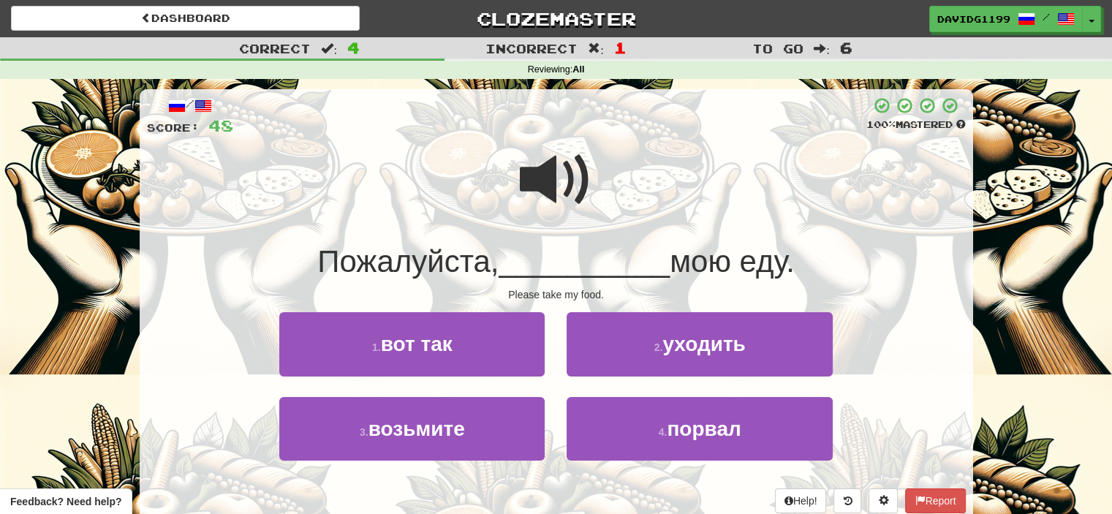
click at [552, 181] on span at bounding box center [556, 179] width 73 height 73
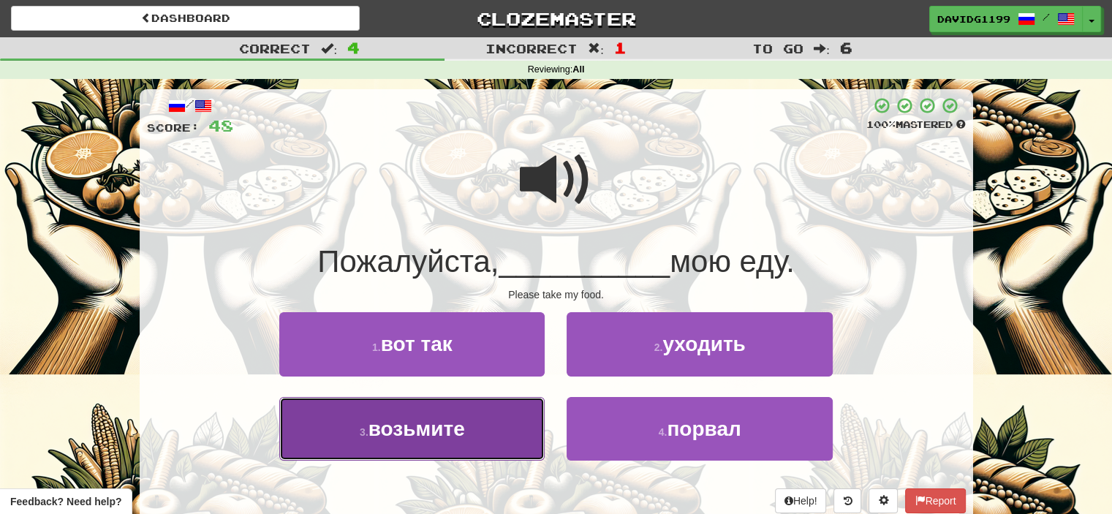
click at [464, 432] on span "возьмите" at bounding box center [417, 429] width 97 height 23
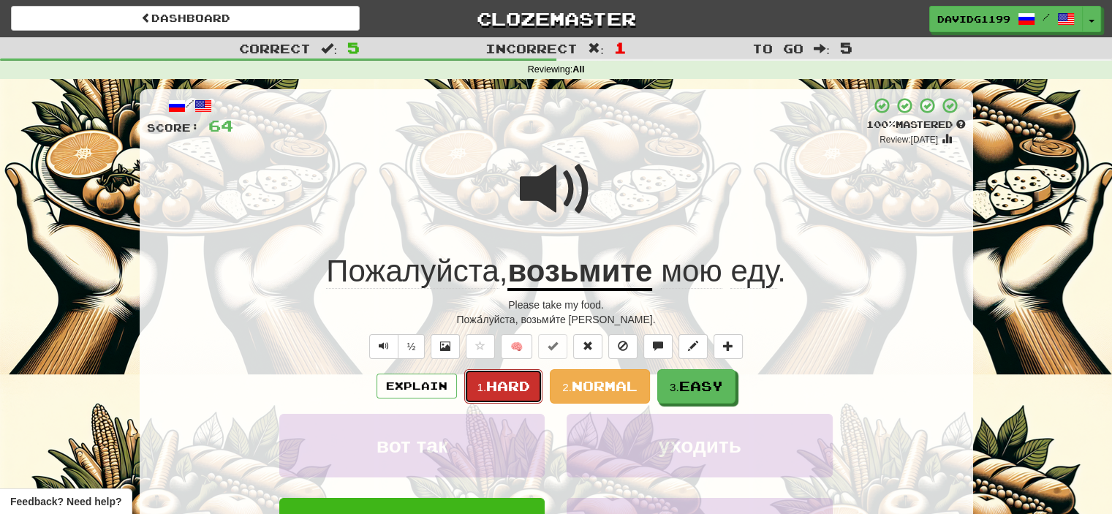
click at [507, 382] on span "Hard" at bounding box center [508, 386] width 44 height 16
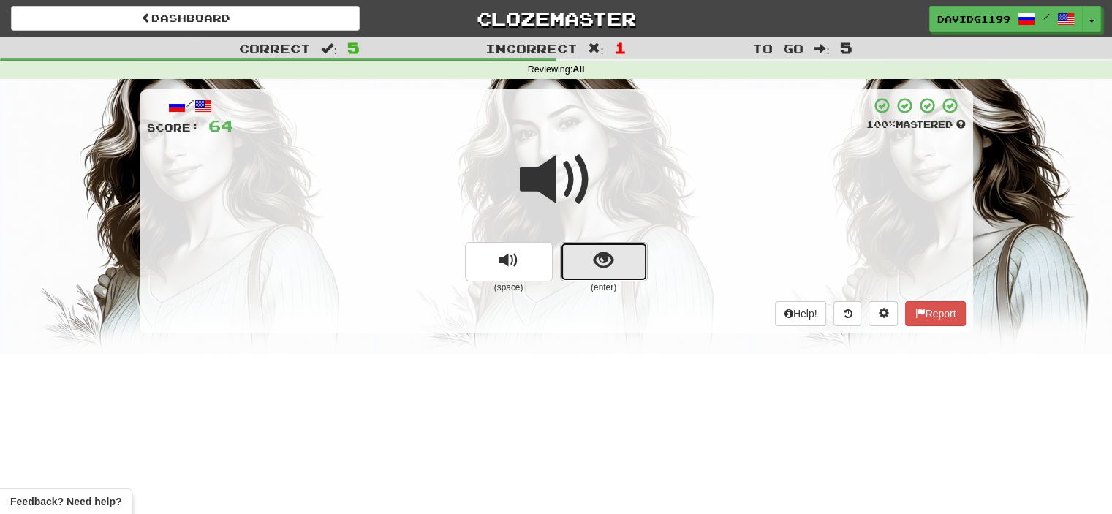
click at [580, 258] on button "show sentence" at bounding box center [604, 261] width 88 height 39
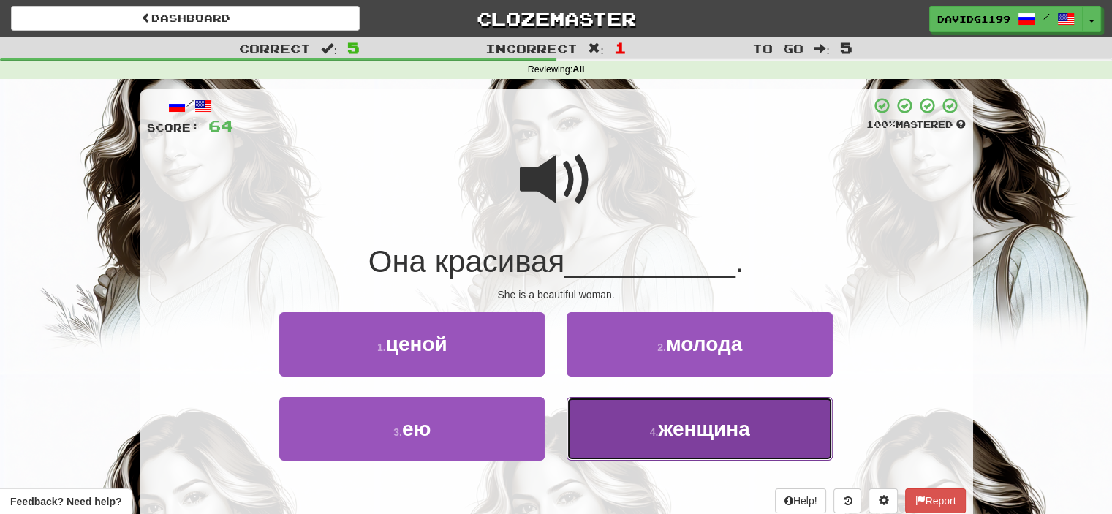
click at [604, 426] on button "4 . женщина" at bounding box center [699, 429] width 265 height 64
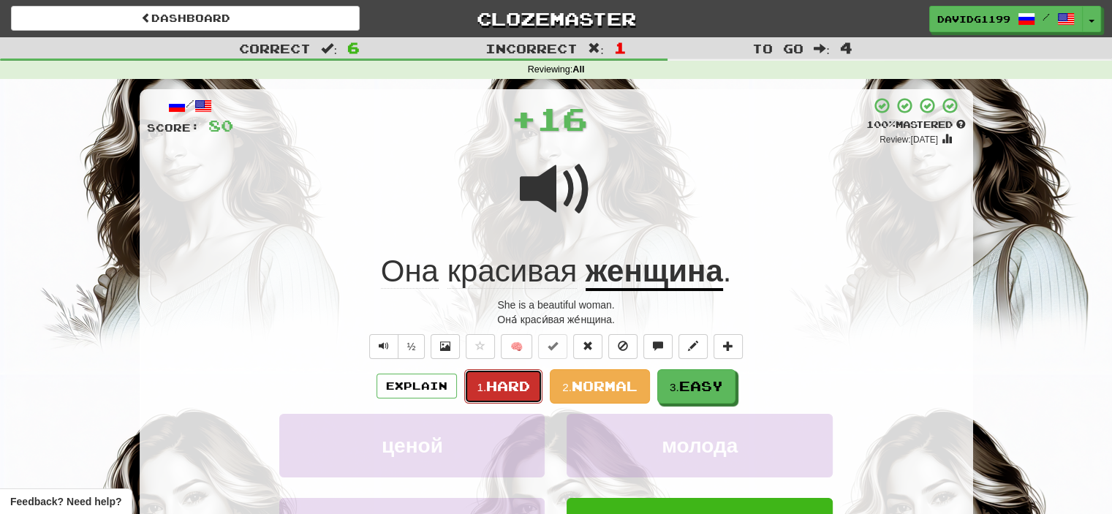
click at [513, 386] on span "Hard" at bounding box center [508, 386] width 44 height 16
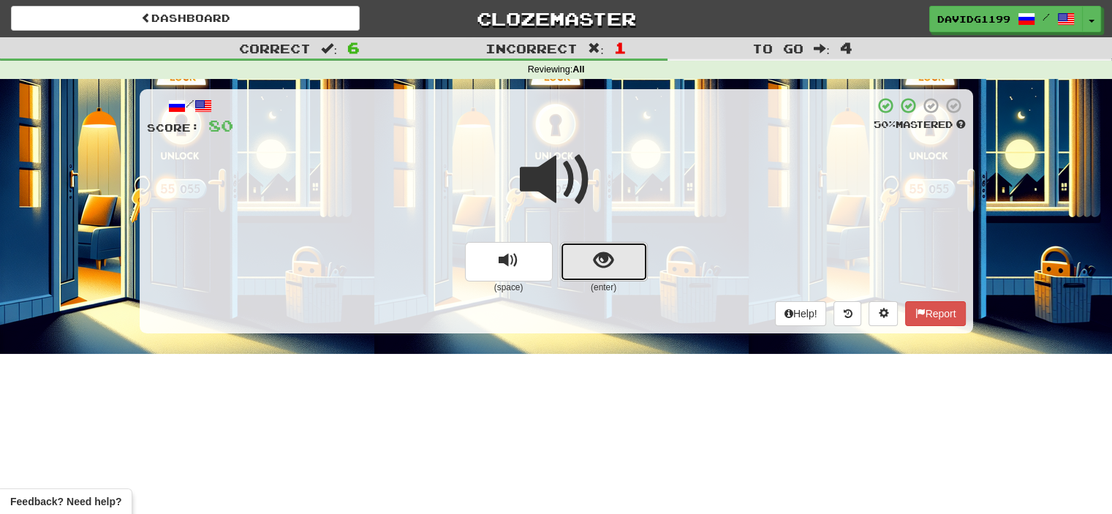
click at [578, 263] on button "show sentence" at bounding box center [604, 261] width 88 height 39
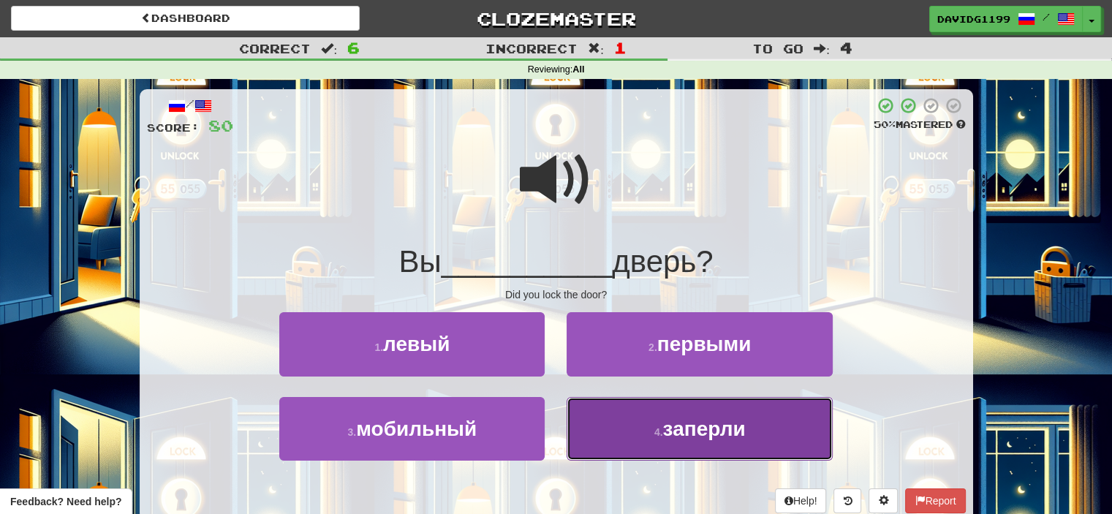
click at [643, 427] on button "4 . заперли" at bounding box center [699, 429] width 265 height 64
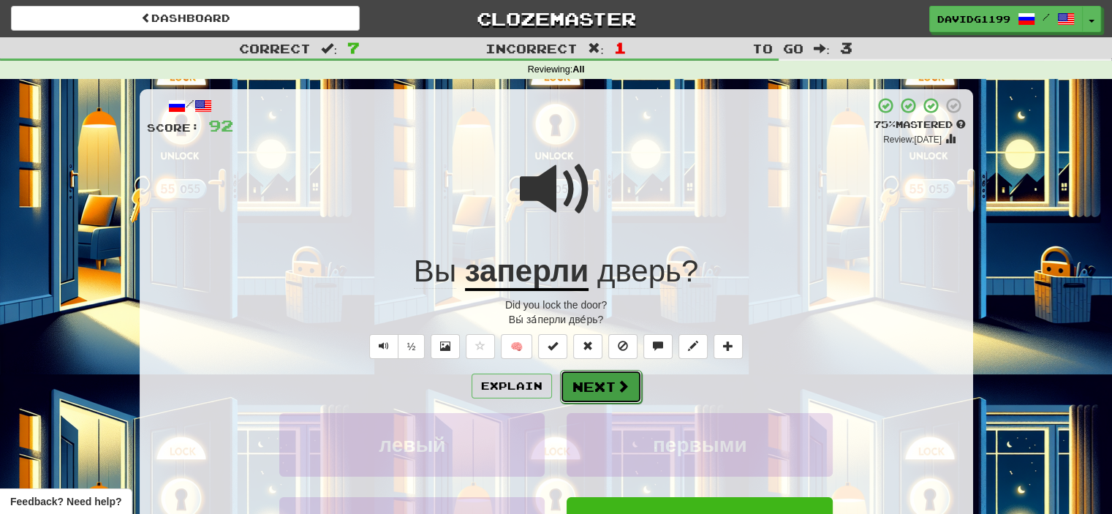
click at [584, 382] on button "Next" at bounding box center [601, 387] width 82 height 34
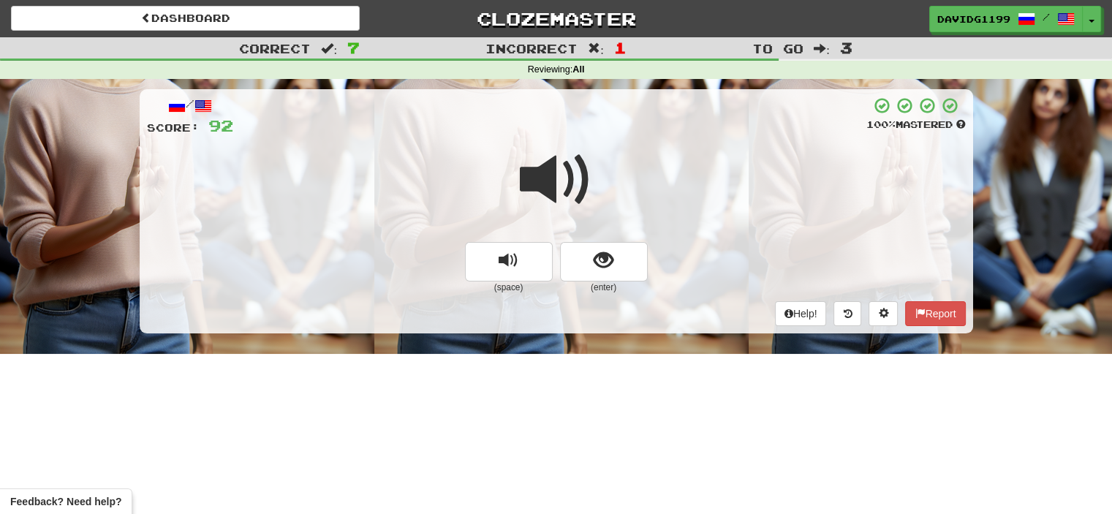
click at [562, 177] on span at bounding box center [556, 179] width 73 height 73
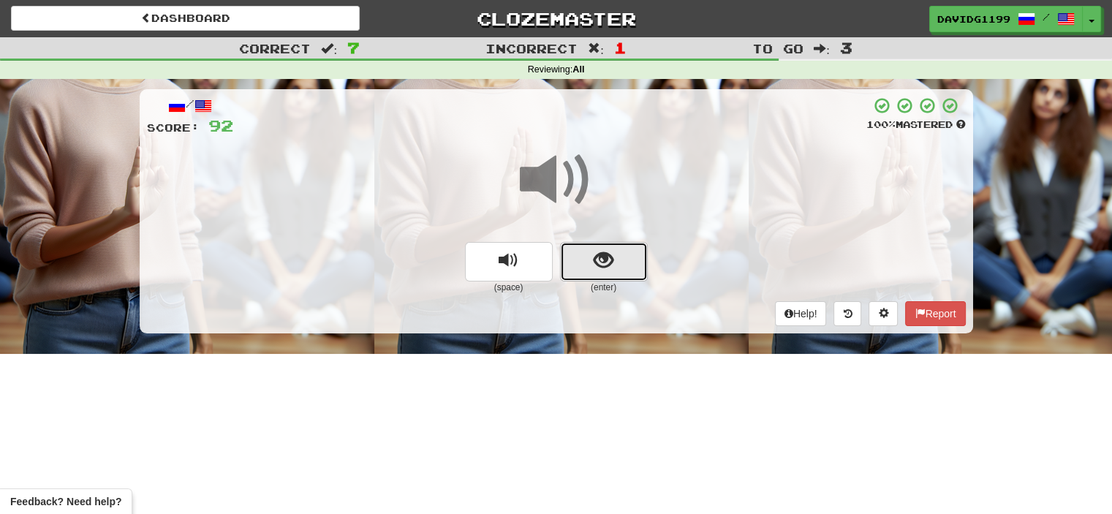
click at [584, 268] on button "show sentence" at bounding box center [604, 261] width 88 height 39
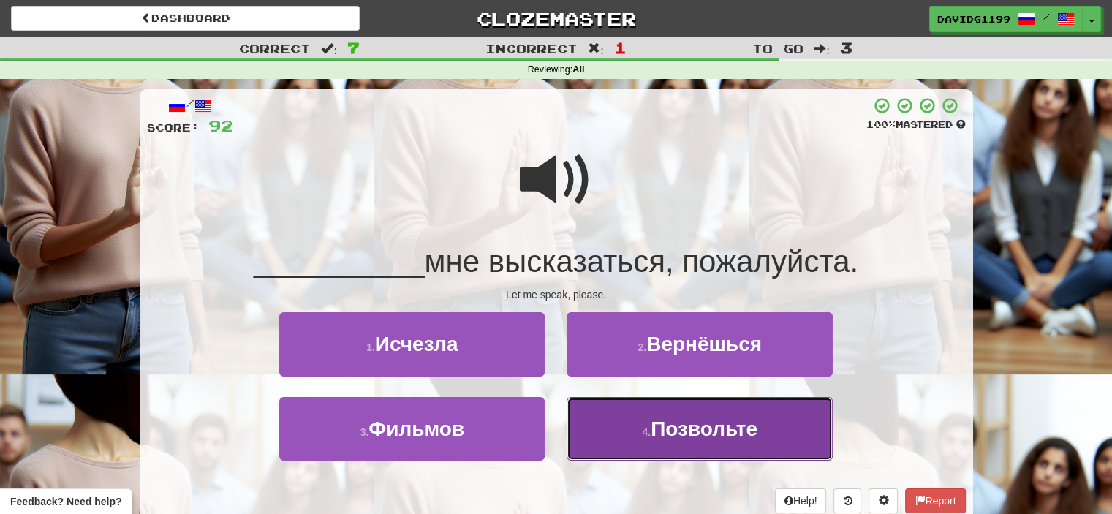
drag, startPoint x: 582, startPoint y: 401, endPoint x: 585, endPoint y: 410, distance: 9.2
click at [585, 410] on button "4 . Позвольте" at bounding box center [699, 429] width 265 height 64
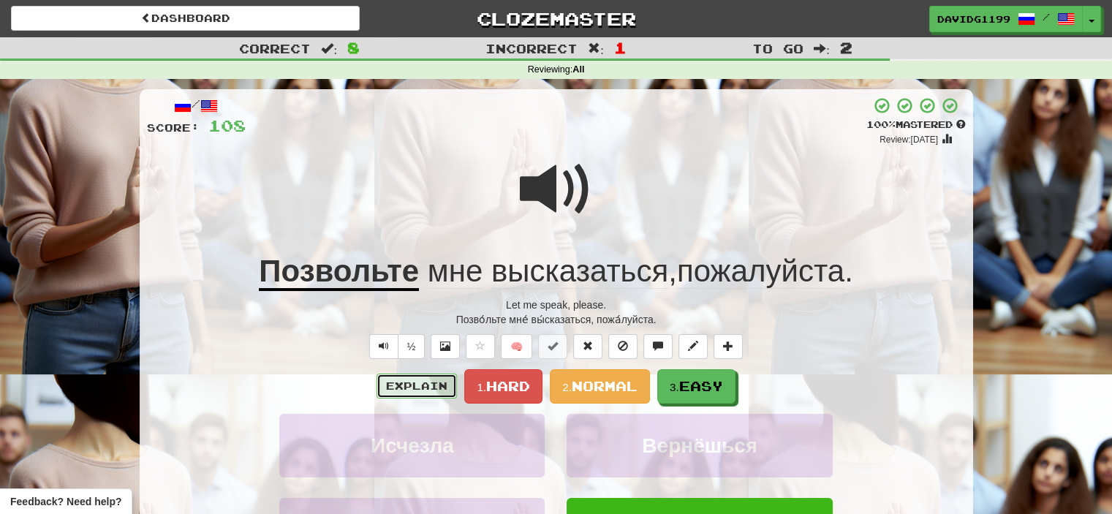
click at [426, 388] on button "Explain" at bounding box center [417, 386] width 80 height 25
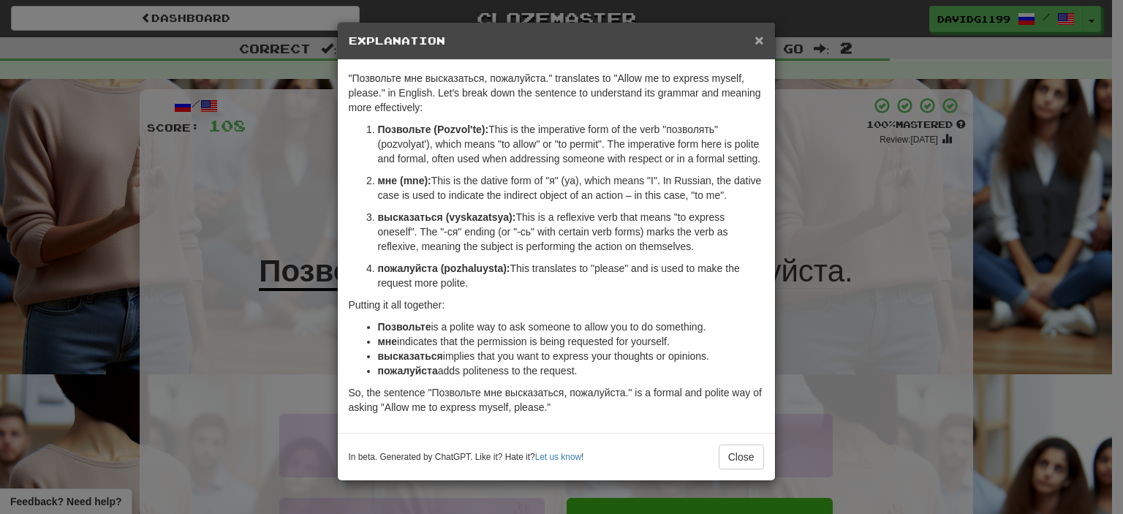
click at [759, 36] on span "×" at bounding box center [759, 39] width 9 height 17
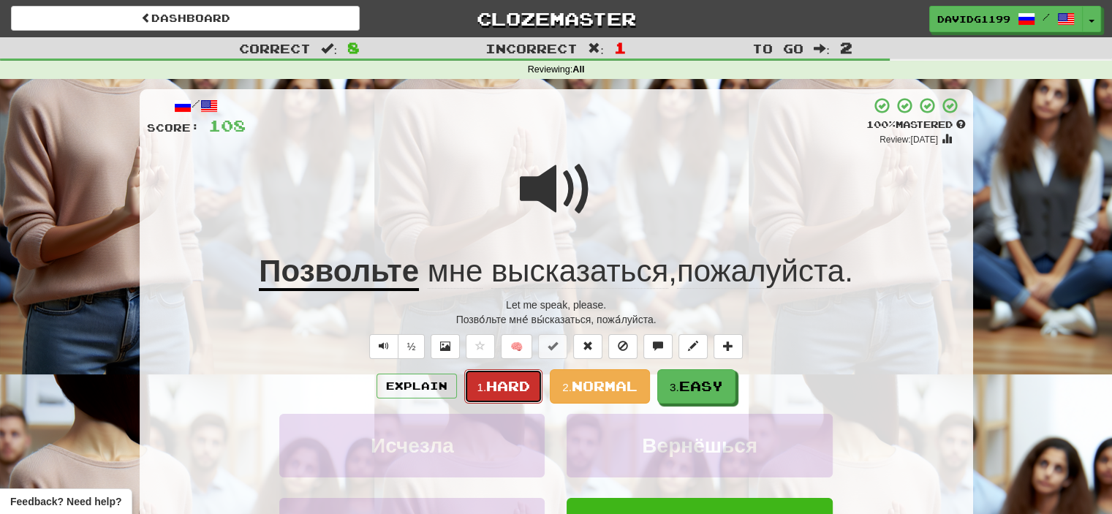
click at [488, 388] on span "Hard" at bounding box center [508, 386] width 44 height 16
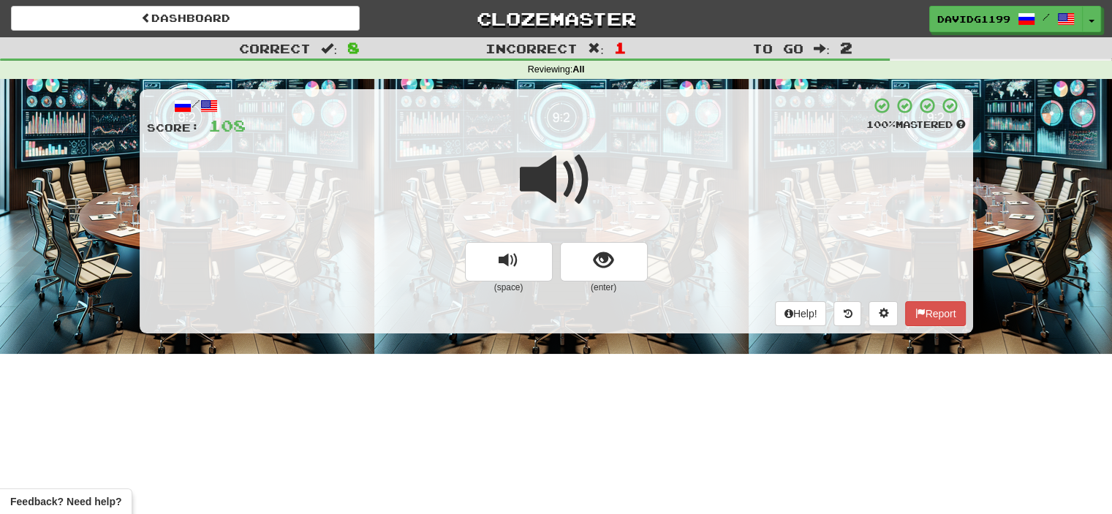
click at [567, 189] on span at bounding box center [556, 179] width 73 height 73
click at [584, 265] on button "show sentence" at bounding box center [604, 261] width 88 height 39
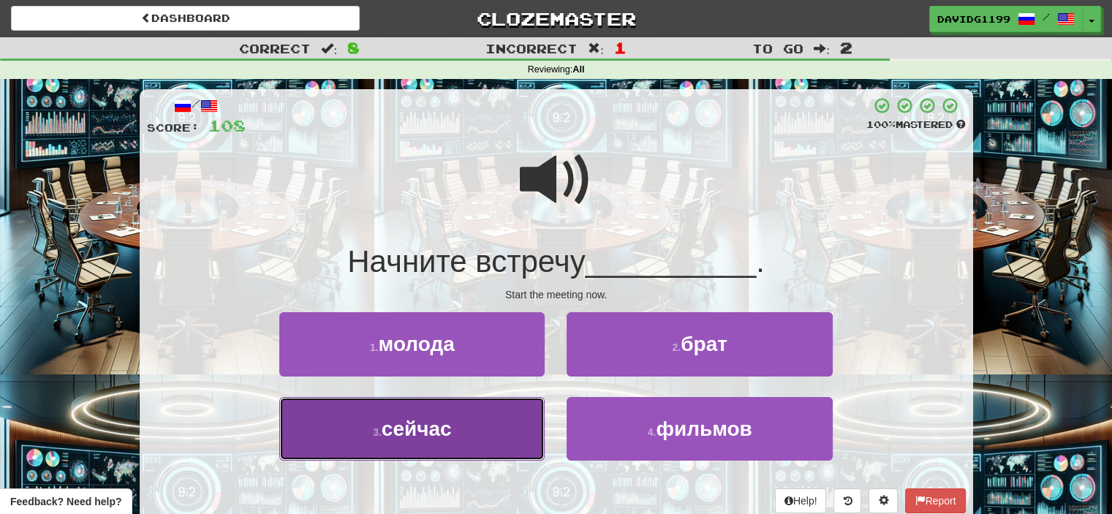
click at [482, 431] on button "3 . сейчас" at bounding box center [411, 429] width 265 height 64
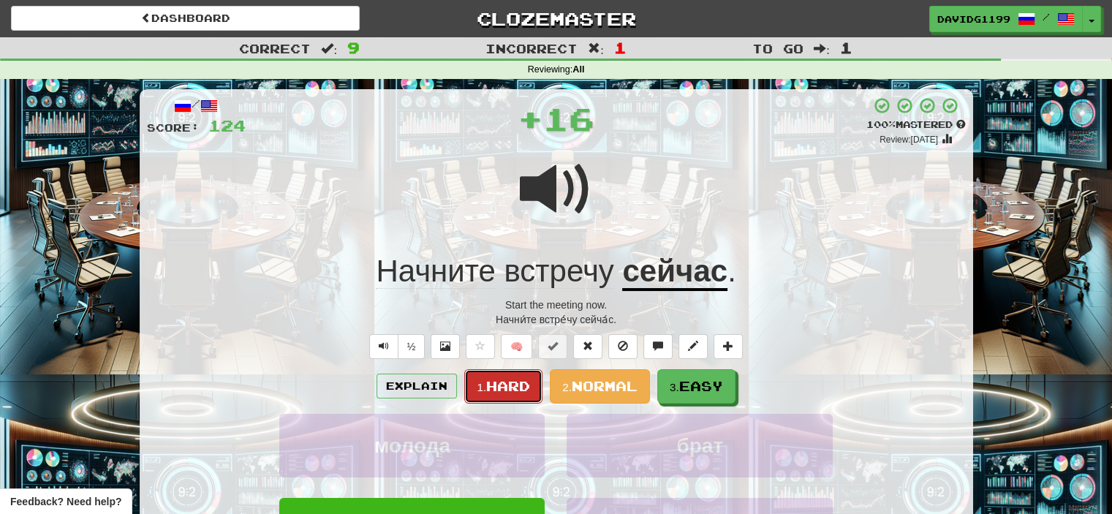
click at [511, 388] on span "Hard" at bounding box center [508, 386] width 44 height 16
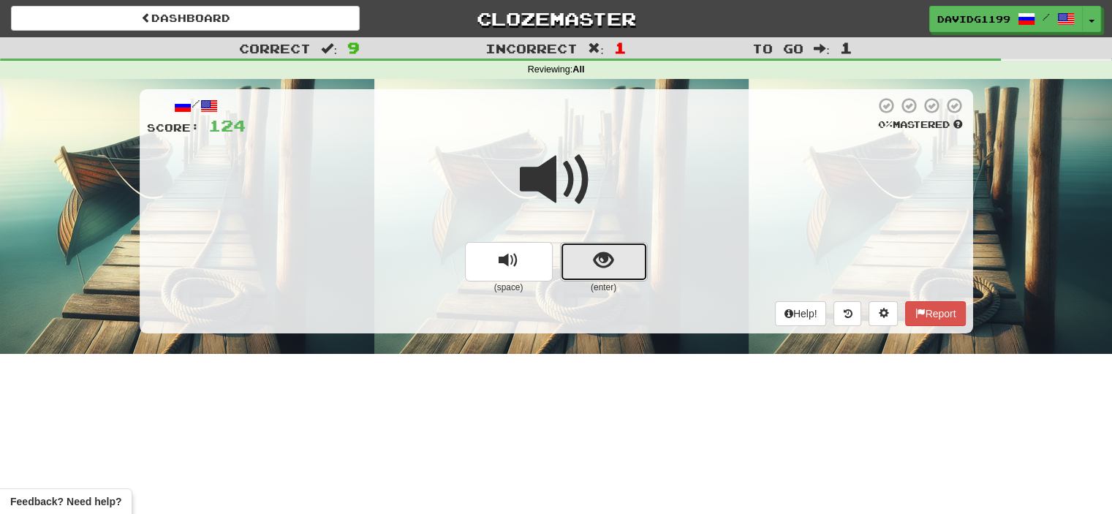
click at [576, 270] on button "show sentence" at bounding box center [604, 261] width 88 height 39
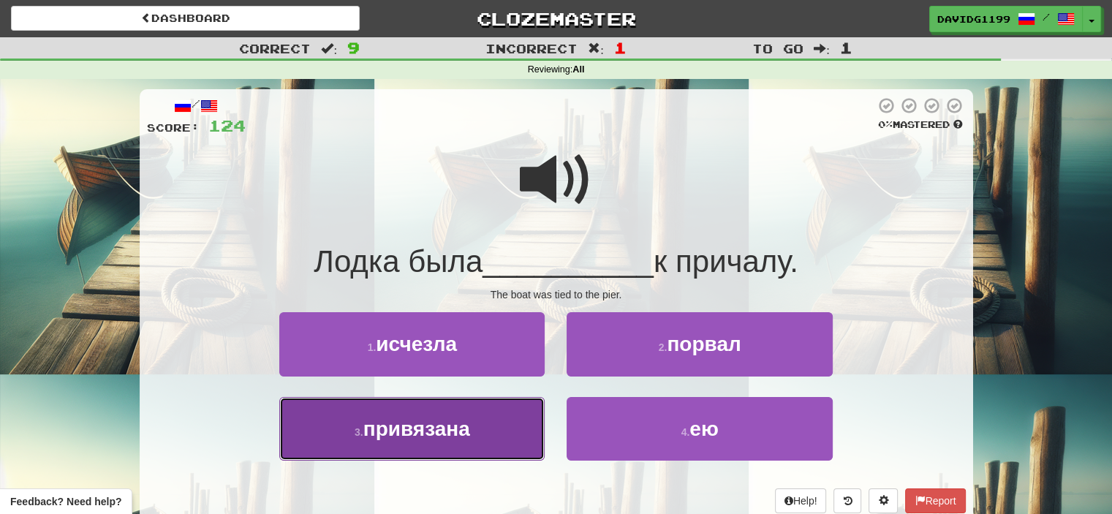
click at [480, 434] on button "3 . привязана" at bounding box center [411, 429] width 265 height 64
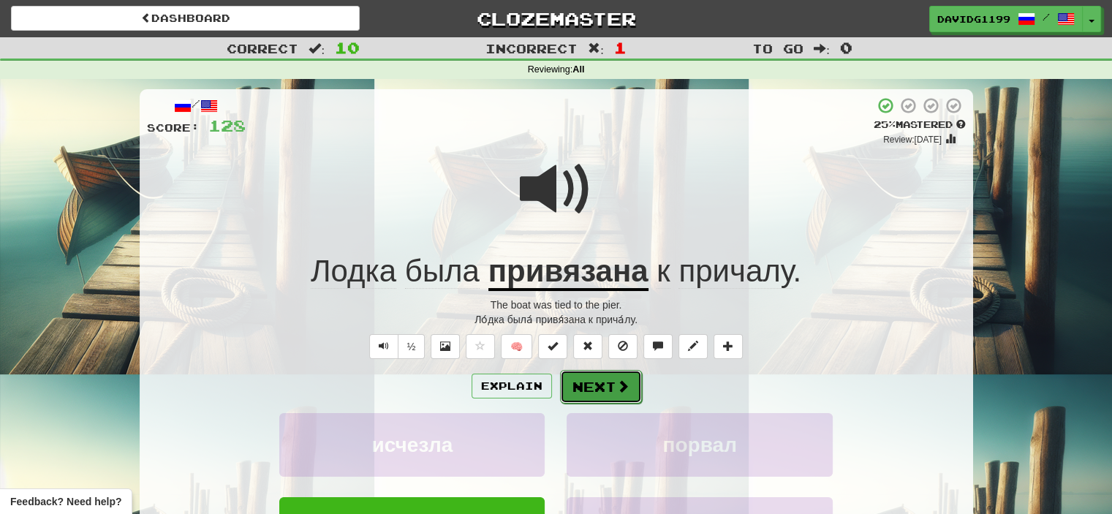
click at [590, 386] on button "Next" at bounding box center [601, 387] width 82 height 34
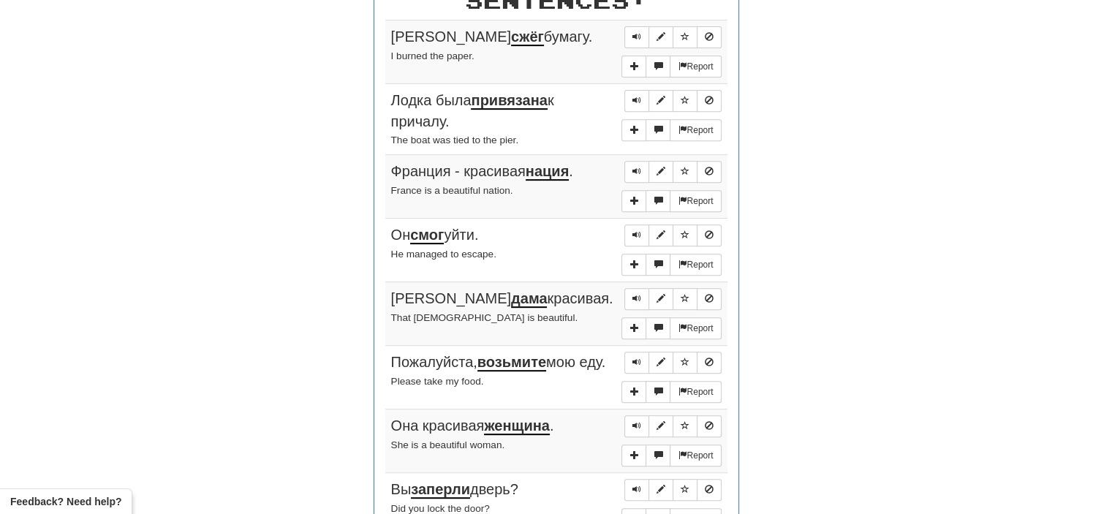
scroll to position [592, 0]
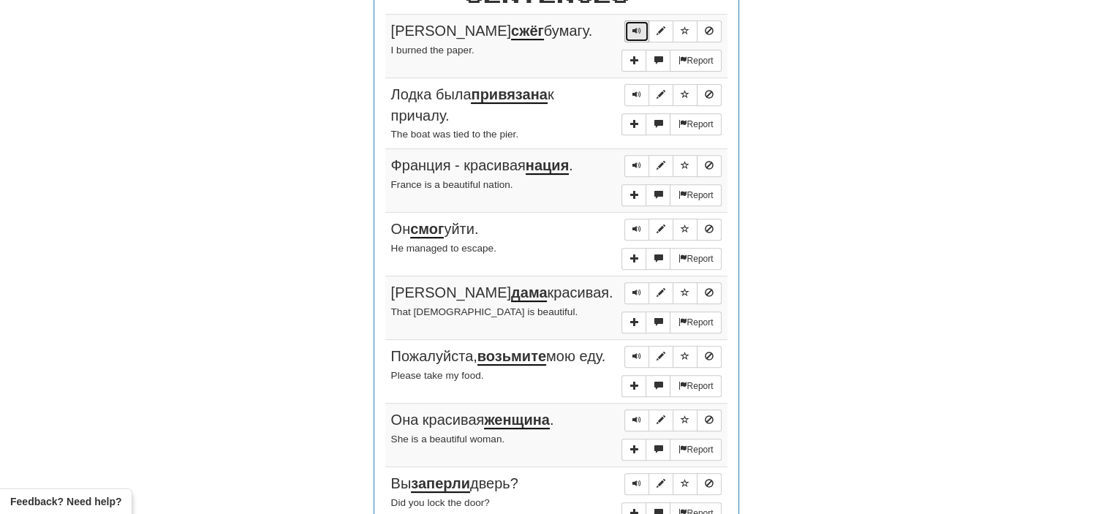
click at [635, 26] on span "Sentence controls" at bounding box center [637, 30] width 9 height 9
click at [636, 96] on span "Sentence controls" at bounding box center [637, 94] width 9 height 9
click at [636, 161] on span "Sentence controls" at bounding box center [637, 165] width 9 height 9
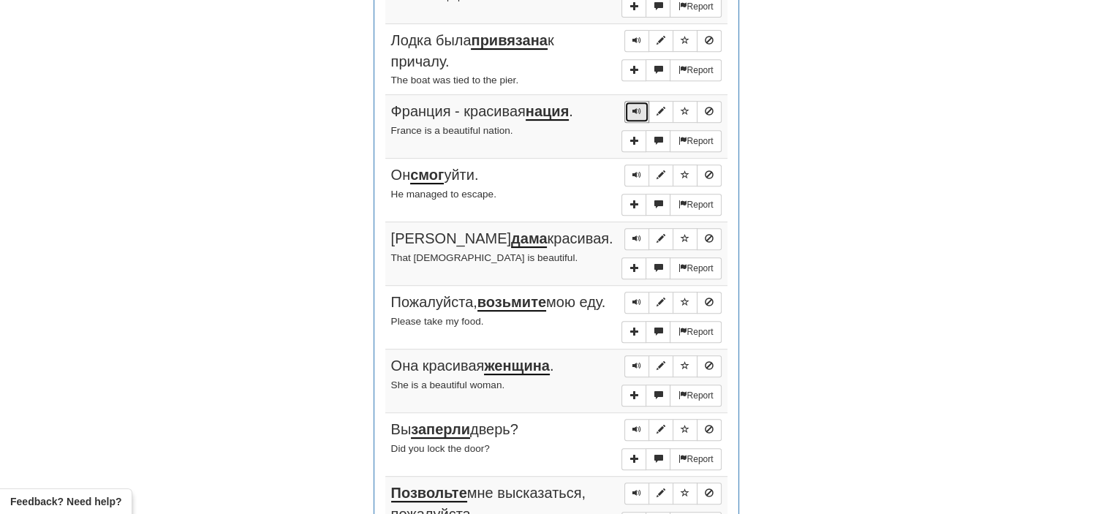
scroll to position [649, 0]
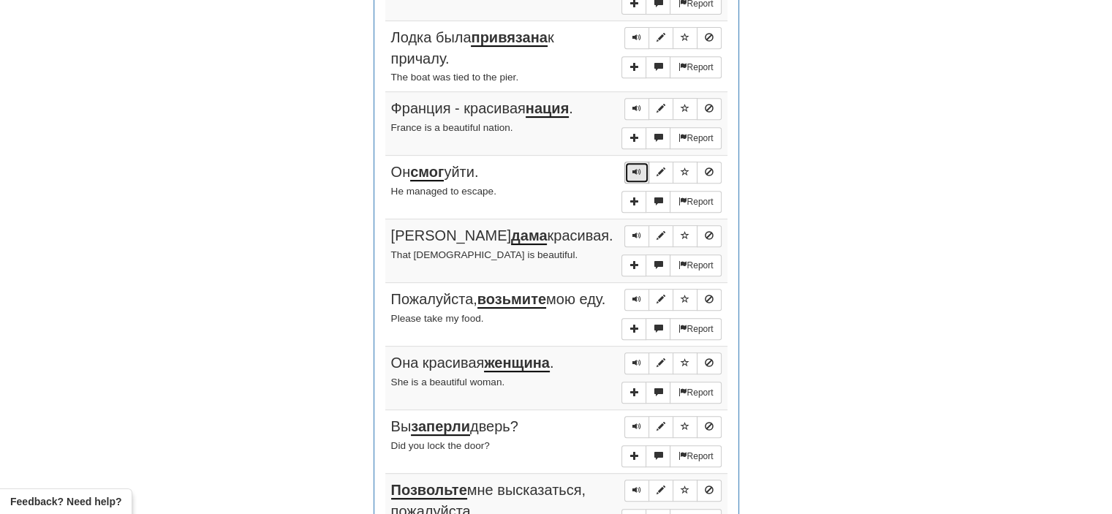
click at [635, 170] on span "Sentence controls" at bounding box center [637, 171] width 9 height 9
click at [631, 227] on button "Sentence controls" at bounding box center [636, 236] width 25 height 22
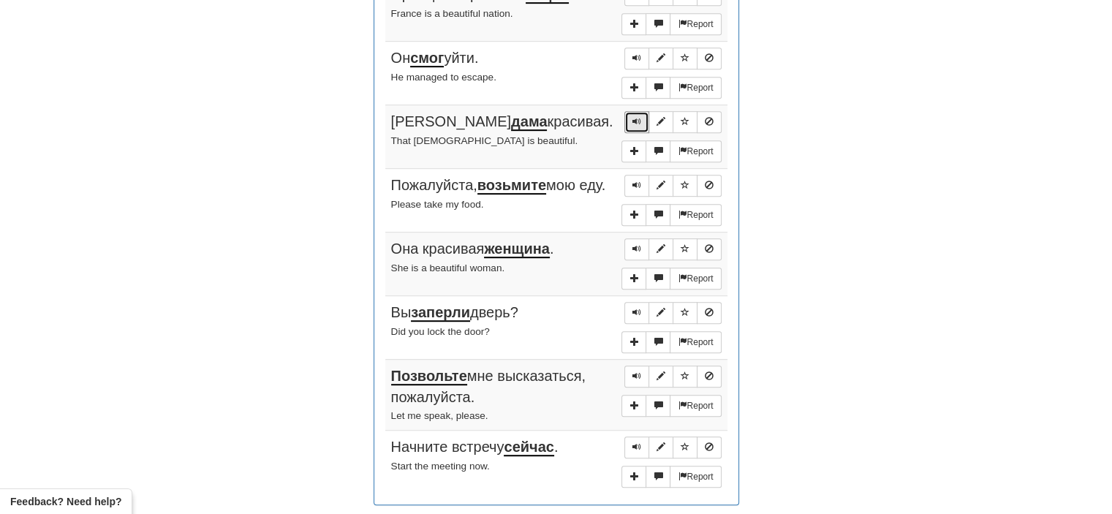
scroll to position [763, 0]
click at [640, 181] on span "Sentence controls" at bounding box center [637, 185] width 9 height 9
click at [638, 248] on span "Sentence controls" at bounding box center [637, 248] width 9 height 9
click at [637, 317] on span "Sentence controls" at bounding box center [637, 312] width 9 height 9
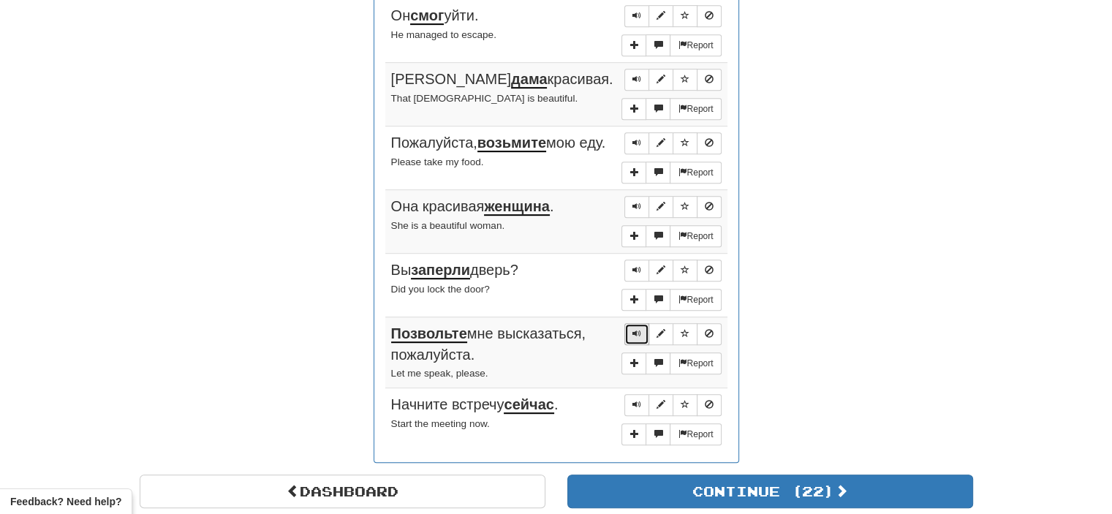
click at [638, 336] on span "Sentence controls" at bounding box center [637, 333] width 9 height 9
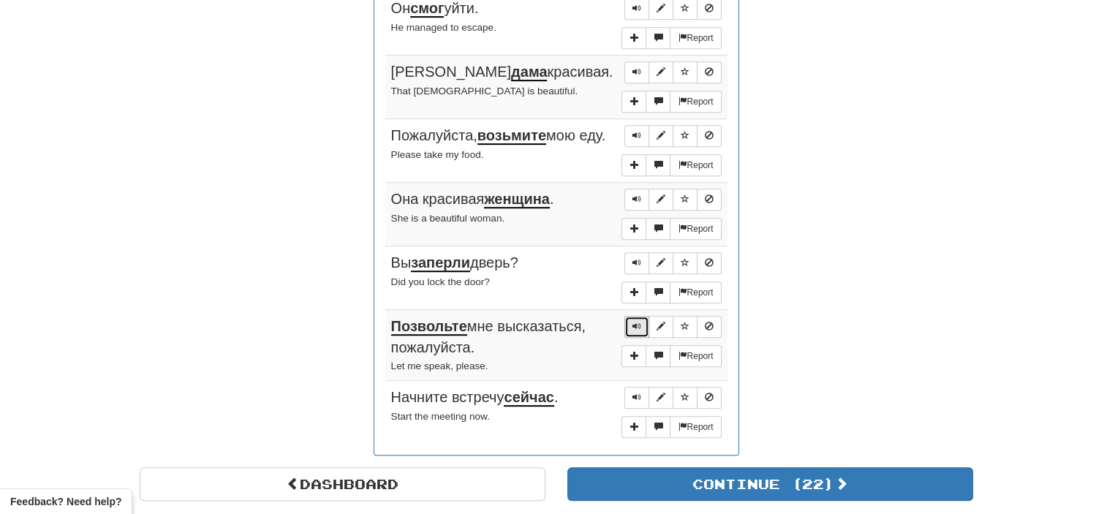
scroll to position [815, 0]
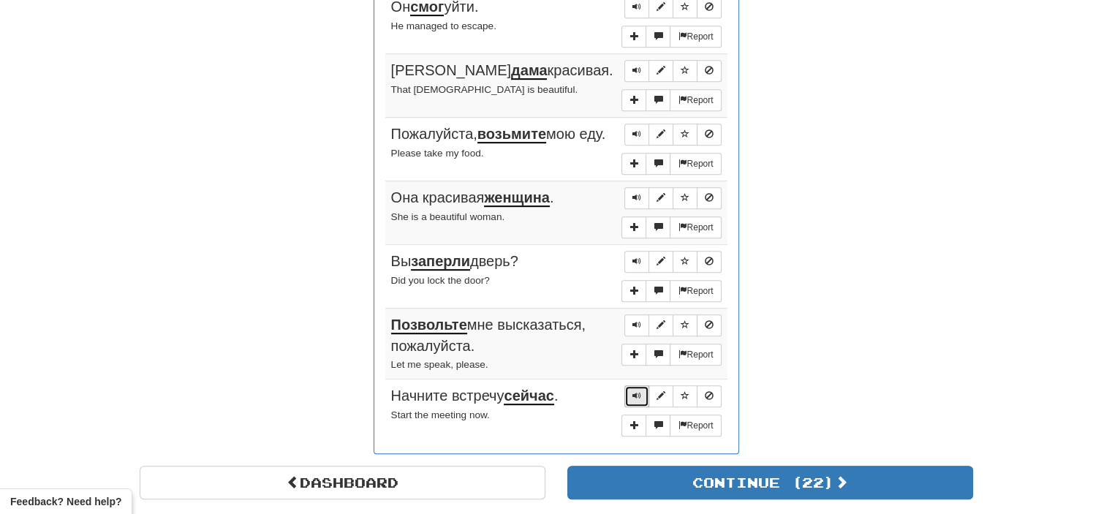
click at [644, 401] on button "Sentence controls" at bounding box center [636, 396] width 25 height 22
